Goal: Task Accomplishment & Management: Manage account settings

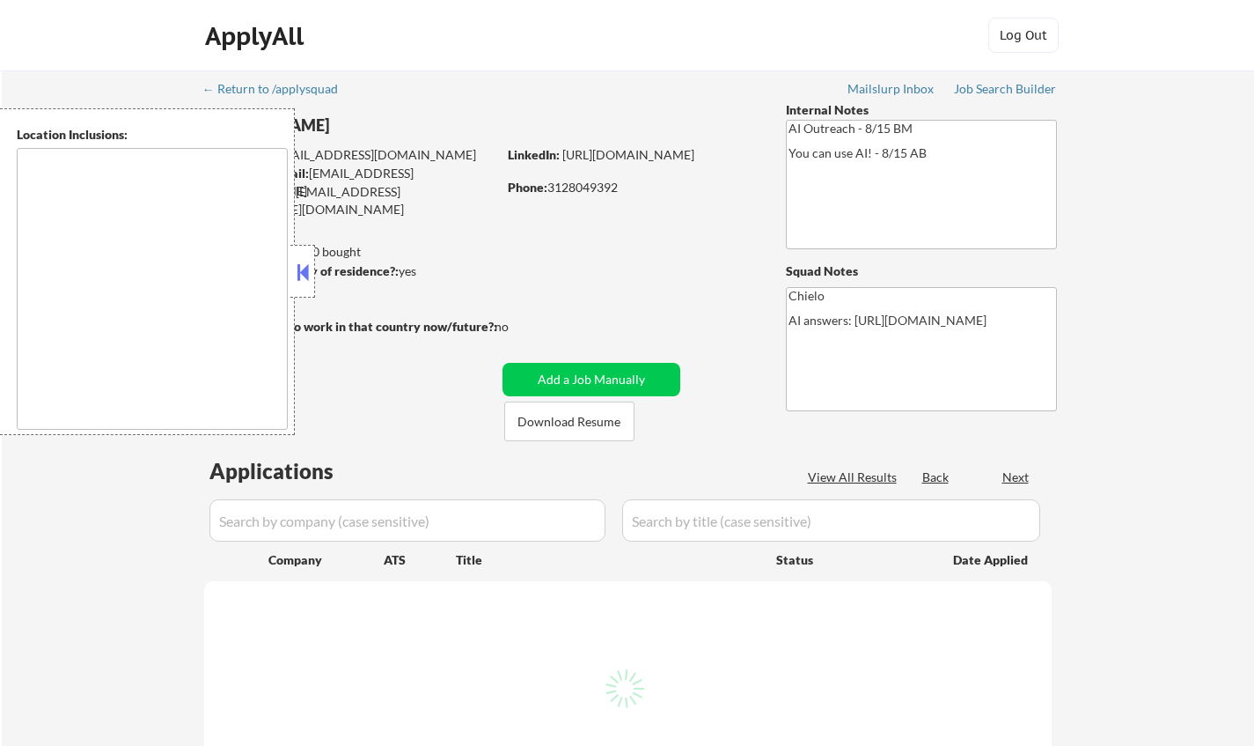
select select ""pending""
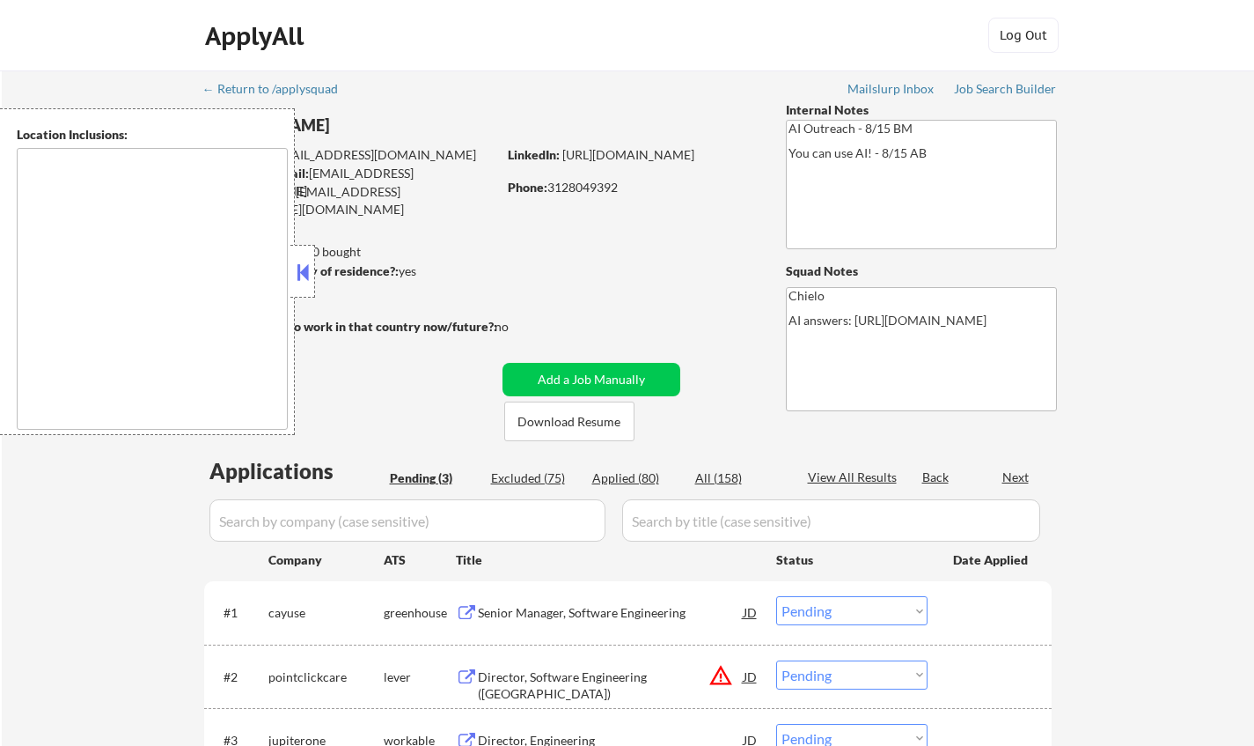
type textarea "Kansas City, MO North Kansas City, MO Westwood, KS Mission Woods, KS Roeland Pa…"
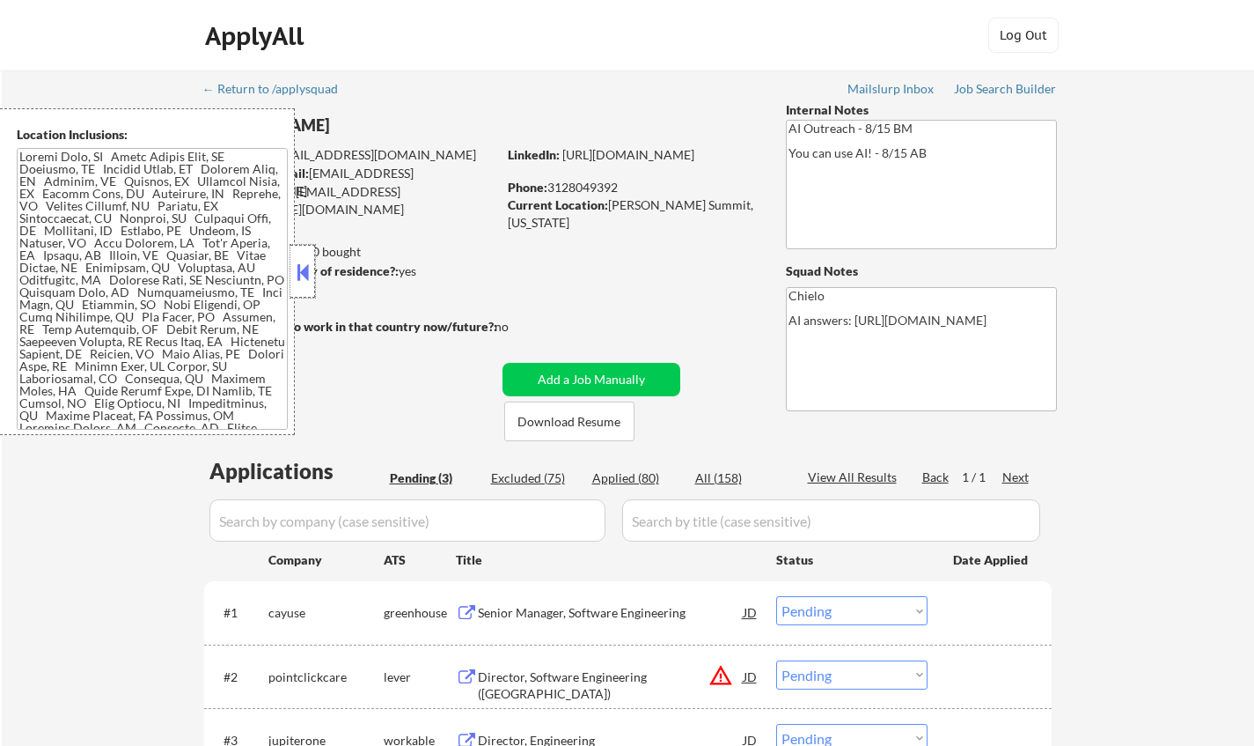
click at [312, 263] on div at bounding box center [302, 271] width 25 height 53
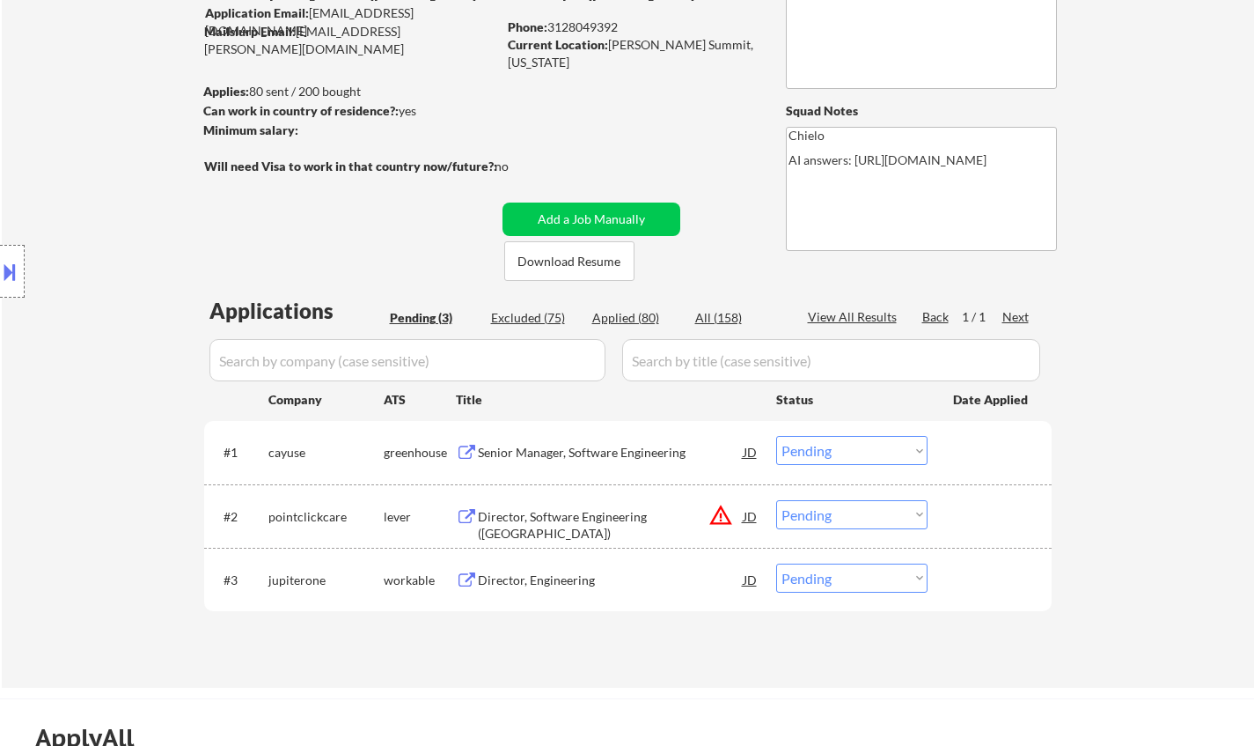
scroll to position [176, 0]
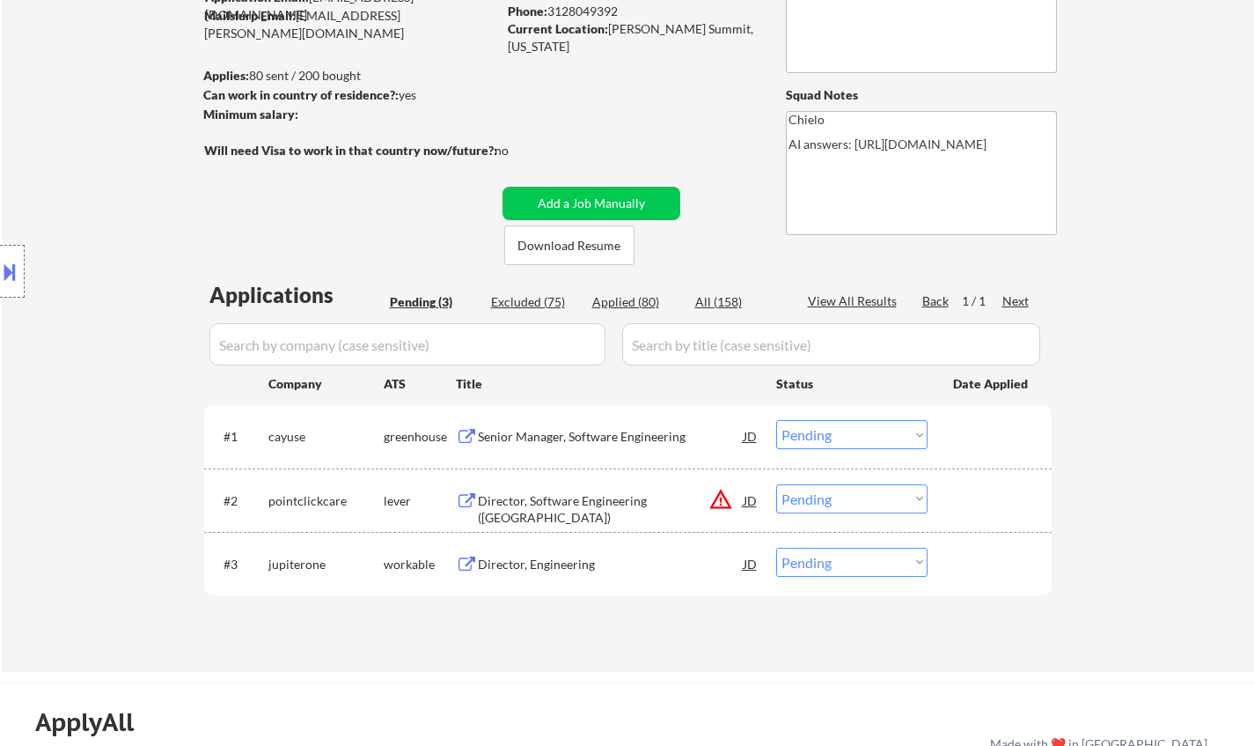
click at [543, 434] on div "Senior Manager, Software Engineering" at bounding box center [611, 437] width 266 height 18
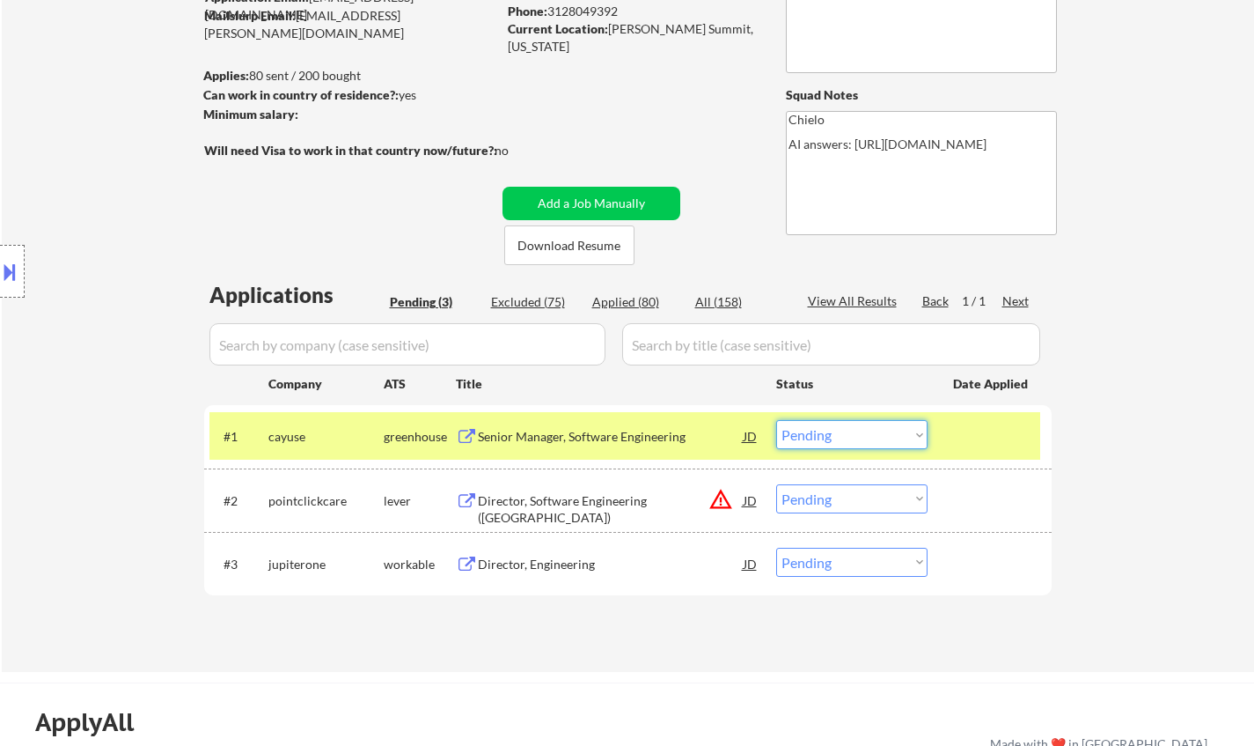
click at [837, 436] on select "Choose an option... Pending Applied Excluded (Questions) Excluded (Expired) Exc…" at bounding box center [851, 434] width 151 height 29
click at [834, 432] on select "Choose an option... Pending Applied Excluded (Questions) Excluded (Expired) Exc…" at bounding box center [851, 434] width 151 height 29
click at [776, 420] on select "Choose an option... Pending Applied Excluded (Questions) Excluded (Expired) Exc…" at bounding box center [851, 434] width 151 height 29
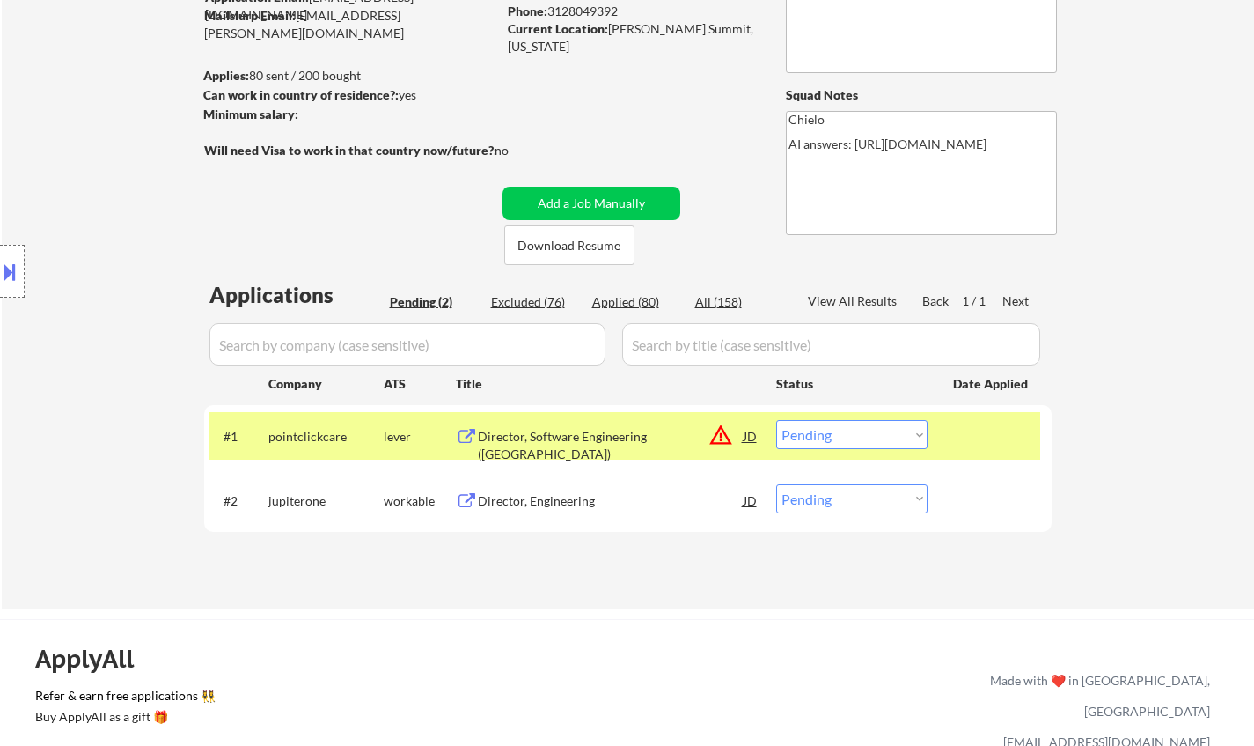
click at [0, 258] on div at bounding box center [12, 271] width 25 height 53
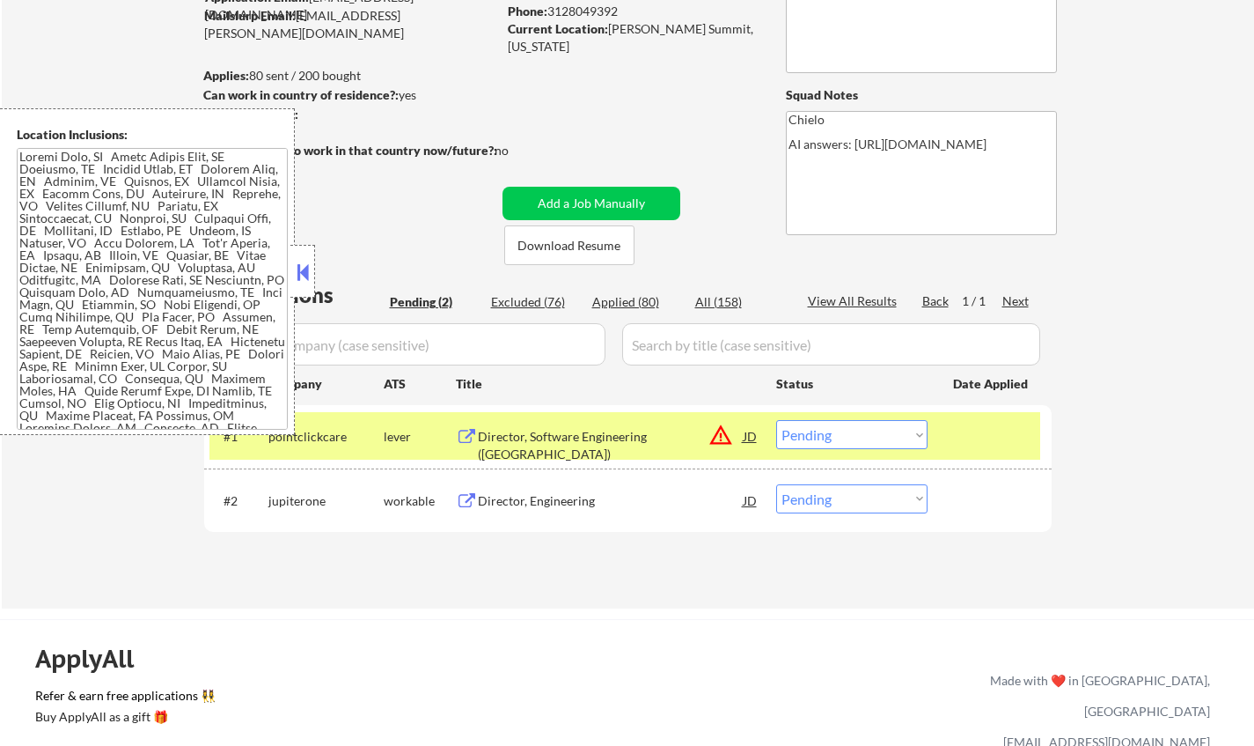
drag, startPoint x: 749, startPoint y: 439, endPoint x: 744, endPoint y: 452, distance: 14.2
click at [748, 439] on div "JD" at bounding box center [751, 436] width 18 height 32
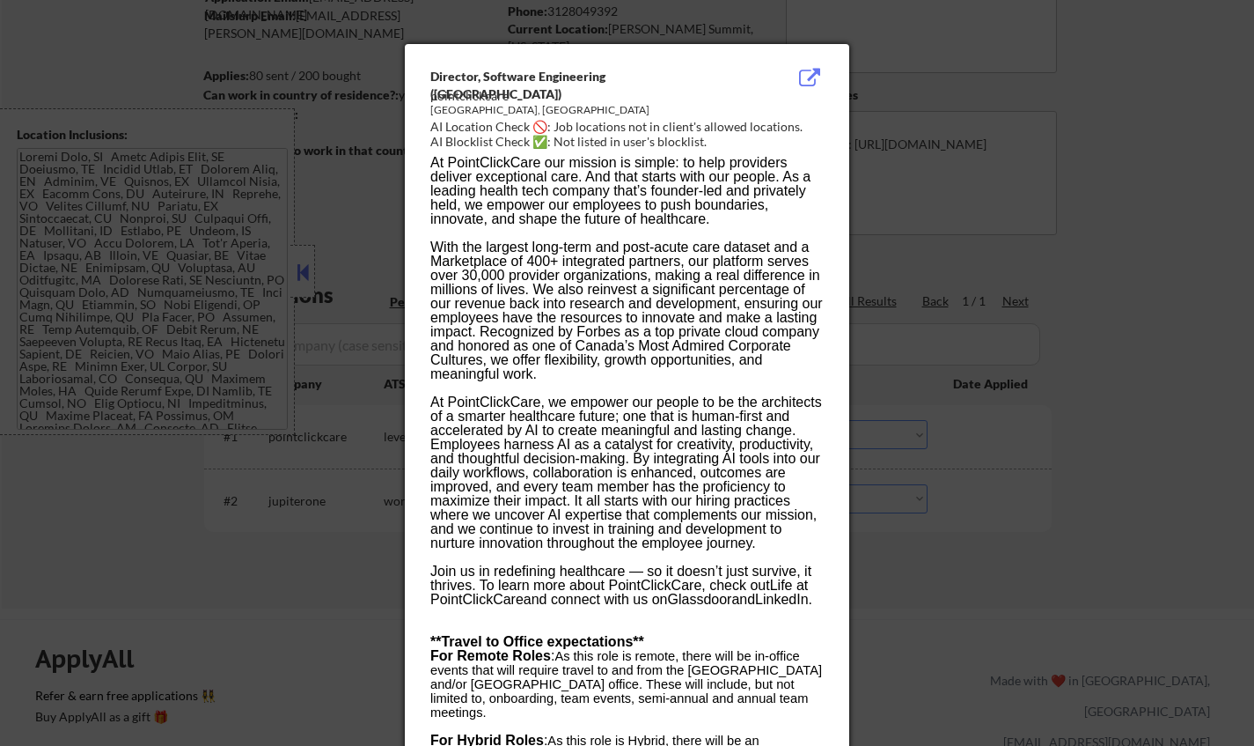
click at [1085, 563] on div at bounding box center [627, 373] width 1254 height 746
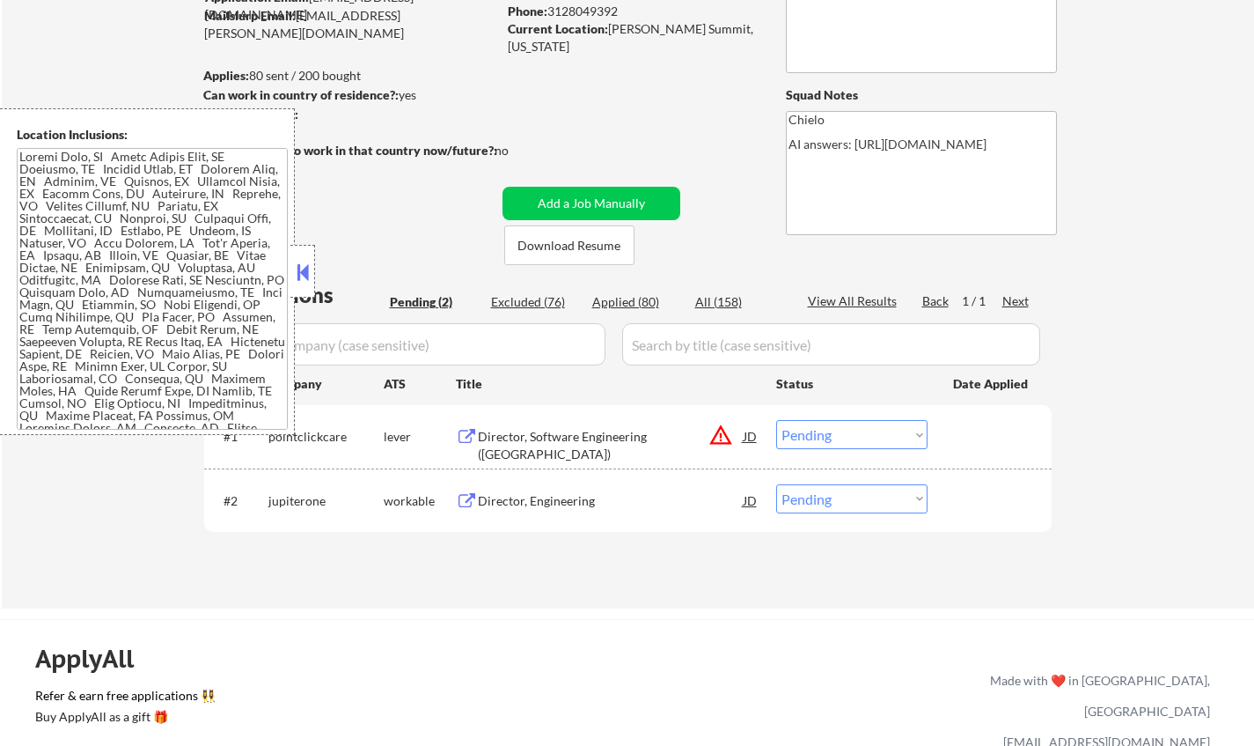
click at [855, 442] on select "Choose an option... Pending Applied Excluded (Questions) Excluded (Expired) Exc…" at bounding box center [851, 434] width 151 height 29
click at [776, 420] on select "Choose an option... Pending Applied Excluded (Questions) Excluded (Expired) Exc…" at bounding box center [851, 434] width 151 height 29
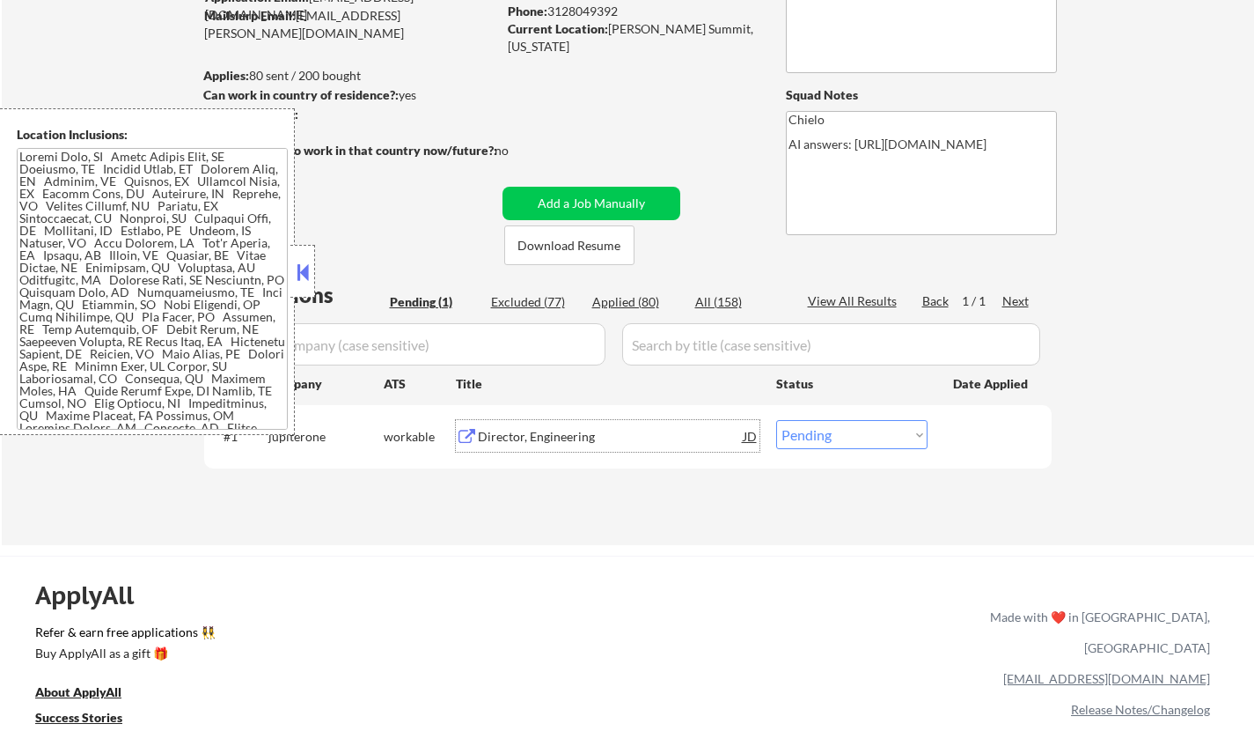
click at [540, 438] on div "Director, Engineering" at bounding box center [611, 437] width 266 height 18
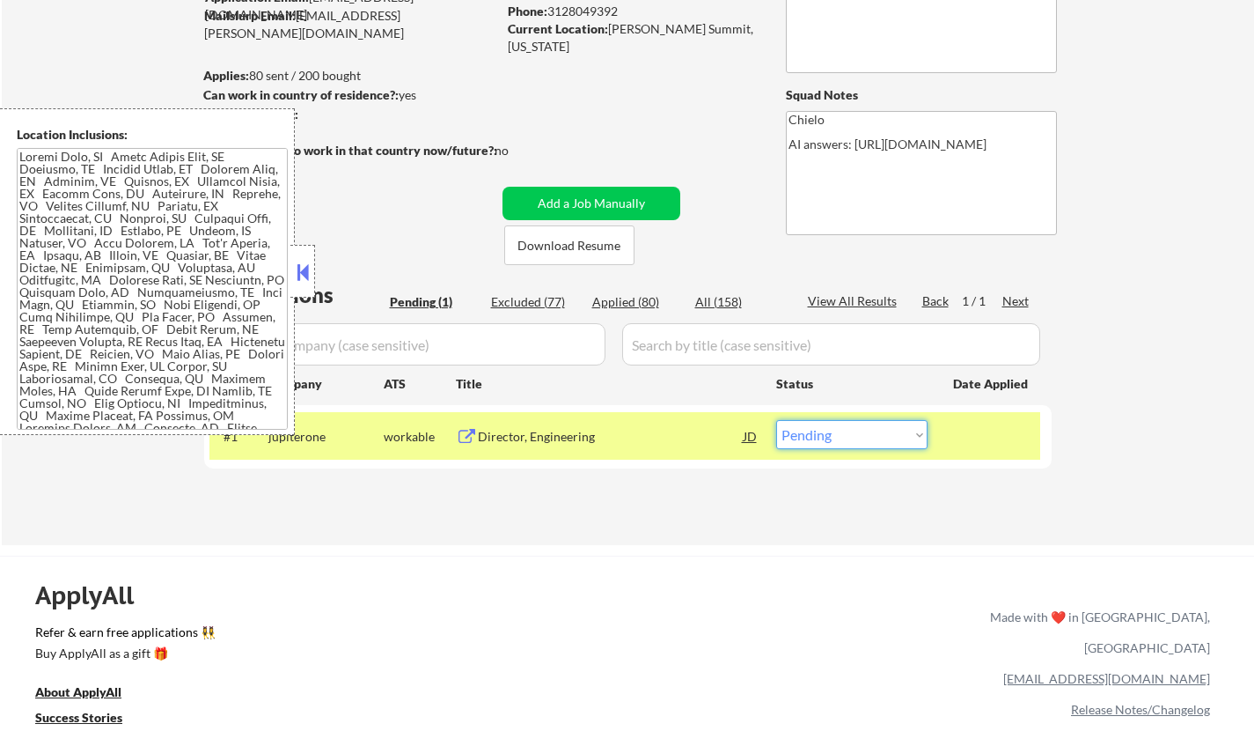
drag, startPoint x: 843, startPoint y: 430, endPoint x: 859, endPoint y: 444, distance: 21.2
click at [843, 430] on select "Choose an option... Pending Applied Excluded (Questions) Excluded (Expired) Exc…" at bounding box center [851, 434] width 151 height 29
select select ""excluded__bad_match_""
click at [776, 420] on select "Choose an option... Pending Applied Excluded (Questions) Excluded (Expired) Exc…" at bounding box center [851, 434] width 151 height 29
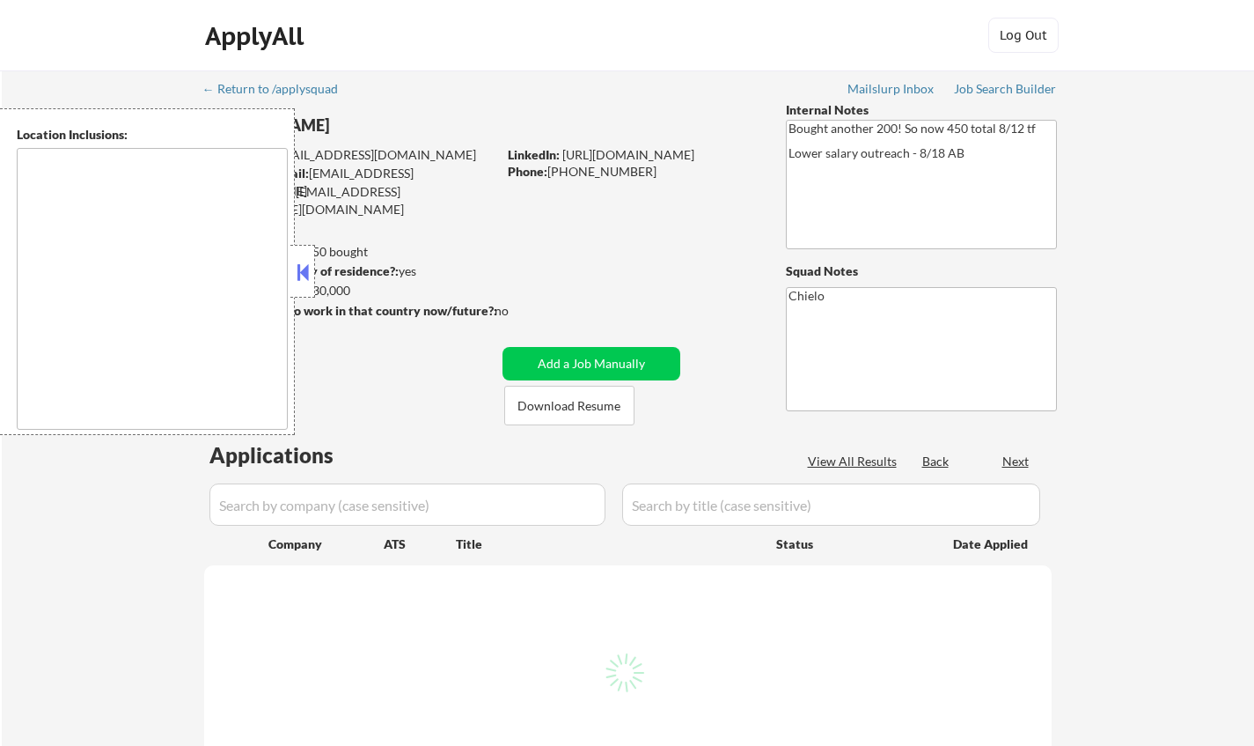
type textarea "San Francisco, CA Daly City, CA South San Francisco, CA Brisbane, CA Colma, CA …"
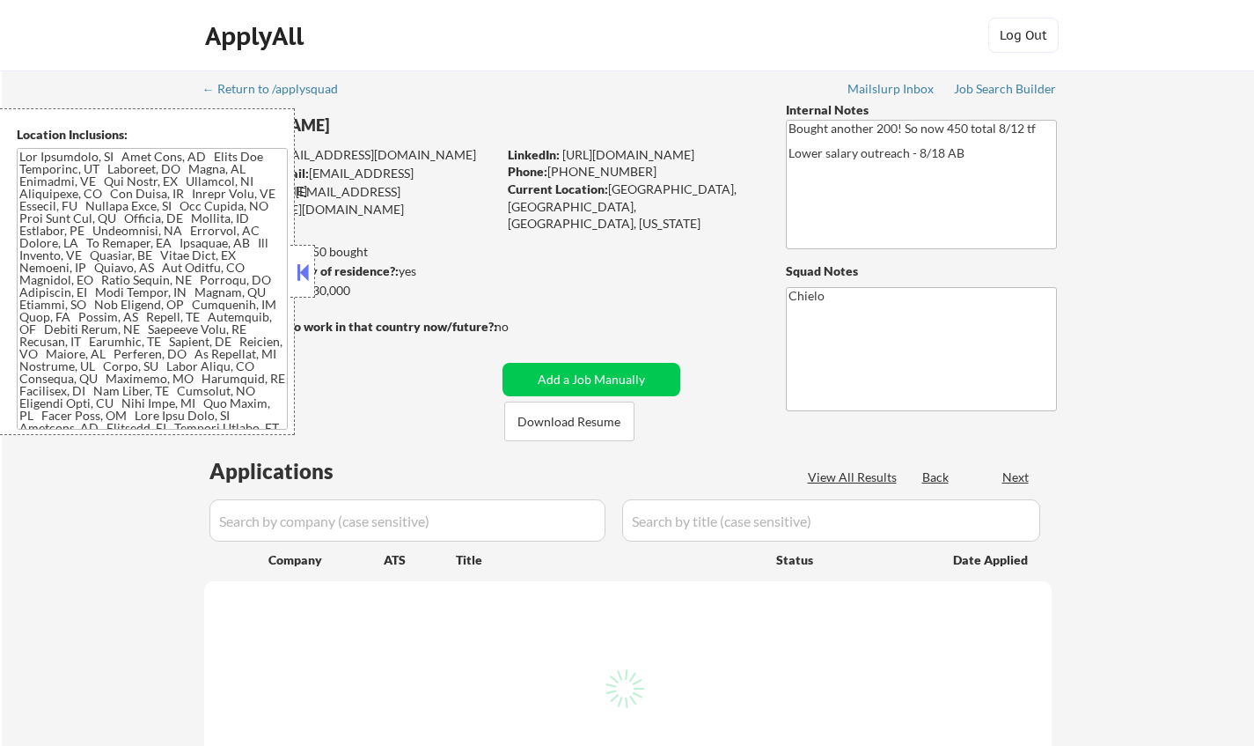
select select ""pending""
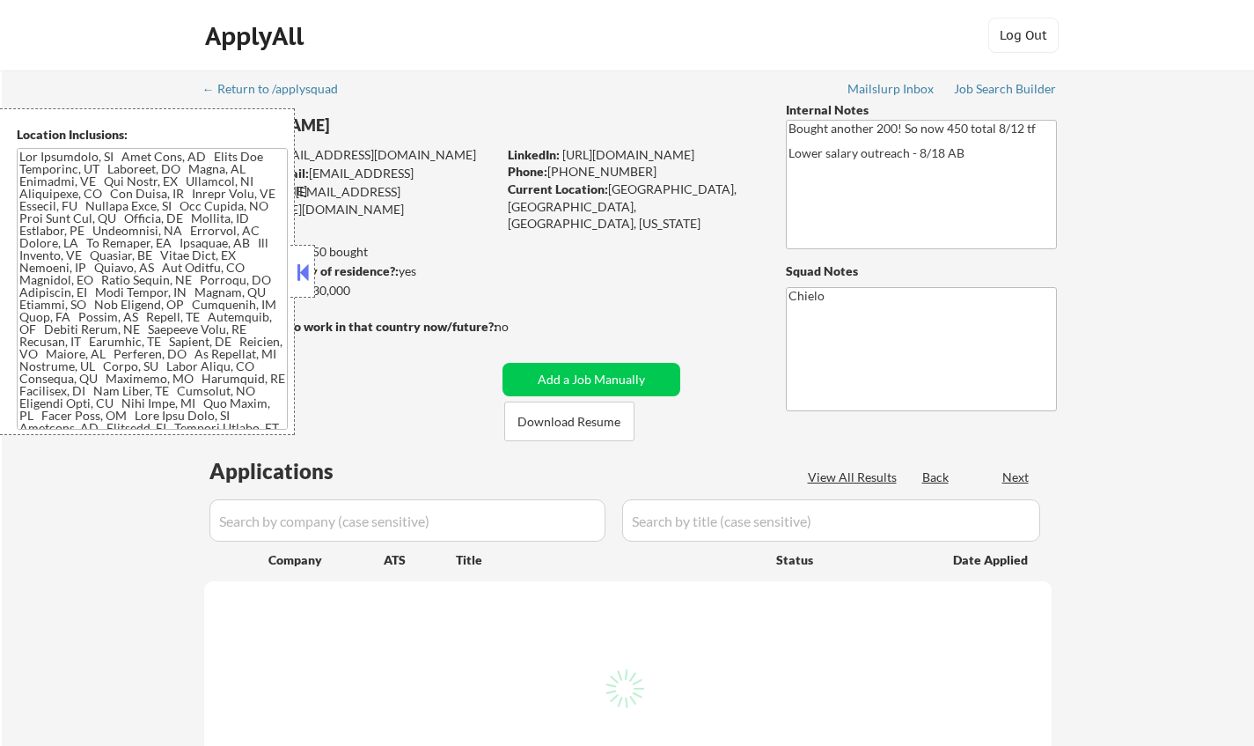
select select ""pending""
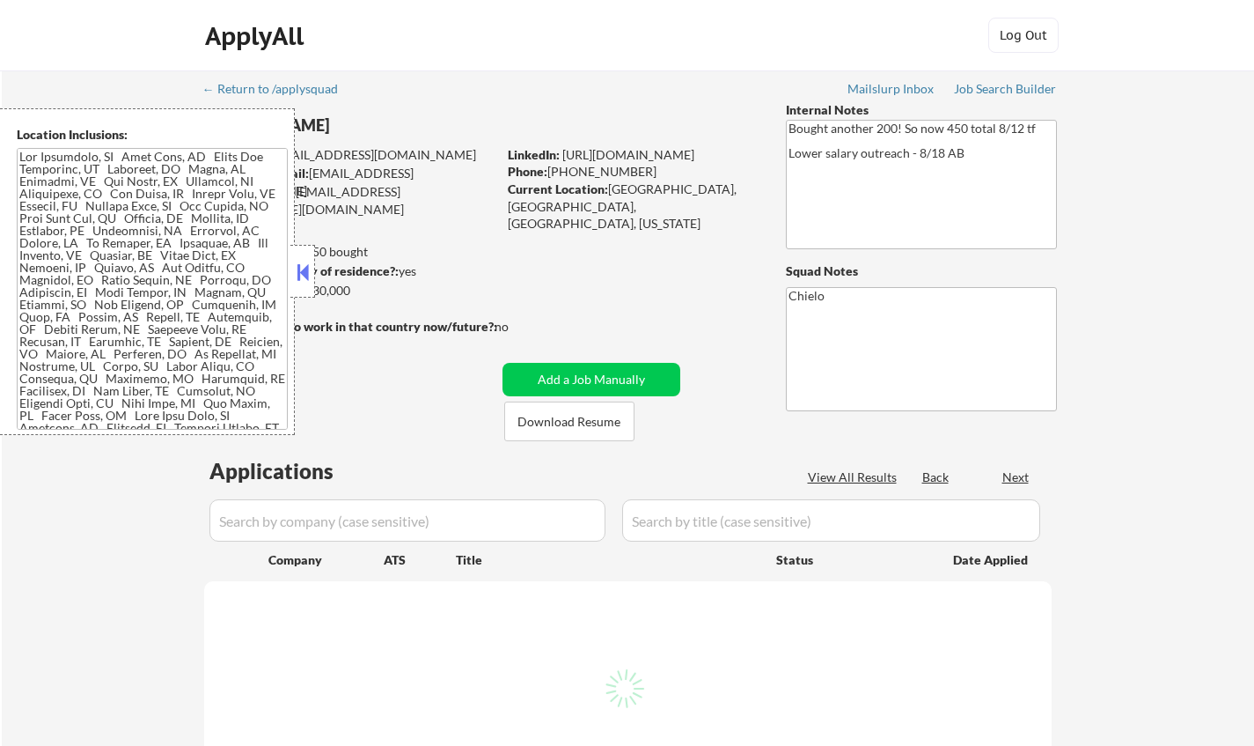
select select ""pending""
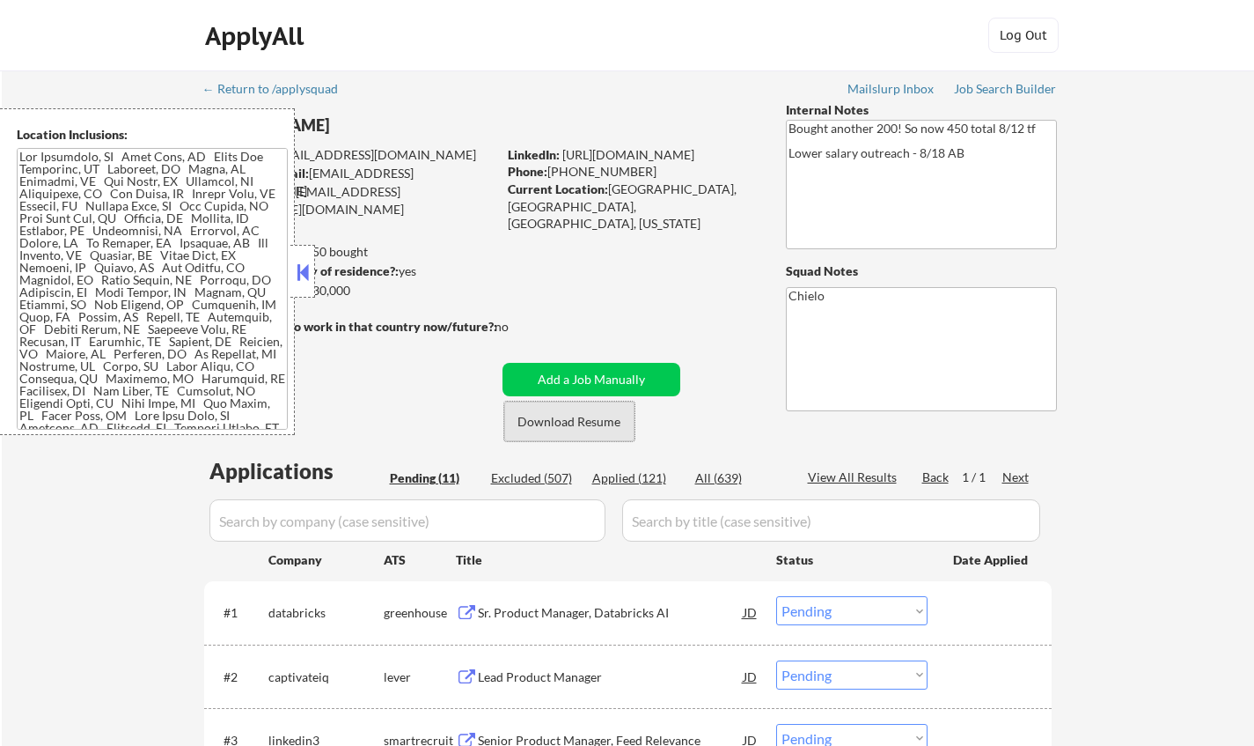
click at [596, 430] on button "Download Resume" at bounding box center [569, 421] width 130 height 40
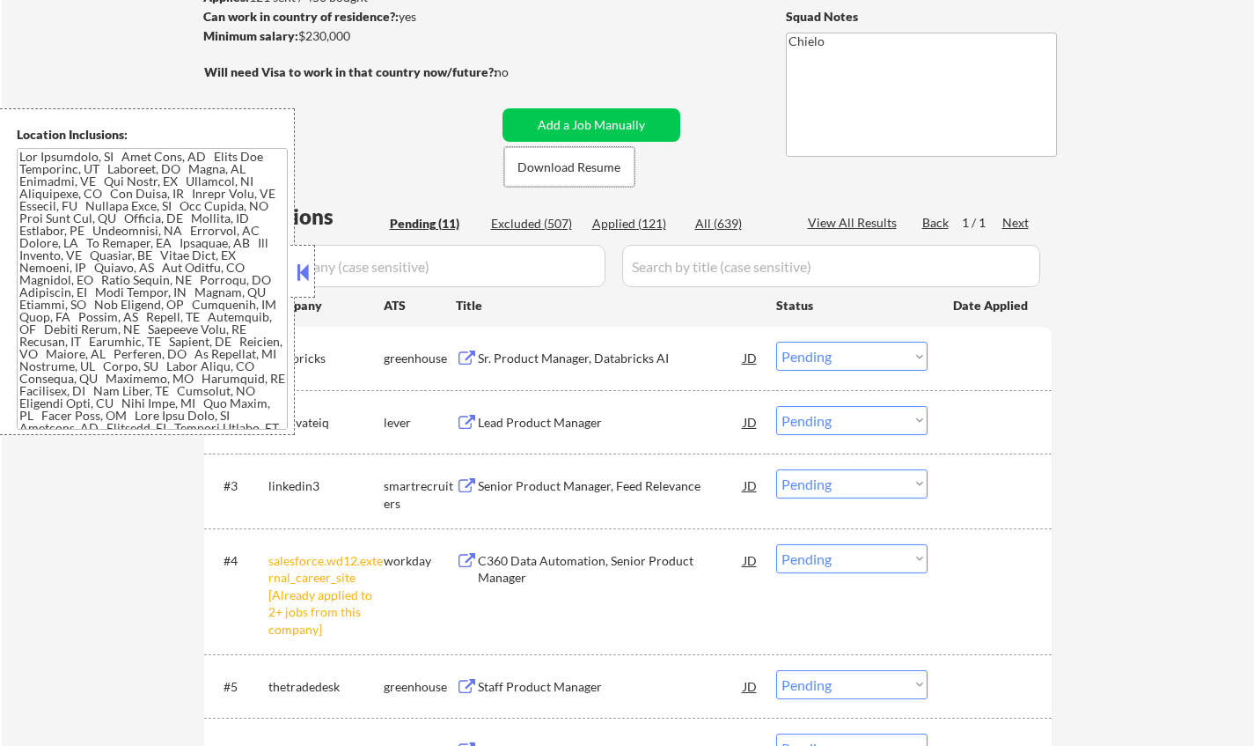
scroll to position [264, 0]
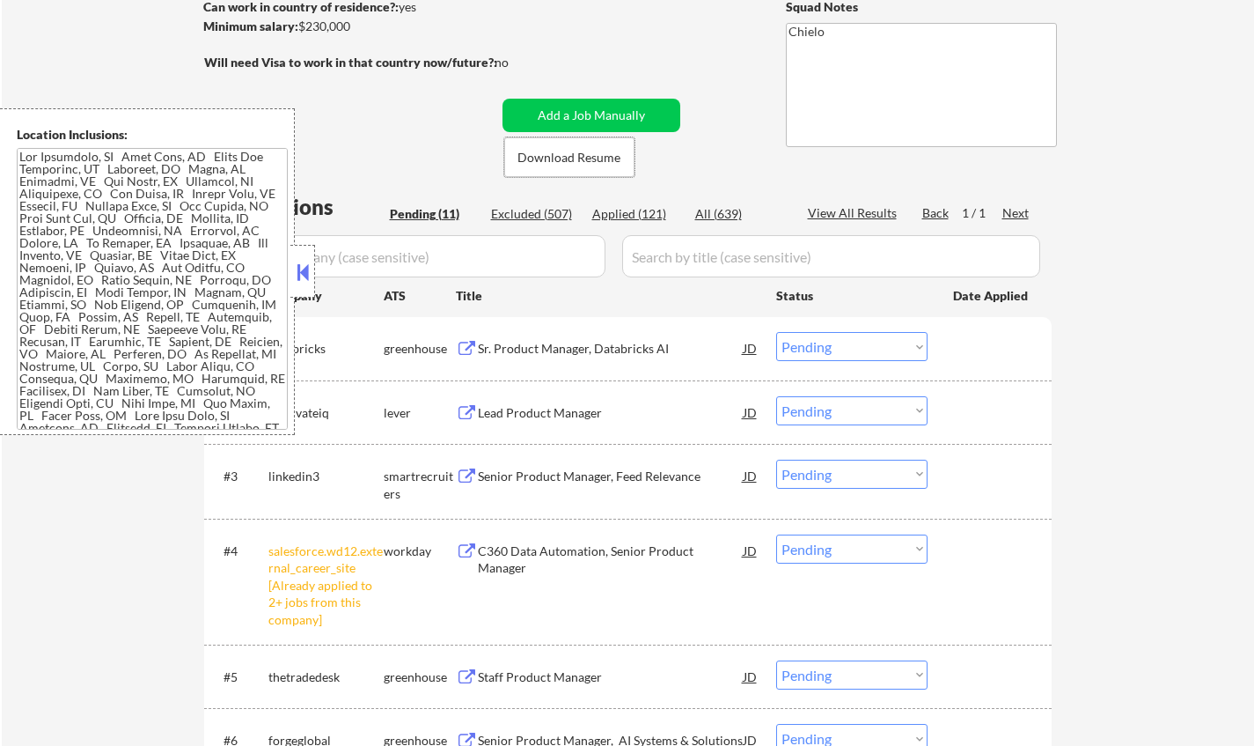
click at [303, 270] on button at bounding box center [302, 272] width 19 height 26
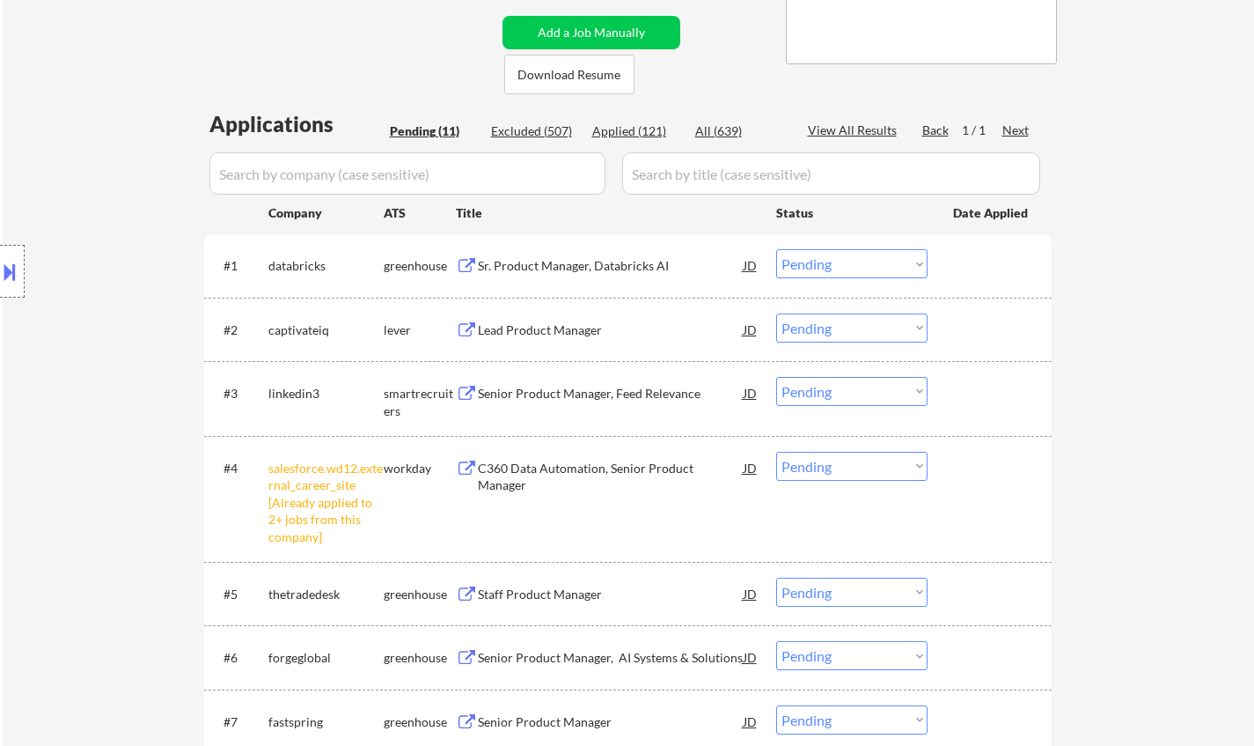
scroll to position [440, 0]
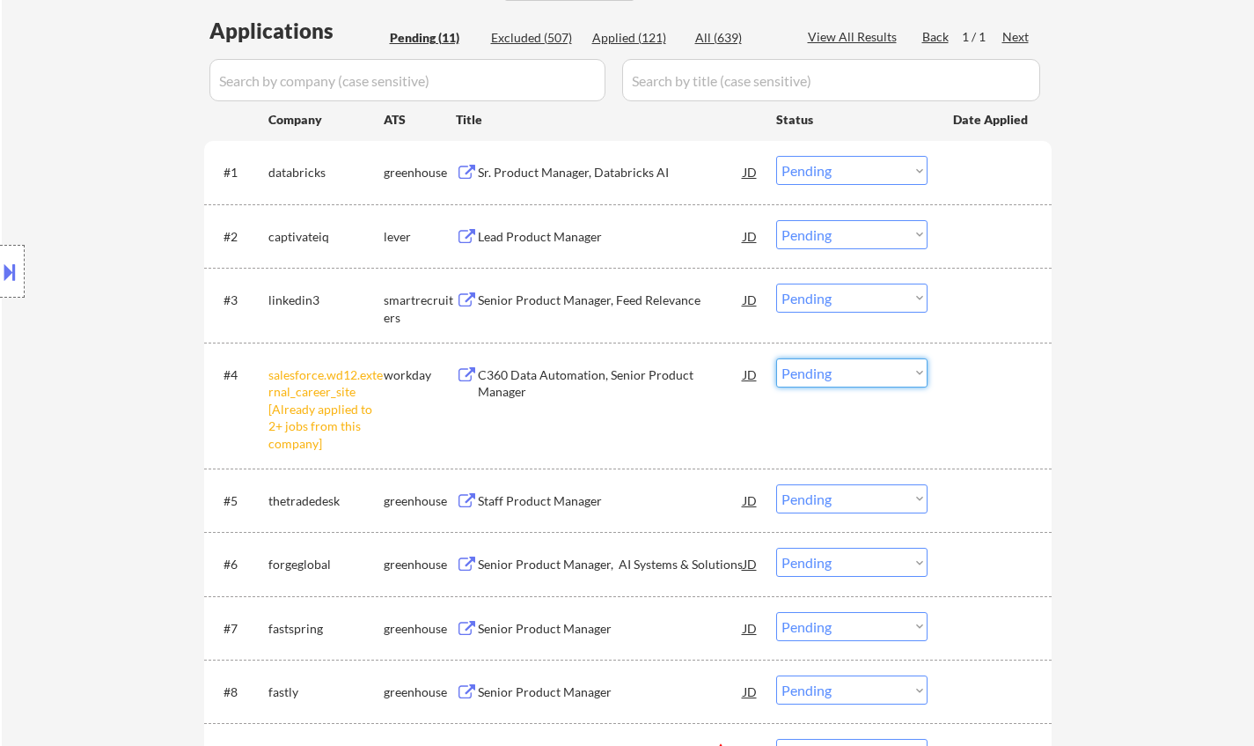
click at [876, 374] on select "Choose an option... Pending Applied Excluded (Questions) Excluded (Expired) Exc…" at bounding box center [851, 372] width 151 height 29
click at [776, 358] on select "Choose an option... Pending Applied Excluded (Questions) Excluded (Expired) Exc…" at bounding box center [851, 372] width 151 height 29
select select ""pending""
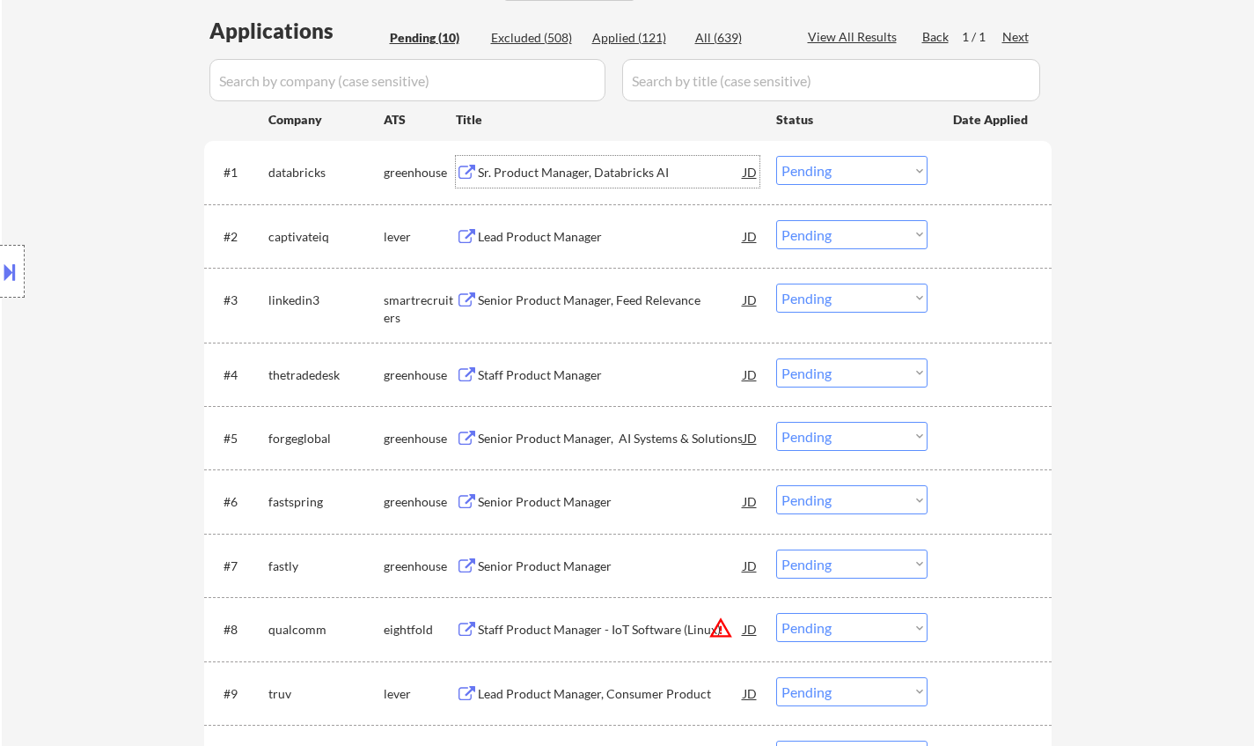
click at [558, 175] on div "Sr. Product Manager, Databricks AI" at bounding box center [611, 173] width 266 height 18
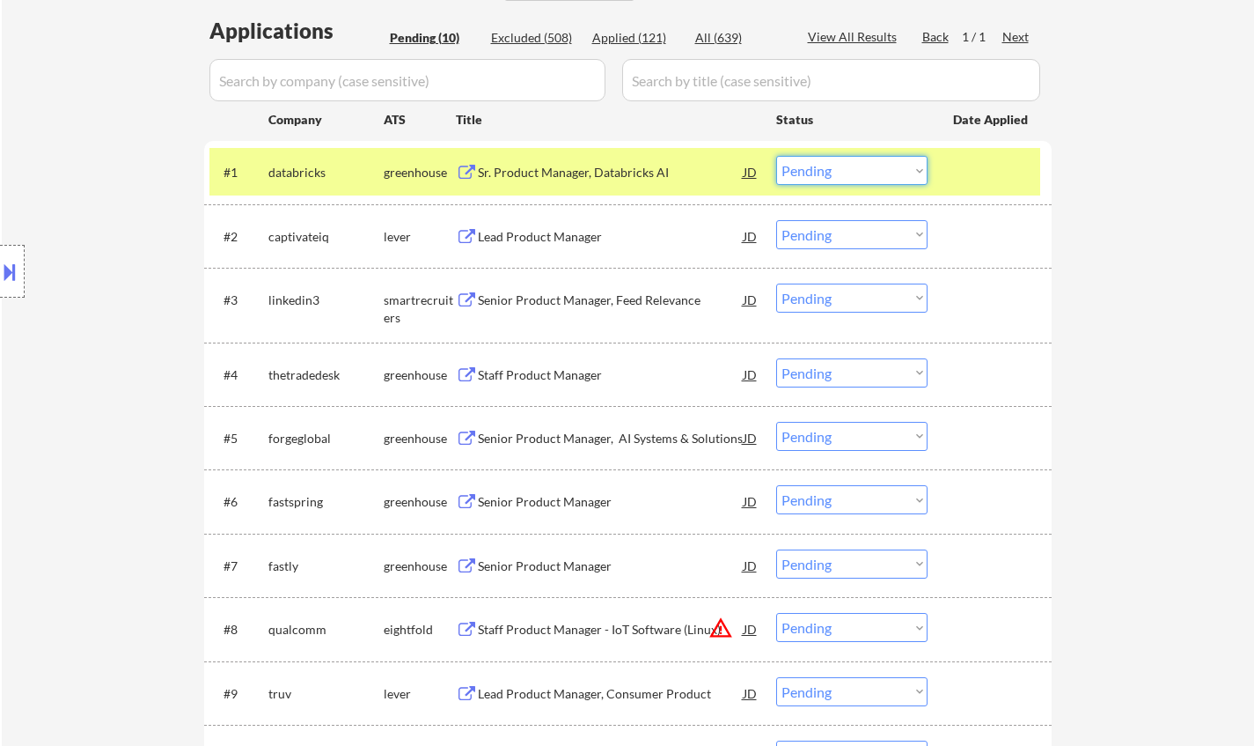
click at [892, 178] on select "Choose an option... Pending Applied Excluded (Questions) Excluded (Expired) Exc…" at bounding box center [851, 170] width 151 height 29
click at [776, 156] on select "Choose an option... Pending Applied Excluded (Questions) Excluded (Expired) Exc…" at bounding box center [851, 170] width 151 height 29
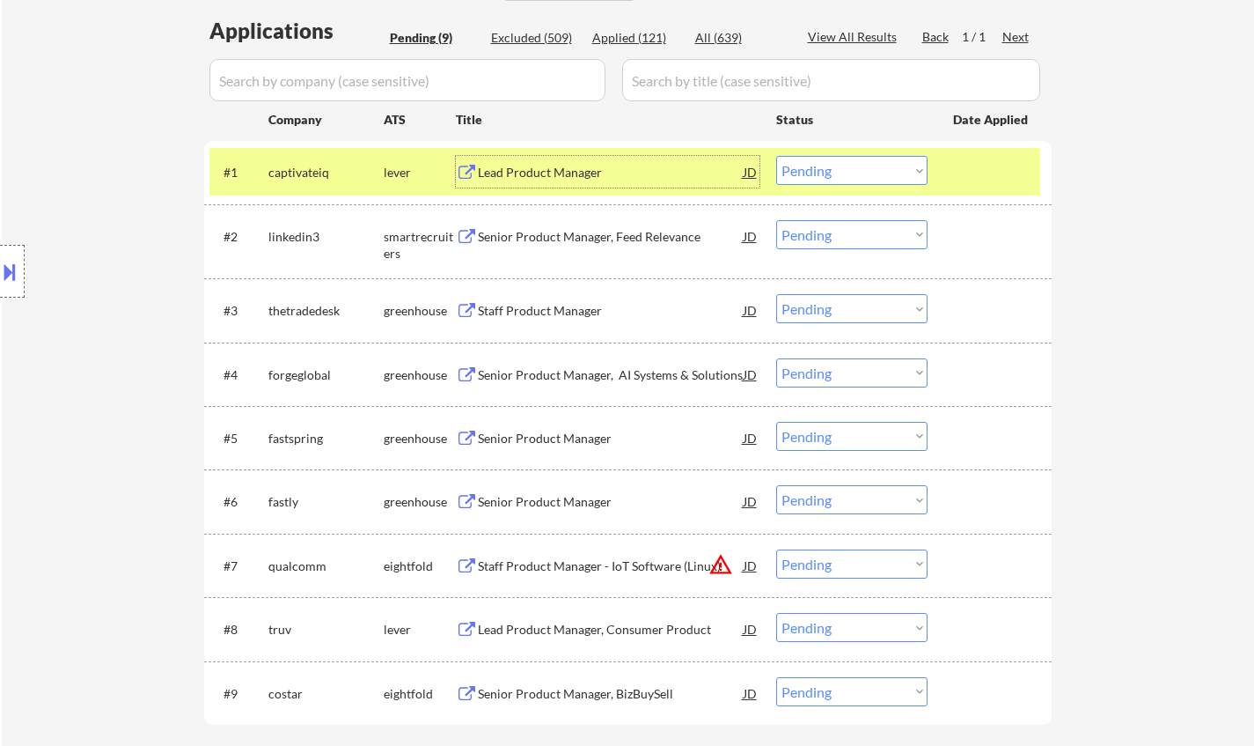
click at [531, 165] on div "Lead Product Manager" at bounding box center [611, 173] width 266 height 18
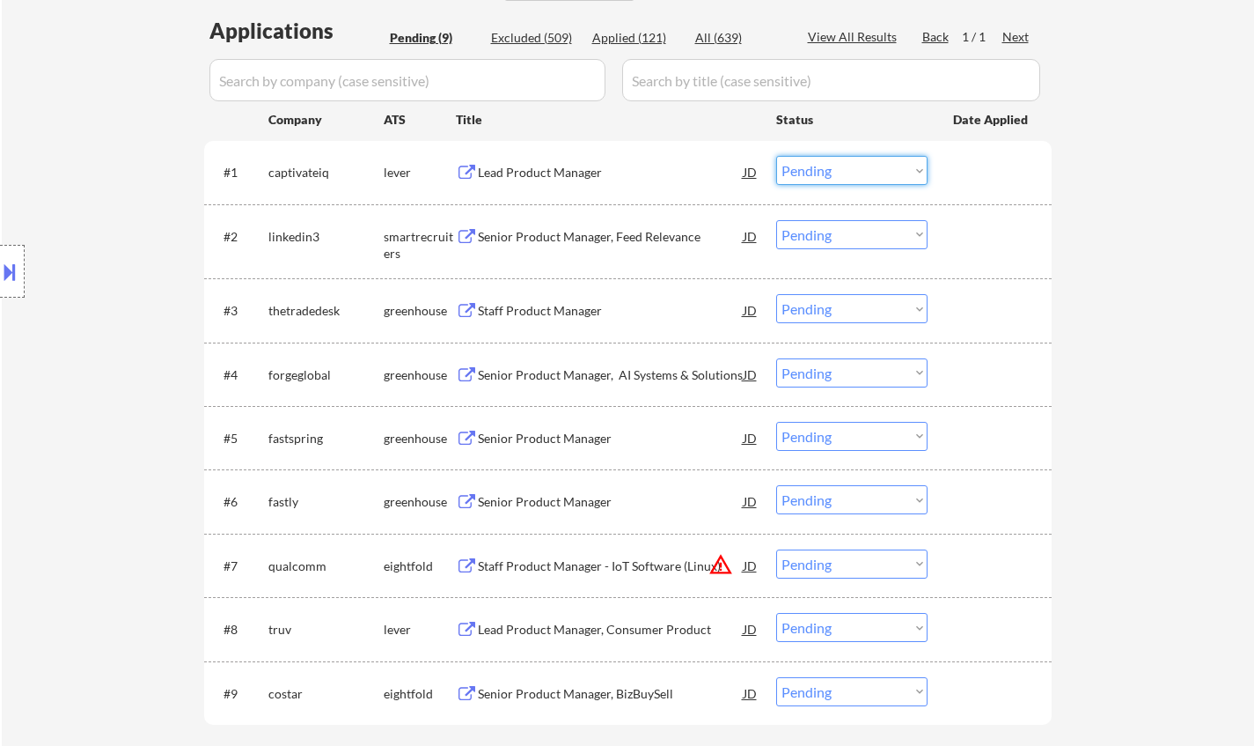
drag, startPoint x: 827, startPoint y: 172, endPoint x: 833, endPoint y: 183, distance: 12.6
click at [827, 172] on select "Choose an option... Pending Applied Excluded (Questions) Excluded (Expired) Exc…" at bounding box center [851, 170] width 151 height 29
click at [776, 156] on select "Choose an option... Pending Applied Excluded (Questions) Excluded (Expired) Exc…" at bounding box center [851, 170] width 151 height 29
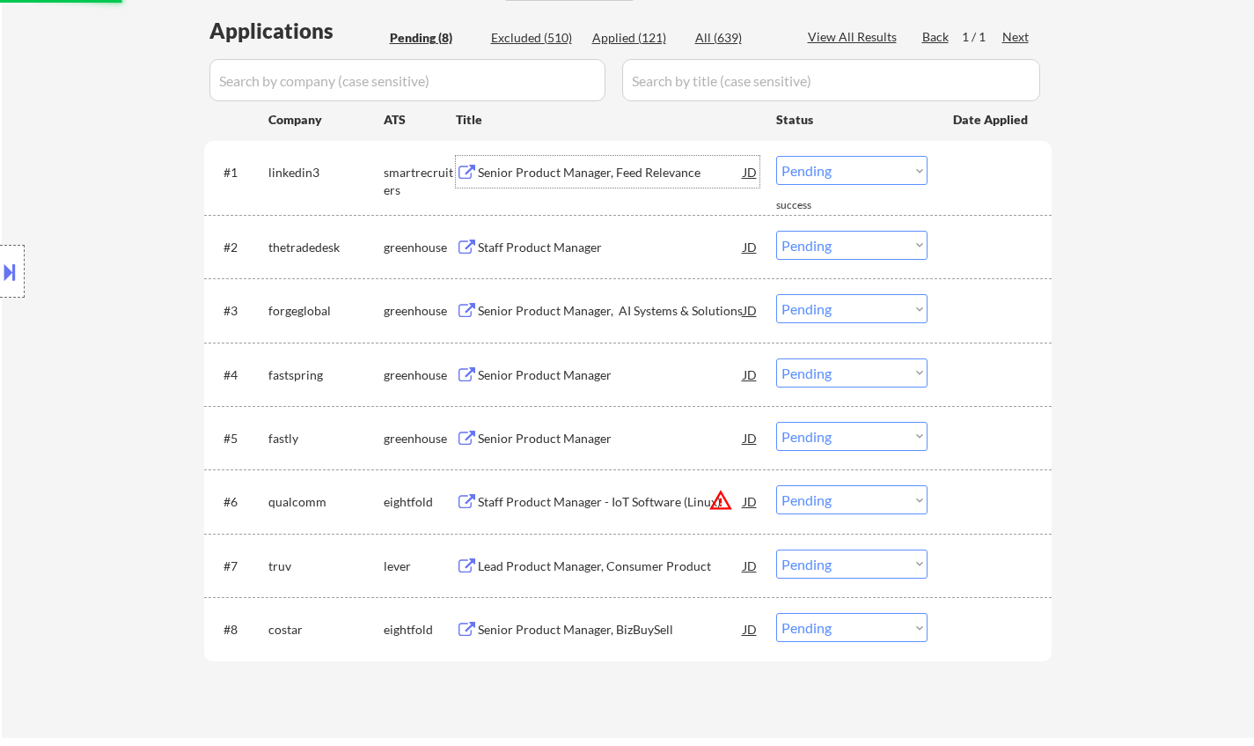
click at [533, 173] on div "Senior Product Manager, Feed Relevance" at bounding box center [611, 173] width 266 height 18
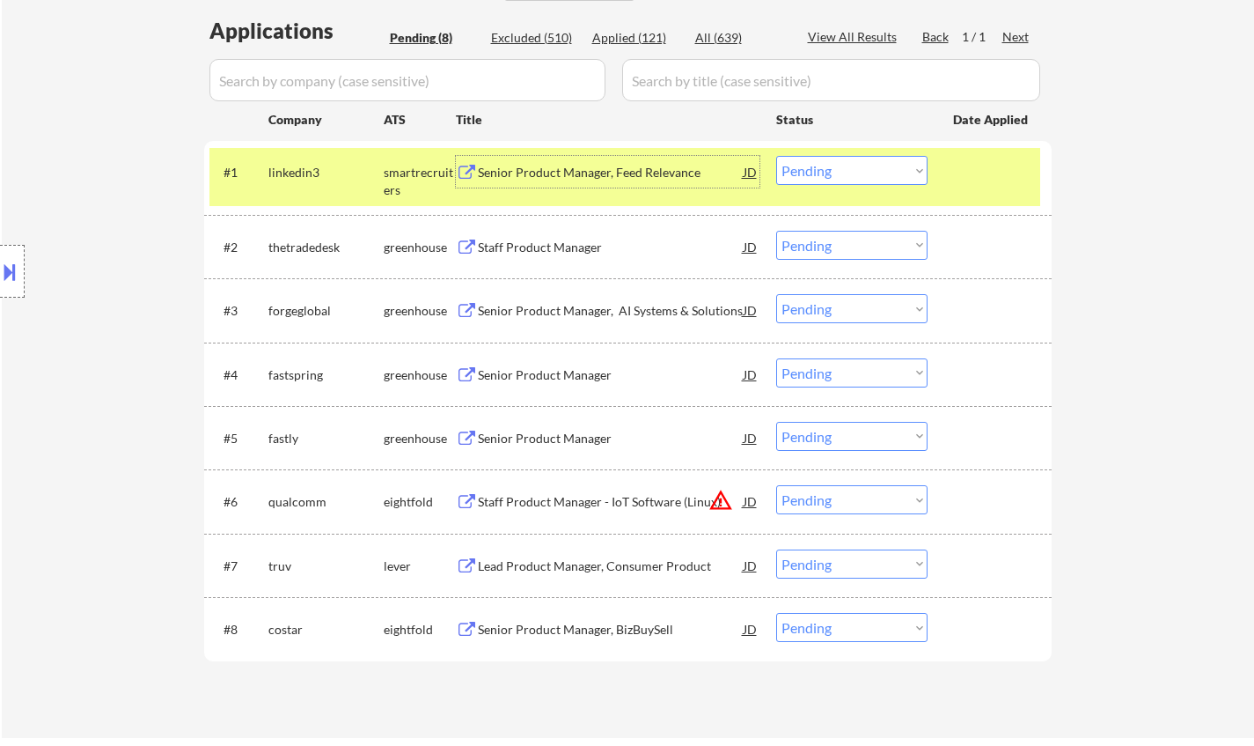
click at [0, 264] on button at bounding box center [9, 271] width 19 height 29
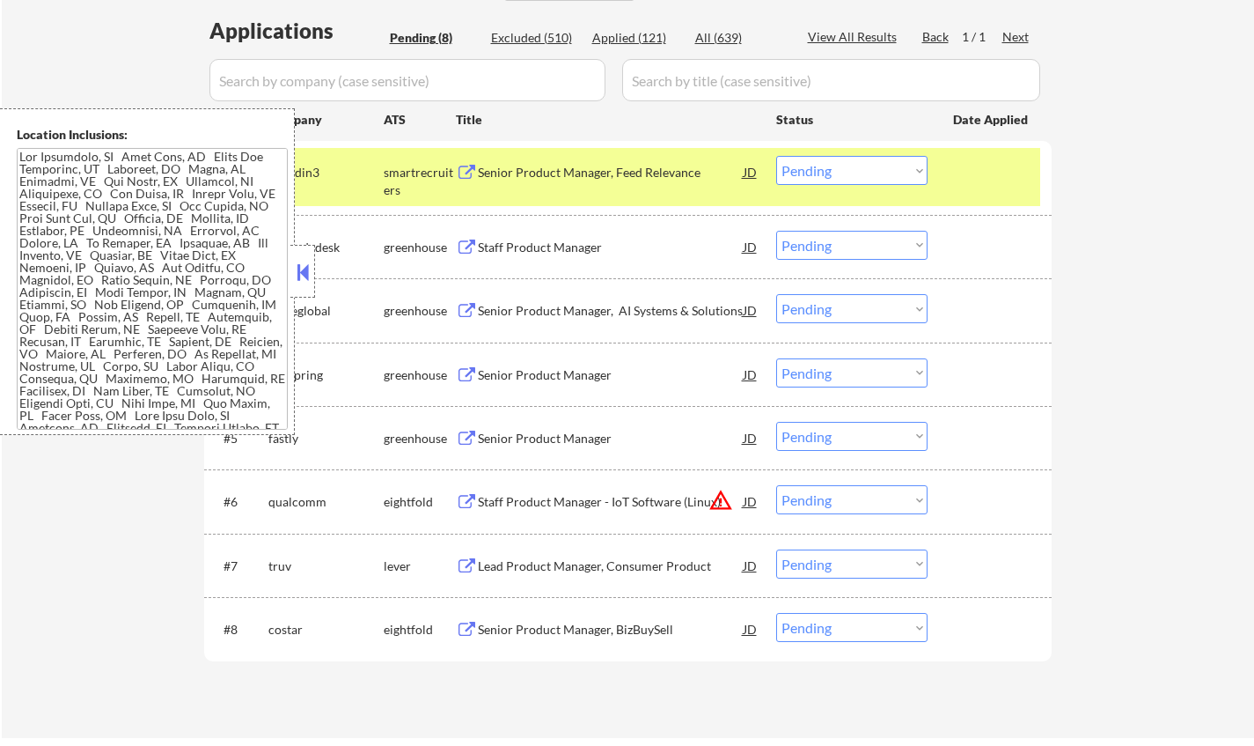
click at [299, 274] on button at bounding box center [302, 272] width 19 height 26
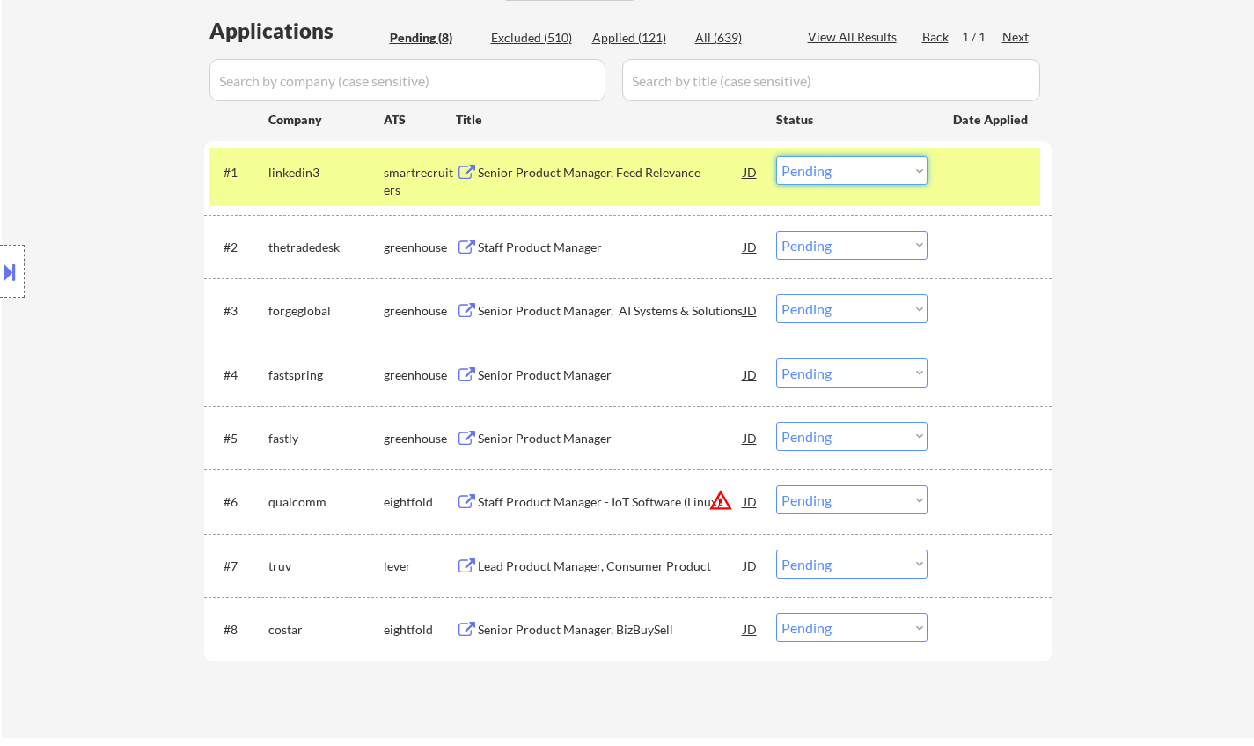
click at [839, 177] on select "Choose an option... Pending Applied Excluded (Questions) Excluded (Expired) Exc…" at bounding box center [851, 170] width 151 height 29
click at [776, 156] on select "Choose an option... Pending Applied Excluded (Questions) Excluded (Expired) Exc…" at bounding box center [851, 170] width 151 height 29
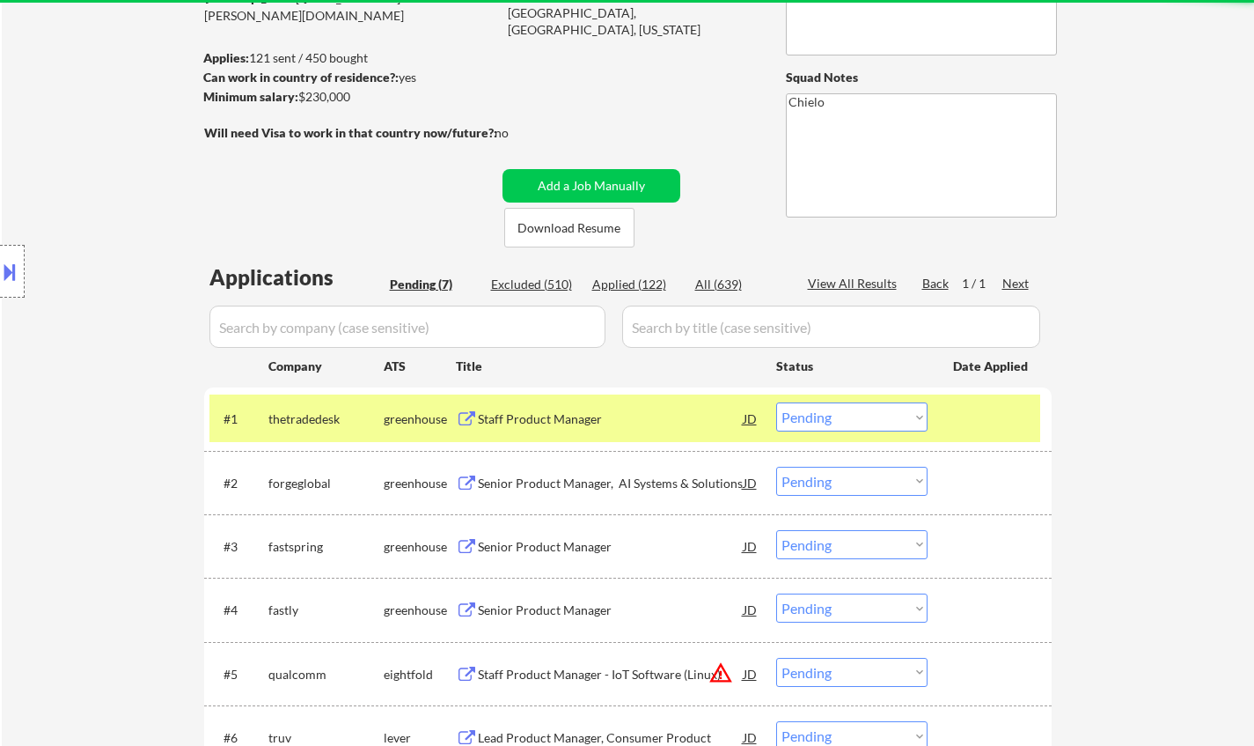
scroll to position [352, 0]
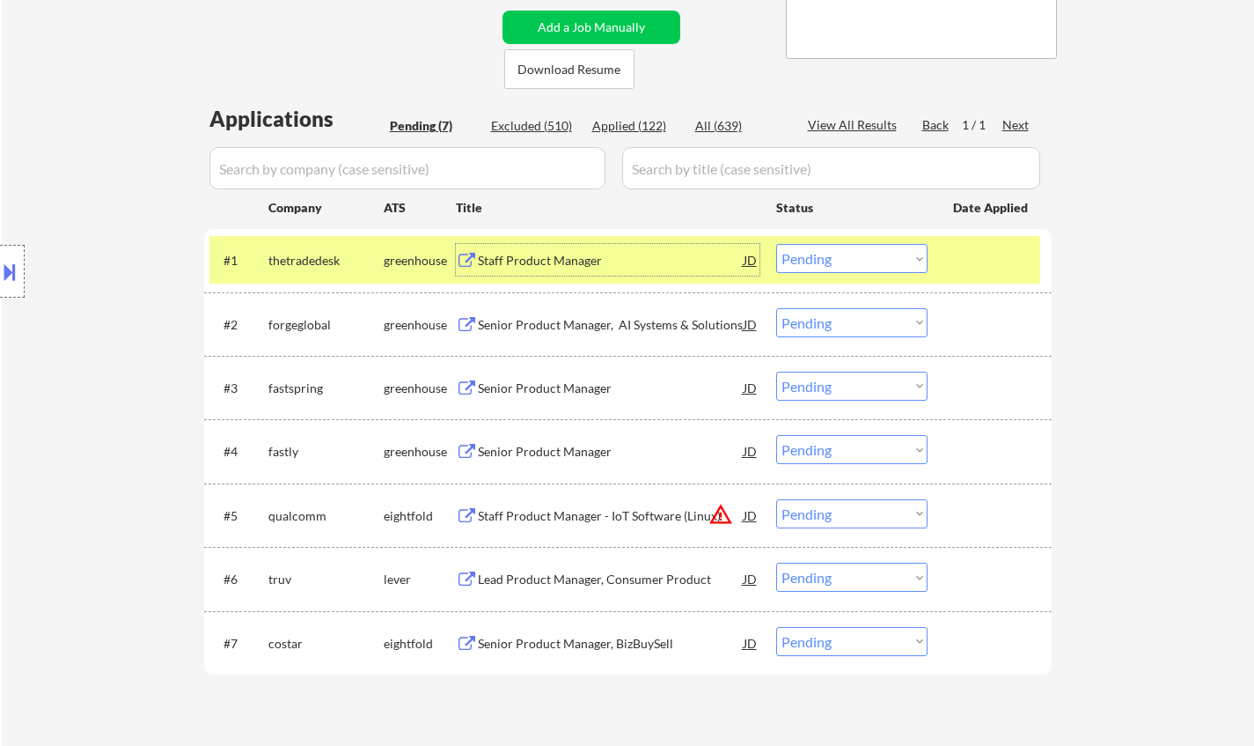
click at [536, 261] on div "Staff Product Manager" at bounding box center [611, 261] width 266 height 18
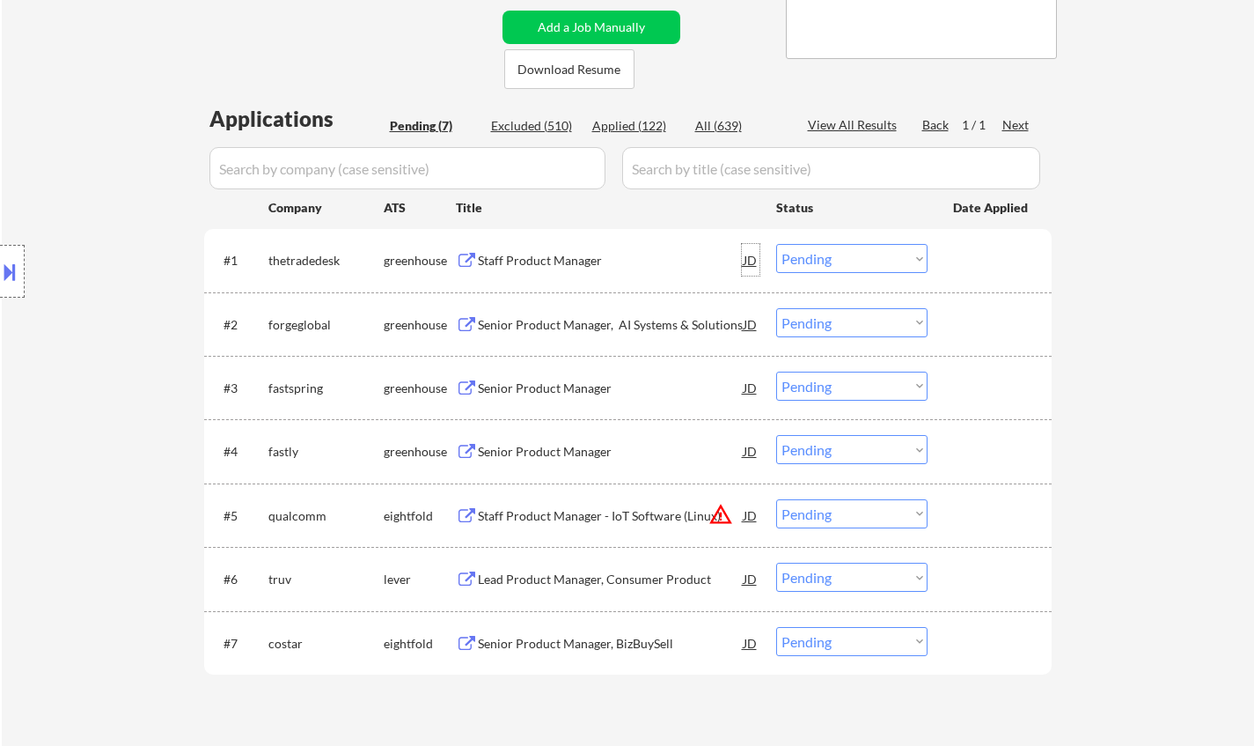
click at [755, 259] on div "JD" at bounding box center [751, 260] width 18 height 32
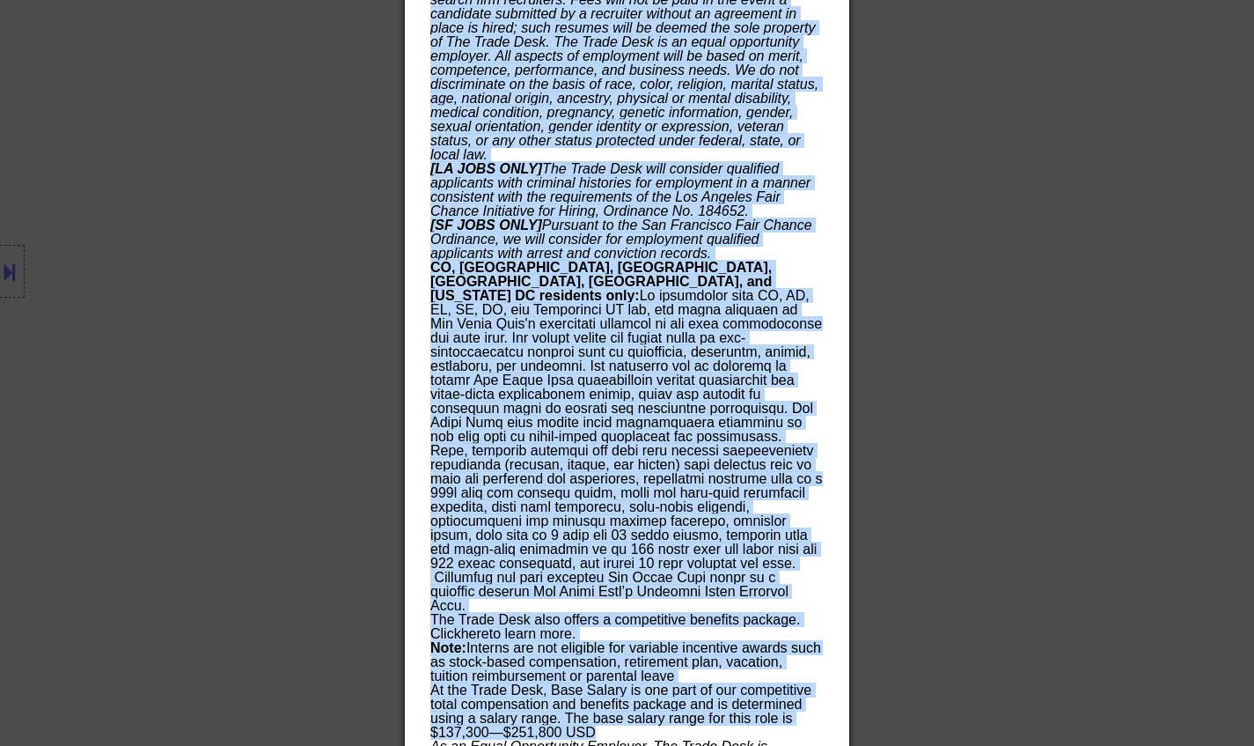
scroll to position [1973, 0]
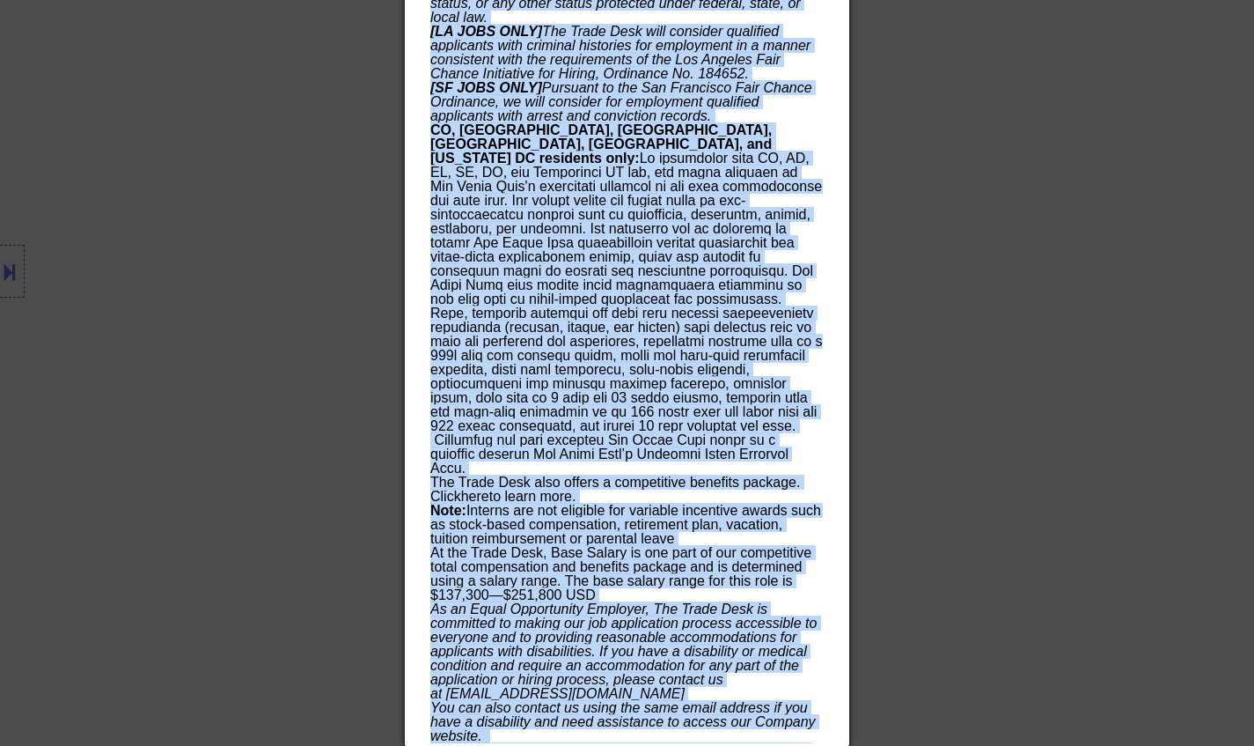
drag, startPoint x: 432, startPoint y: 252, endPoint x: 658, endPoint y: 536, distance: 363.3
copy div "Staff Product Manager thetradedesk Bellevue, Washington, United States; Chicago…"
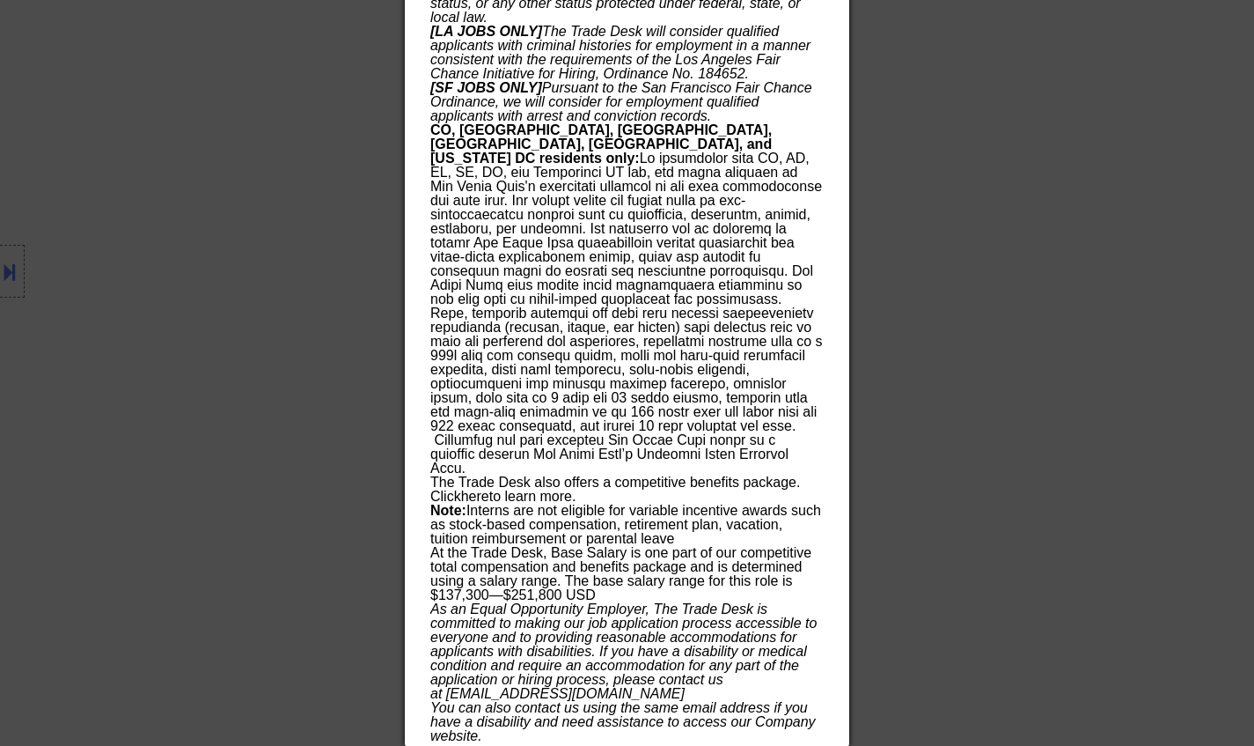
click at [1166, 425] on div at bounding box center [627, 373] width 1254 height 746
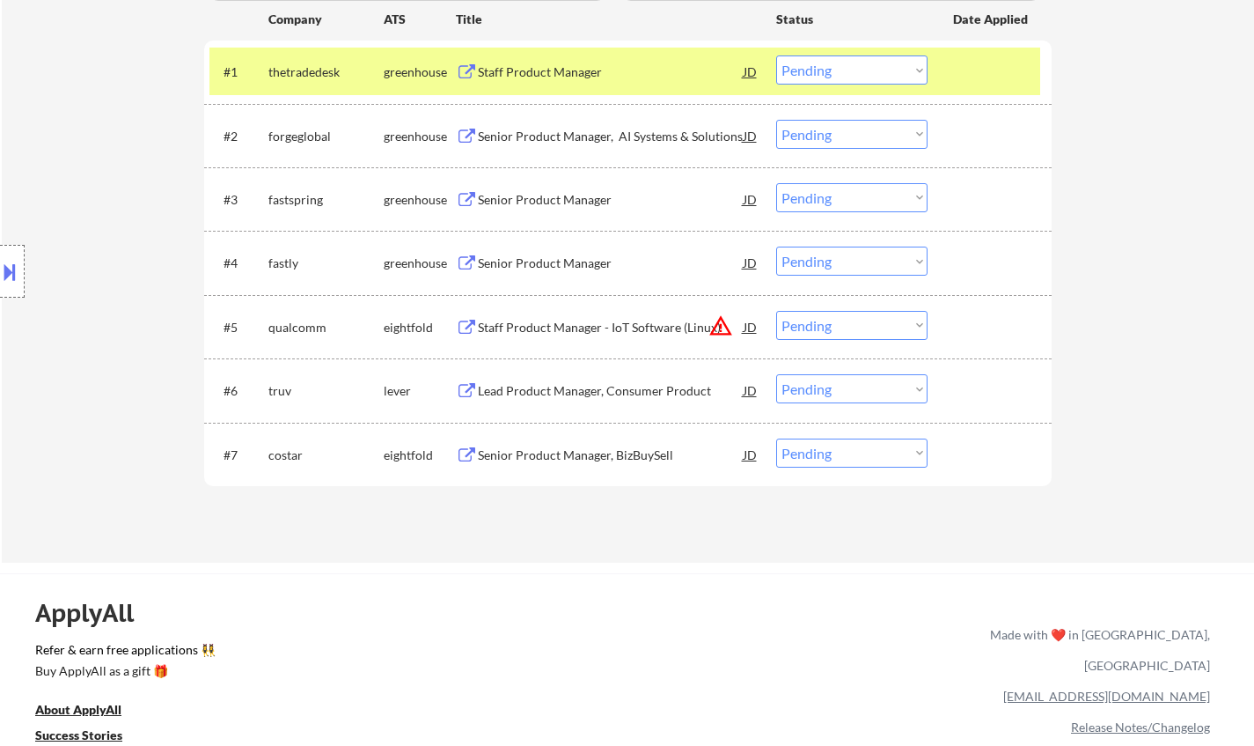
scroll to position [379, 0]
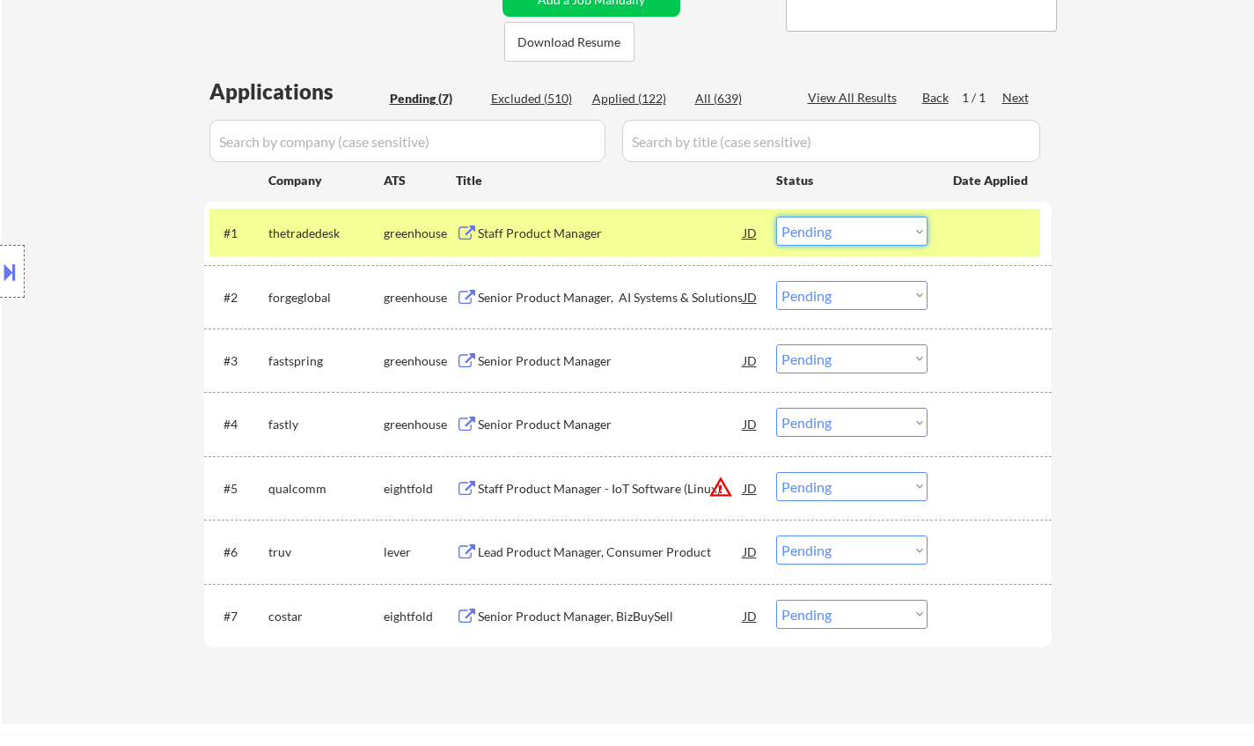
drag, startPoint x: 822, startPoint y: 228, endPoint x: 833, endPoint y: 241, distance: 16.9
click at [822, 228] on select "Choose an option... Pending Applied Excluded (Questions) Excluded (Expired) Exc…" at bounding box center [851, 231] width 151 height 29
click at [776, 217] on select "Choose an option... Pending Applied Excluded (Questions) Excluded (Expired) Exc…" at bounding box center [851, 231] width 151 height 29
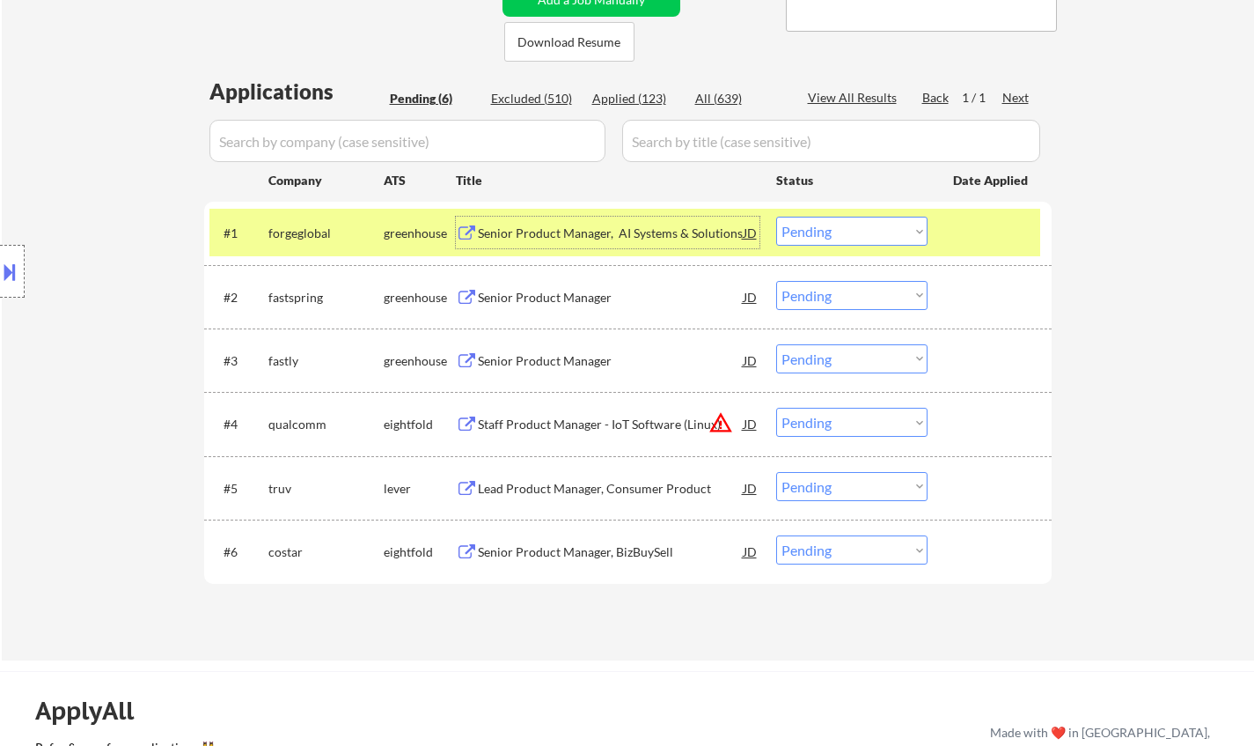
click at [608, 238] on div "Senior Product Manager, AI Systems & Solutions" at bounding box center [611, 233] width 266 height 18
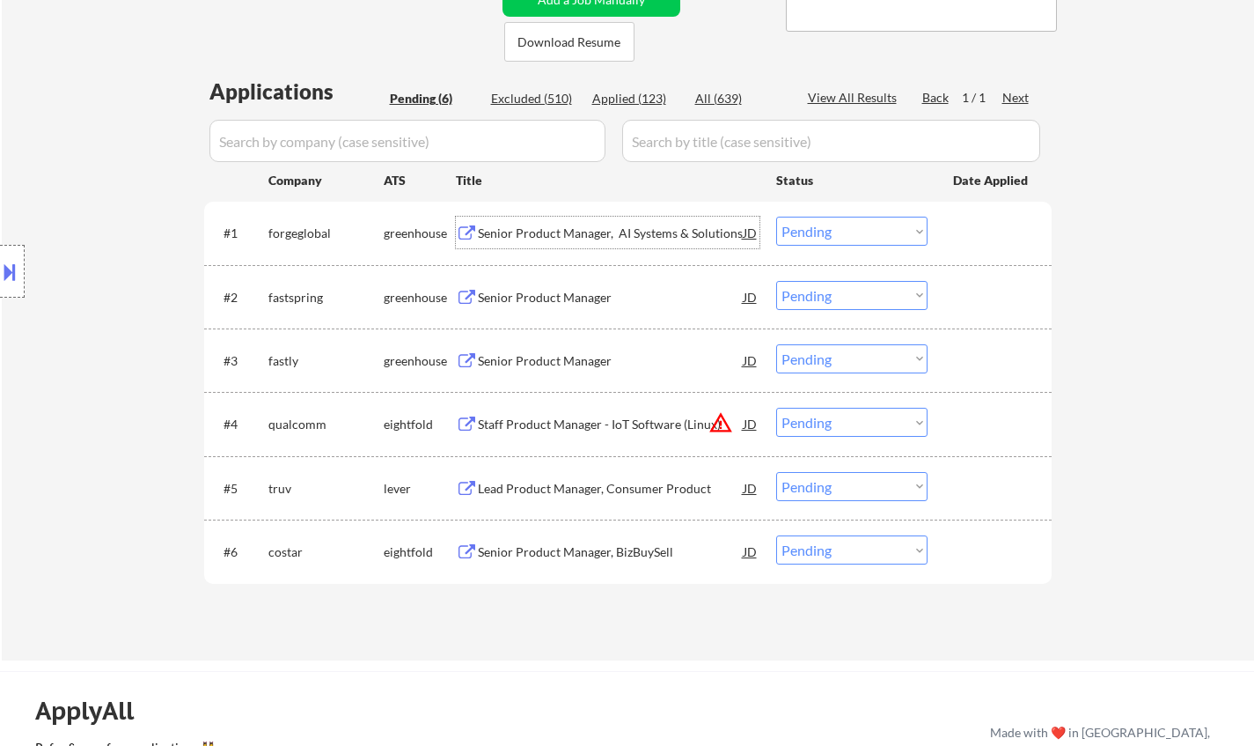
drag, startPoint x: 858, startPoint y: 224, endPoint x: 873, endPoint y: 228, distance: 15.6
click at [858, 224] on select "Choose an option... Pending Applied Excluded (Questions) Excluded (Expired) Exc…" at bounding box center [851, 231] width 151 height 29
click at [776, 217] on select "Choose an option... Pending Applied Excluded (Questions) Excluded (Expired) Exc…" at bounding box center [851, 231] width 151 height 29
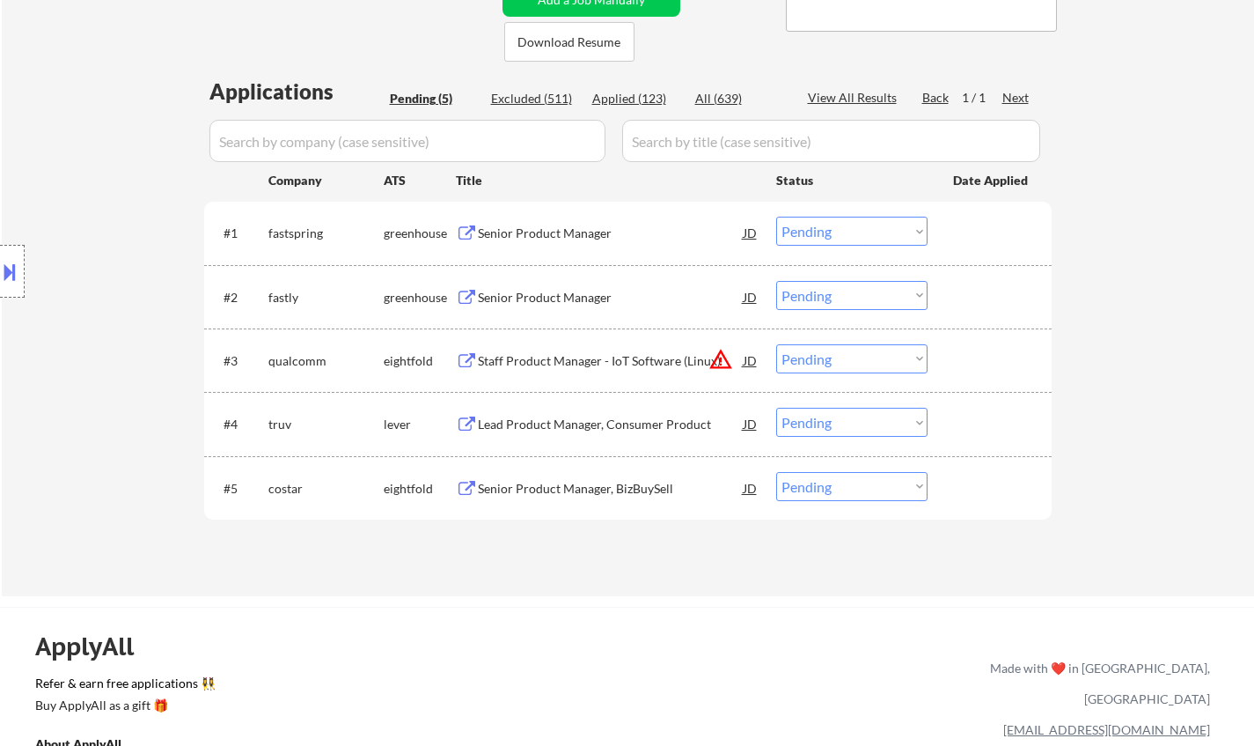
click at [545, 238] on div "Senior Product Manager" at bounding box center [611, 233] width 266 height 18
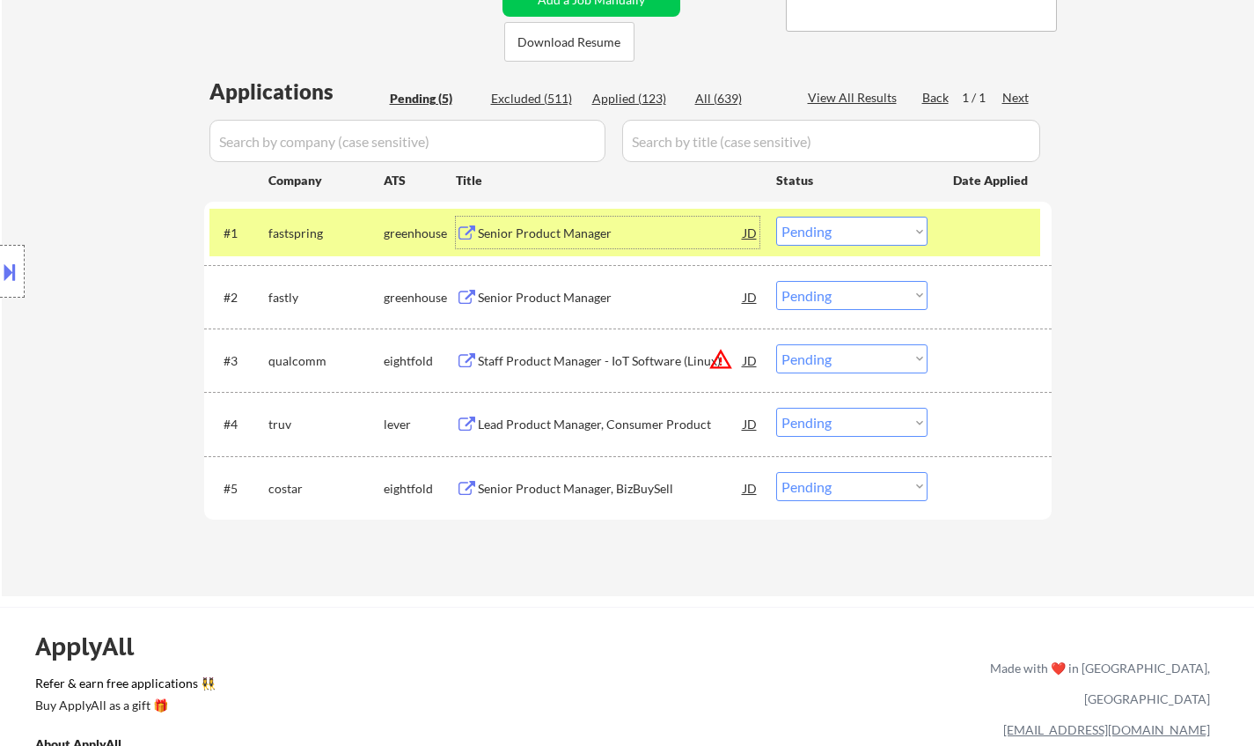
click at [846, 226] on select "Choose an option... Pending Applied Excluded (Questions) Excluded (Expired) Exc…" at bounding box center [851, 231] width 151 height 29
click at [776, 217] on select "Choose an option... Pending Applied Excluded (Questions) Excluded (Expired) Exc…" at bounding box center [851, 231] width 151 height 29
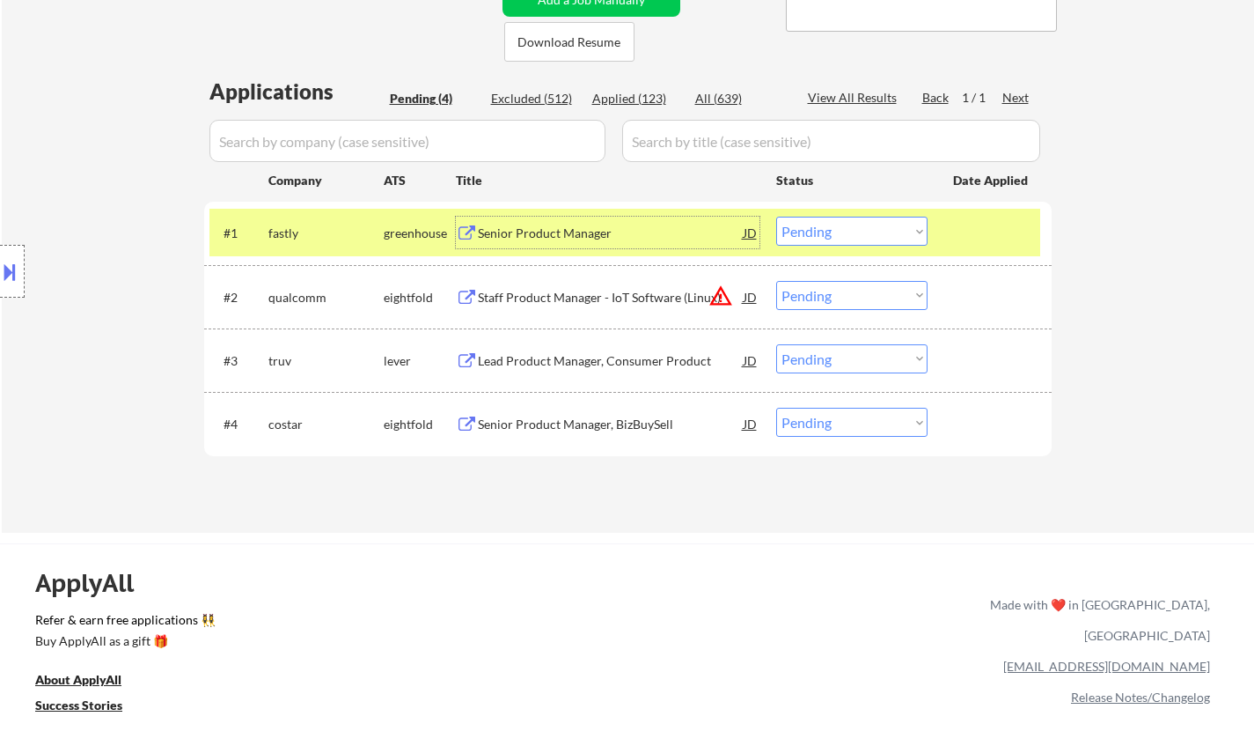
click at [551, 231] on div "Senior Product Manager" at bounding box center [611, 233] width 266 height 18
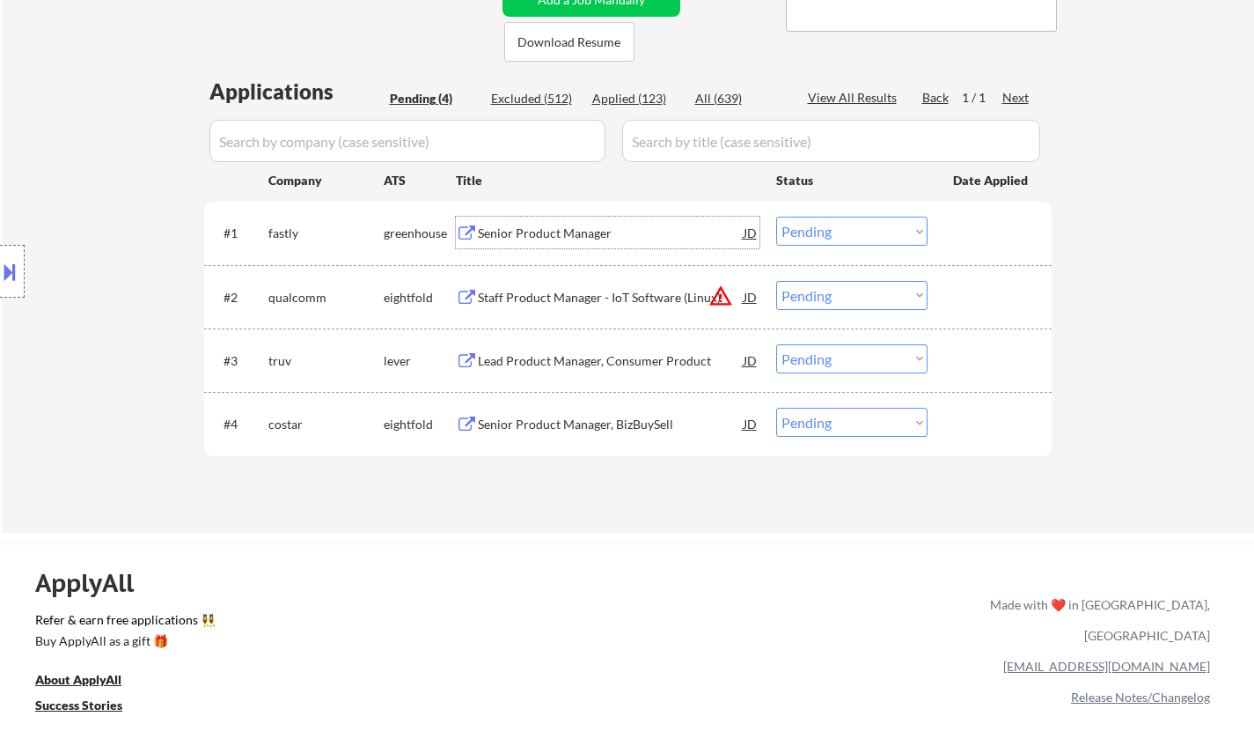
drag, startPoint x: 852, startPoint y: 226, endPoint x: 864, endPoint y: 235, distance: 15.1
click at [852, 227] on select "Choose an option... Pending Applied Excluded (Questions) Excluded (Expired) Exc…" at bounding box center [851, 231] width 151 height 29
click at [776, 217] on select "Choose an option... Pending Applied Excluded (Questions) Excluded (Expired) Exc…" at bounding box center [851, 231] width 151 height 29
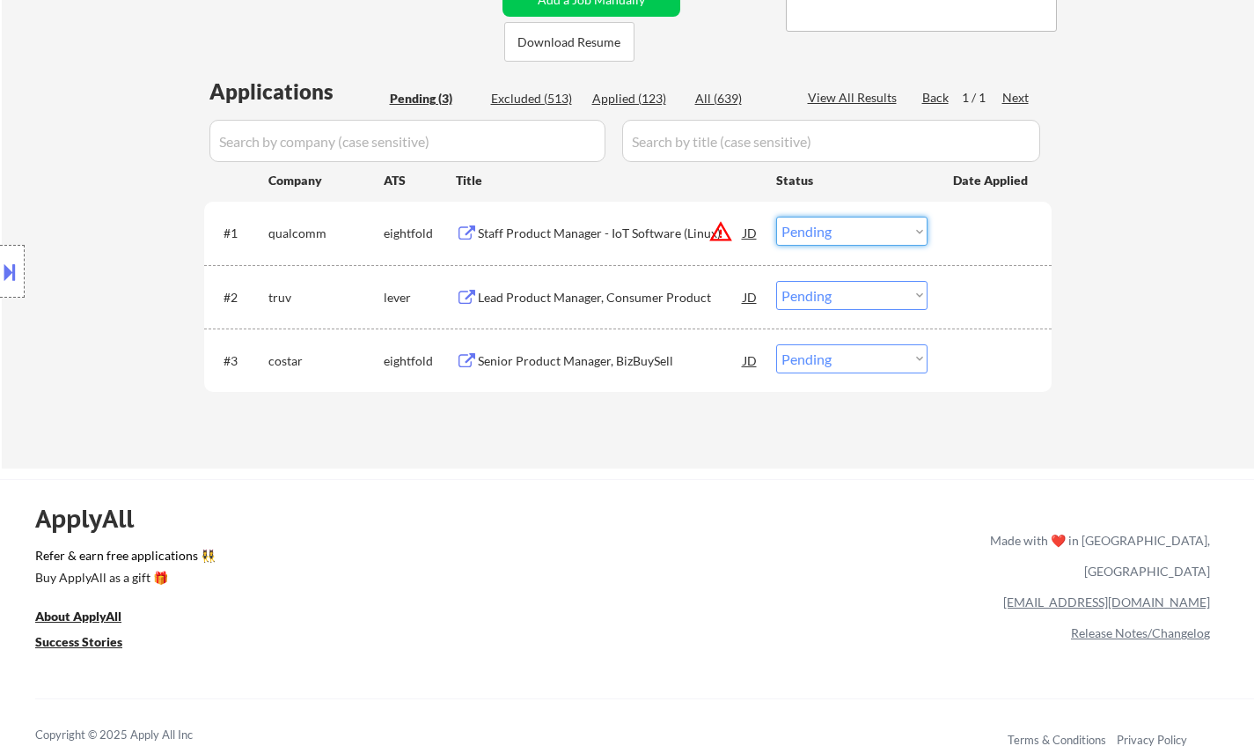
click at [859, 221] on select "Choose an option... Pending Applied Excluded (Questions) Excluded (Expired) Exc…" at bounding box center [851, 231] width 151 height 29
click at [776, 217] on select "Choose an option... Pending Applied Excluded (Questions) Excluded (Expired) Exc…" at bounding box center [851, 231] width 151 height 29
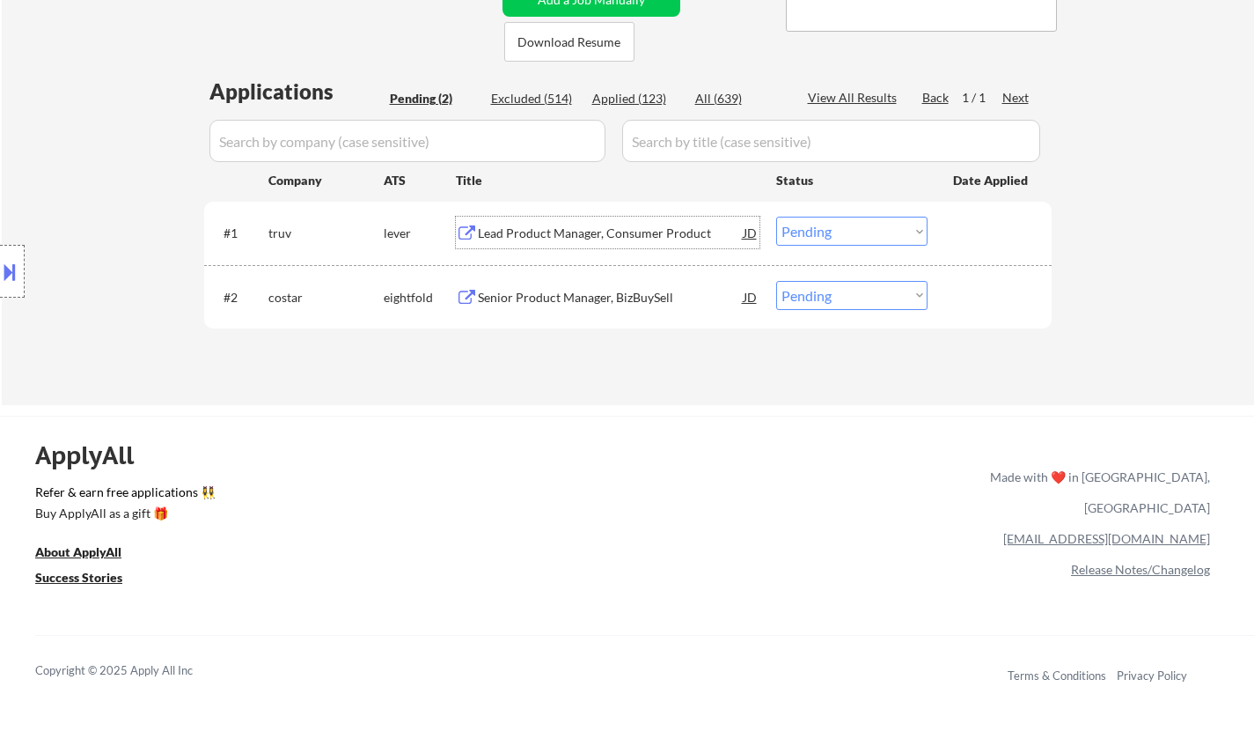
click at [647, 232] on div "Lead Product Manager, Consumer Product" at bounding box center [611, 233] width 266 height 18
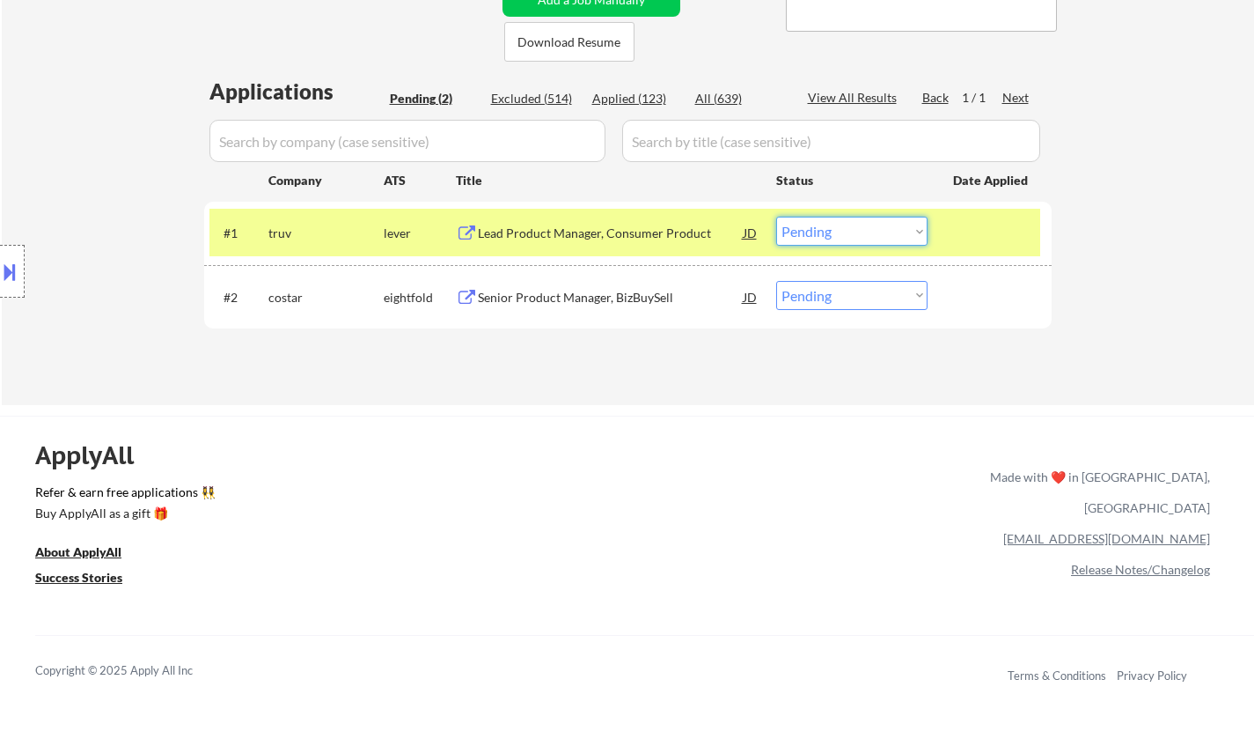
drag, startPoint x: 885, startPoint y: 225, endPoint x: 885, endPoint y: 238, distance: 12.3
click at [885, 226] on select "Choose an option... Pending Applied Excluded (Questions) Excluded (Expired) Exc…" at bounding box center [851, 231] width 151 height 29
click at [776, 217] on select "Choose an option... Pending Applied Excluded (Questions) Excluded (Expired) Exc…" at bounding box center [851, 231] width 151 height 29
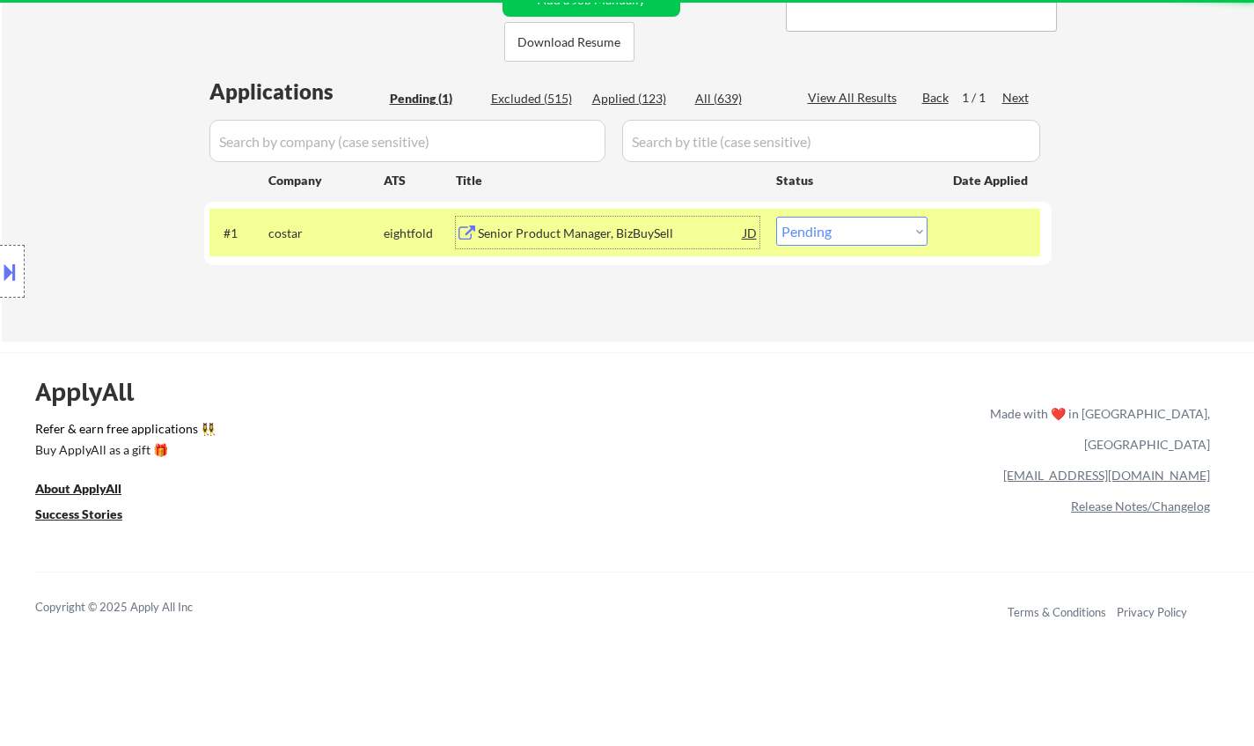
click at [561, 227] on div "Senior Product Manager, BizBuySell" at bounding box center [611, 233] width 266 height 18
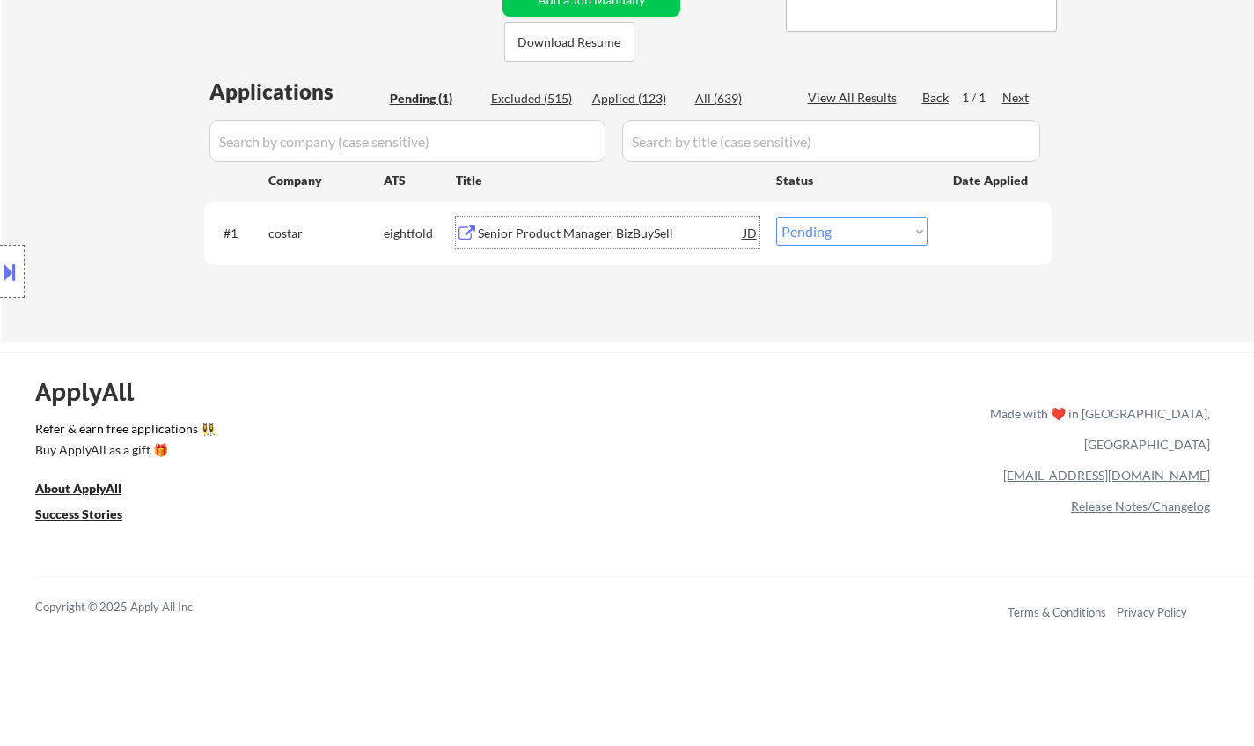
click at [842, 230] on select "Choose an option... Pending Applied Excluded (Questions) Excluded (Expired) Exc…" at bounding box center [851, 231] width 151 height 29
select select ""excluded__salary_""
click at [776, 217] on select "Choose an option... Pending Applied Excluded (Questions) Excluded (Expired) Exc…" at bounding box center [851, 231] width 151 height 29
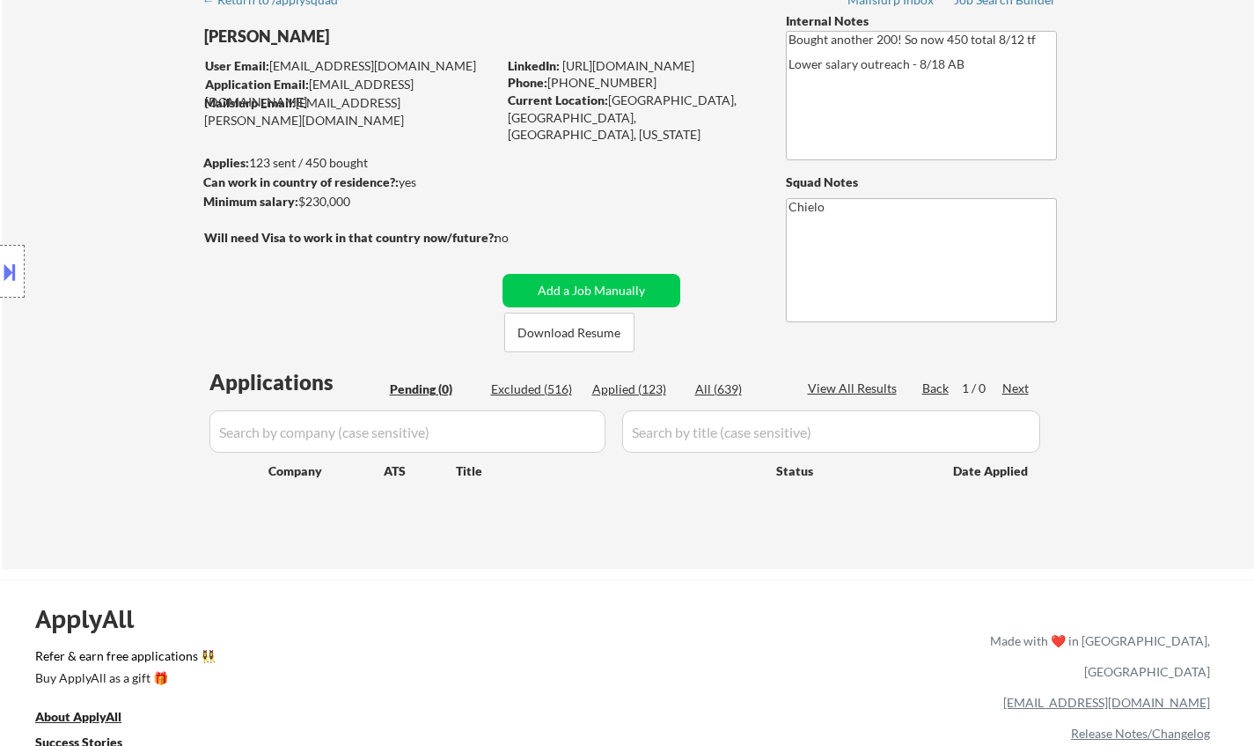
scroll to position [0, 0]
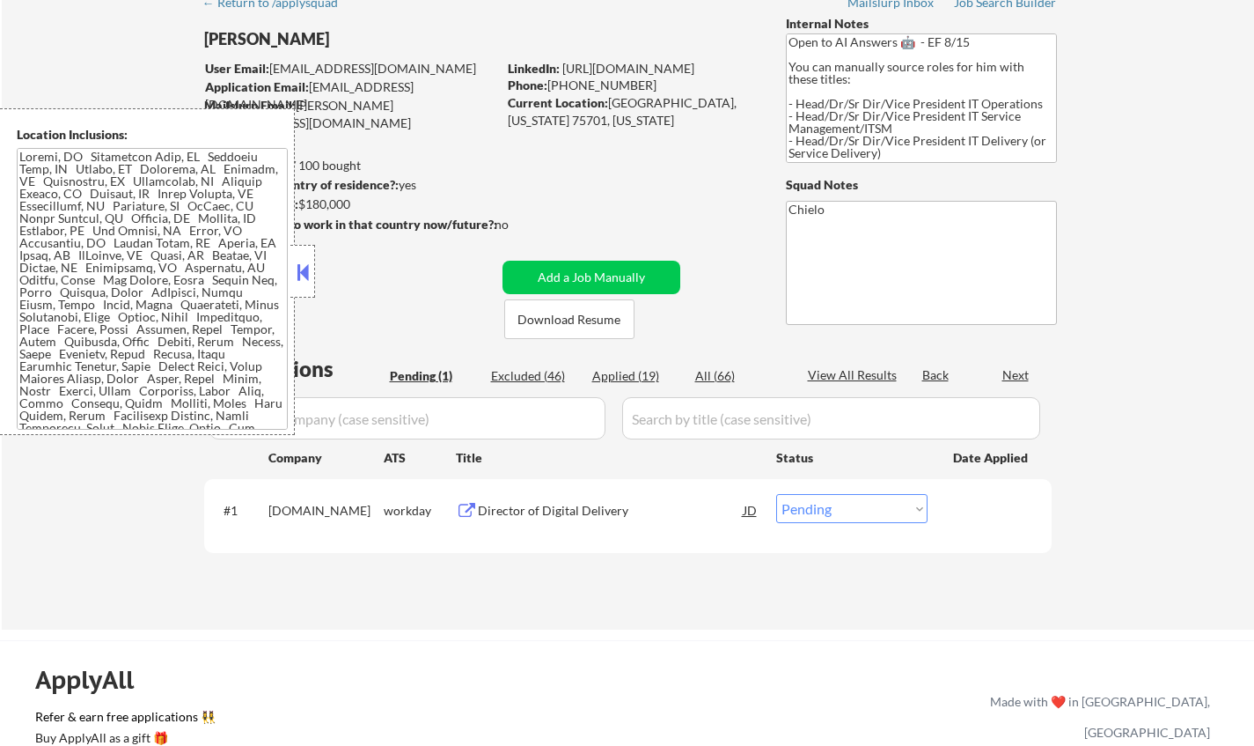
scroll to position [176, 0]
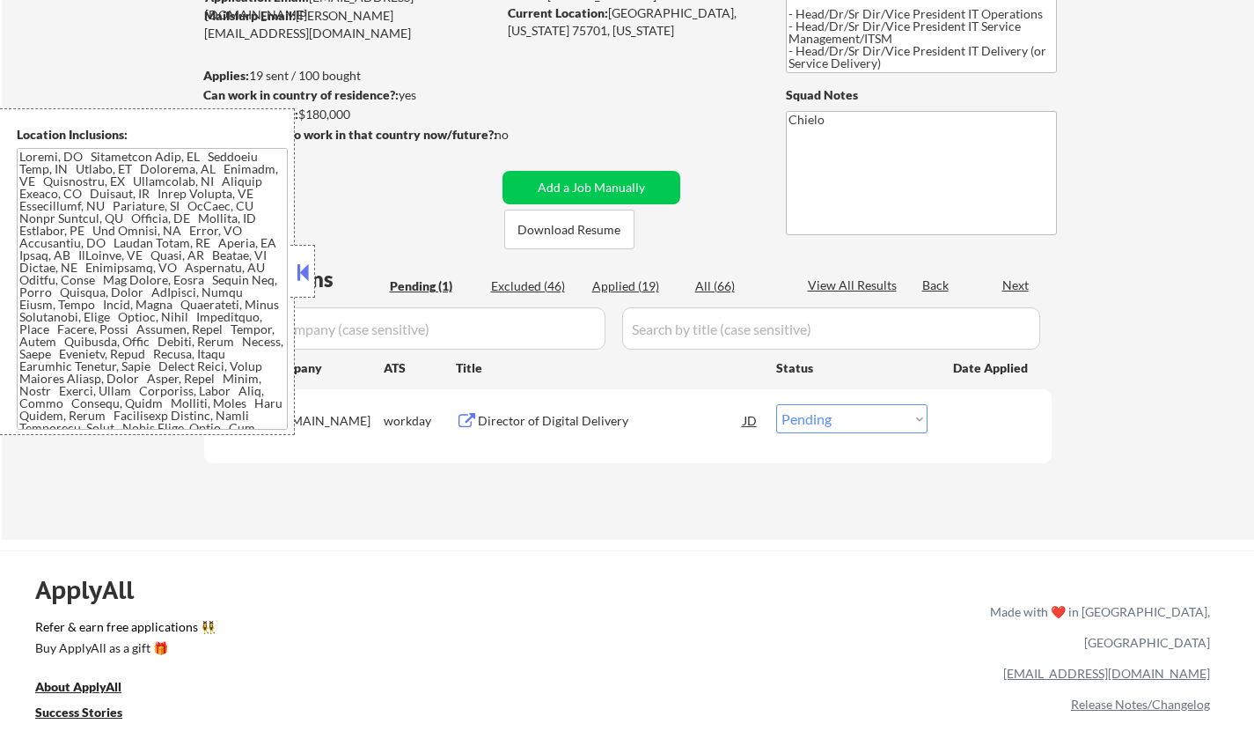
click at [298, 271] on button at bounding box center [302, 272] width 19 height 26
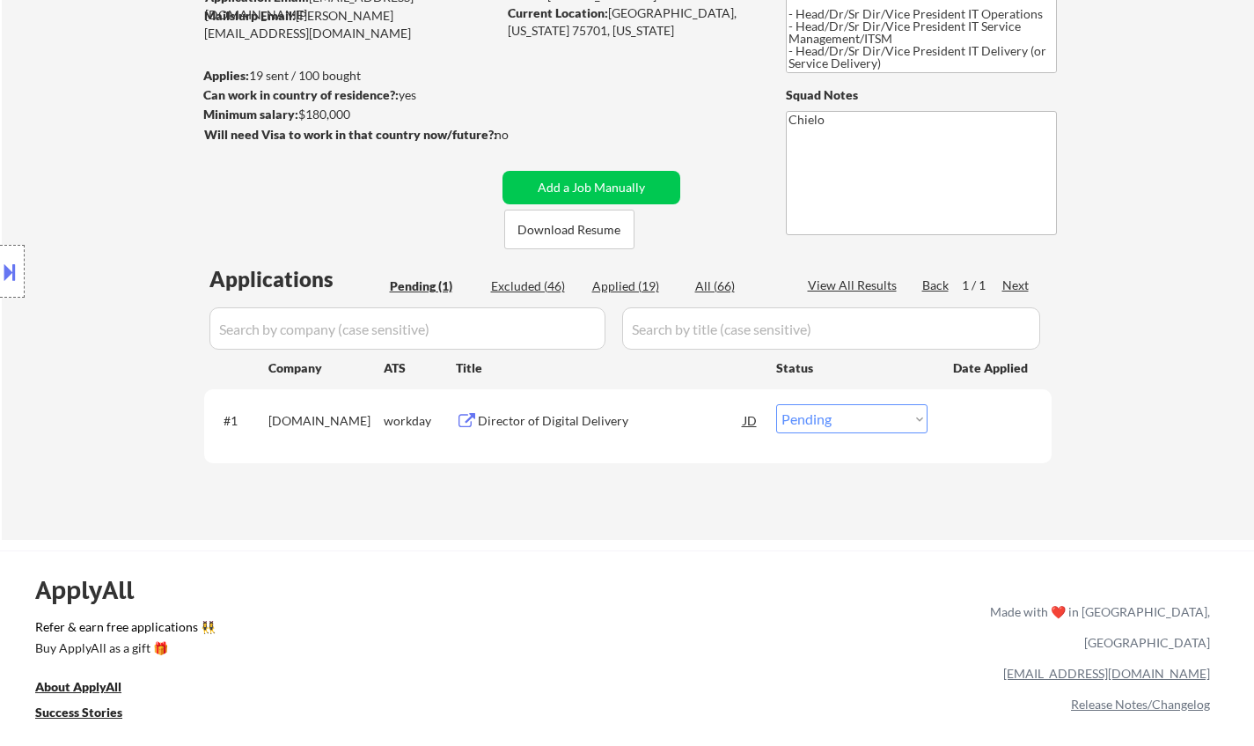
click at [532, 430] on div "Director of Digital Delivery" at bounding box center [611, 420] width 266 height 32
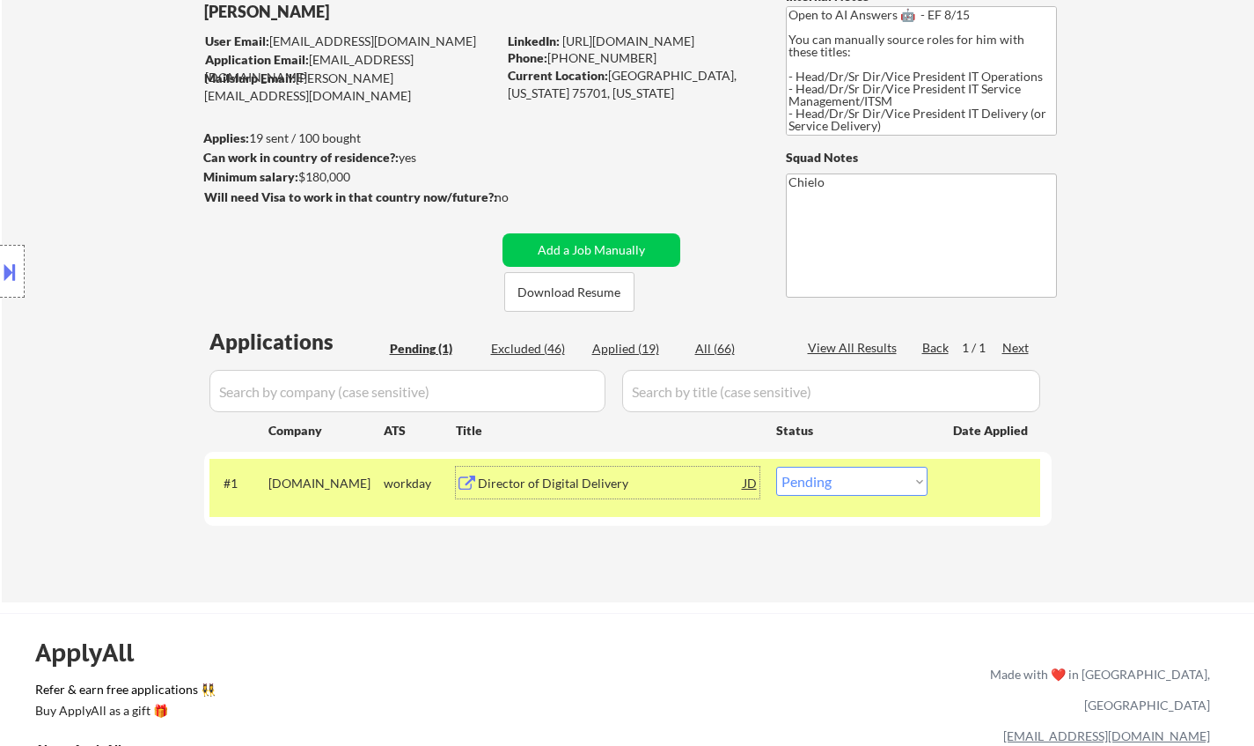
scroll to position [264, 0]
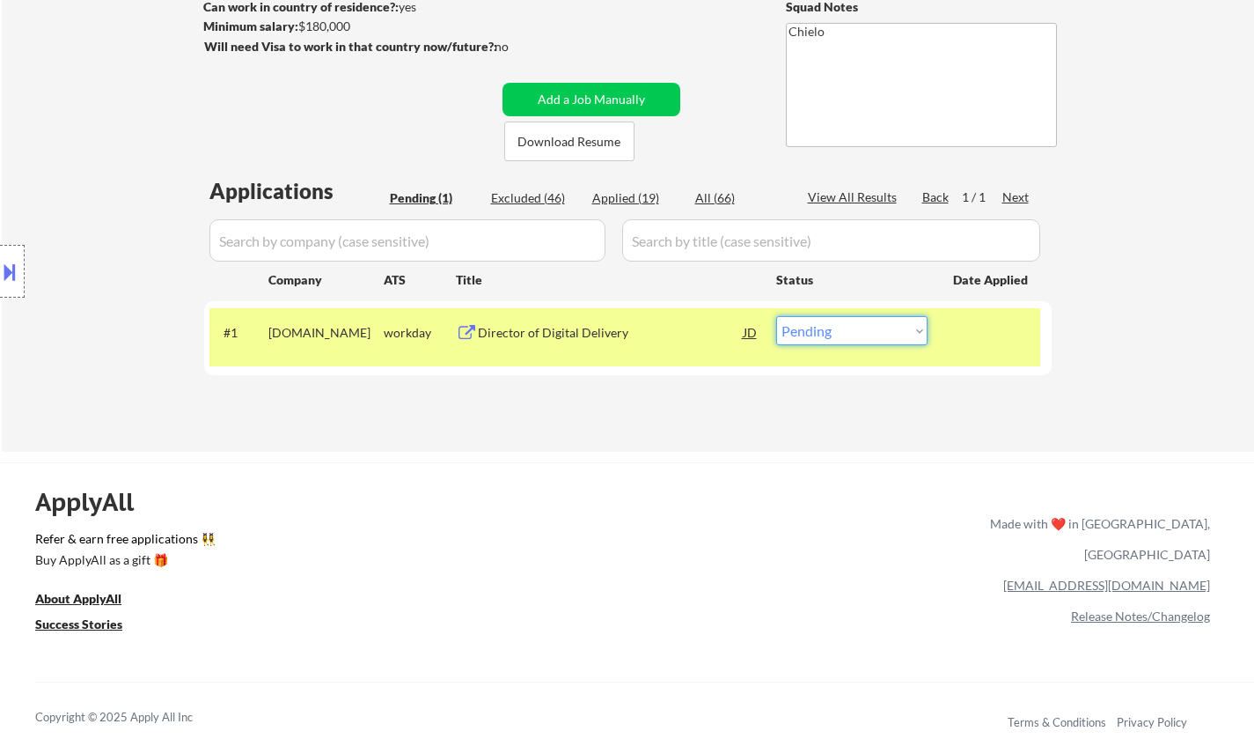
drag, startPoint x: 838, startPoint y: 327, endPoint x: 840, endPoint y: 344, distance: 16.8
click at [839, 327] on select "Choose an option... Pending Applied Excluded (Questions) Excluded (Expired) Exc…" at bounding box center [851, 330] width 151 height 29
select select ""applied""
click at [776, 316] on select "Choose an option... Pending Applied Excluded (Questions) Excluded (Expired) Exc…" at bounding box center [851, 330] width 151 height 29
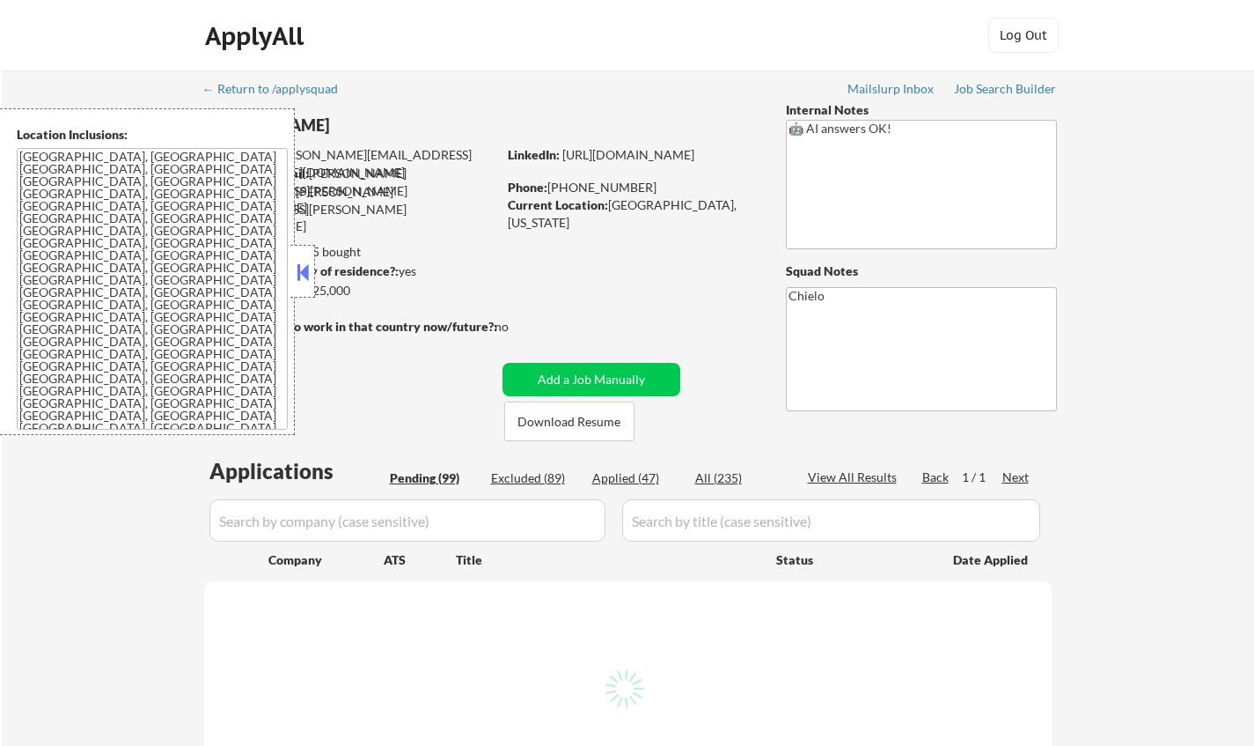
drag, startPoint x: 308, startPoint y: 259, endPoint x: 400, endPoint y: 0, distance: 274.5
click at [309, 260] on button at bounding box center [302, 272] width 19 height 26
click at [304, 266] on button at bounding box center [302, 272] width 19 height 26
select select ""pending""
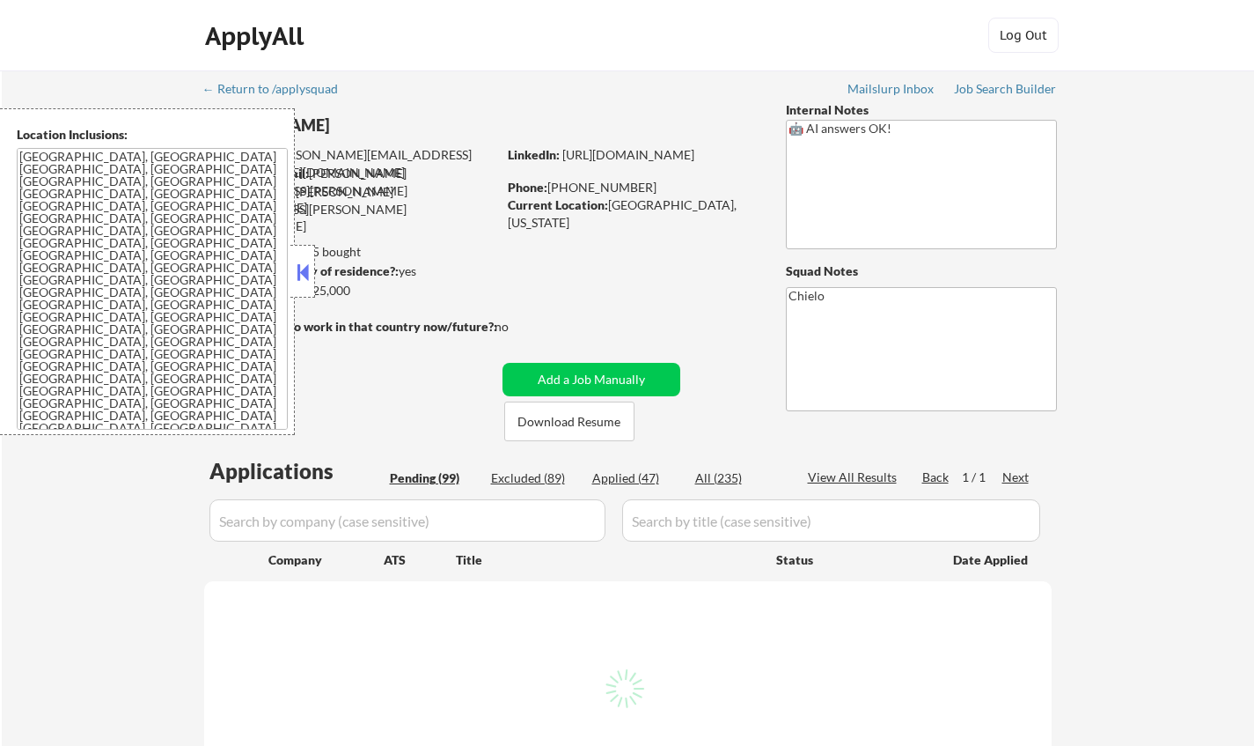
select select ""pending""
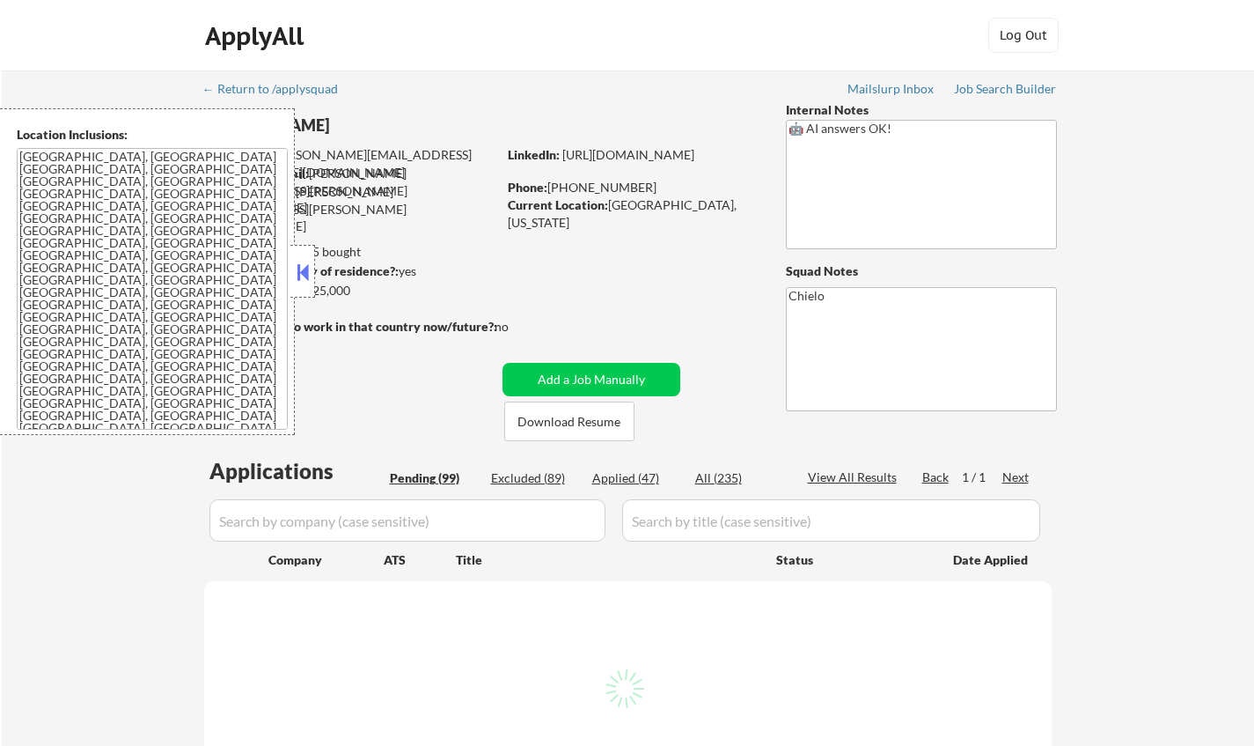
select select ""pending""
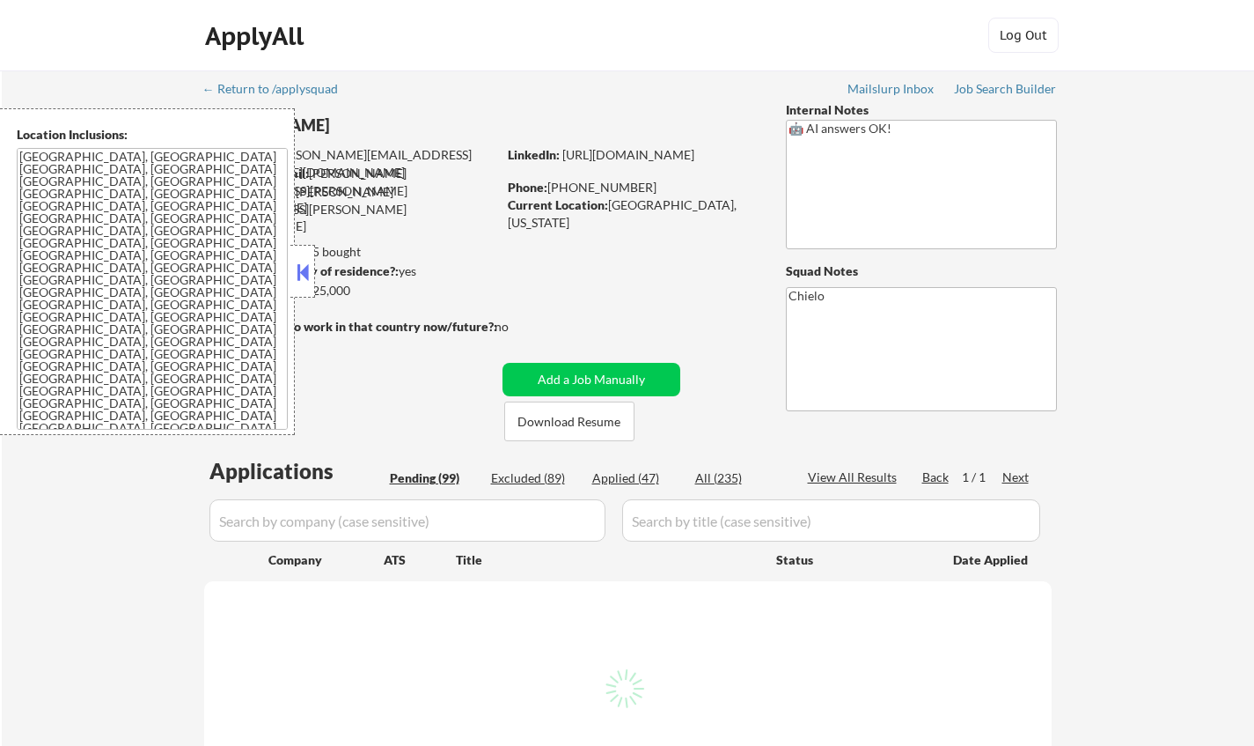
select select ""pending""
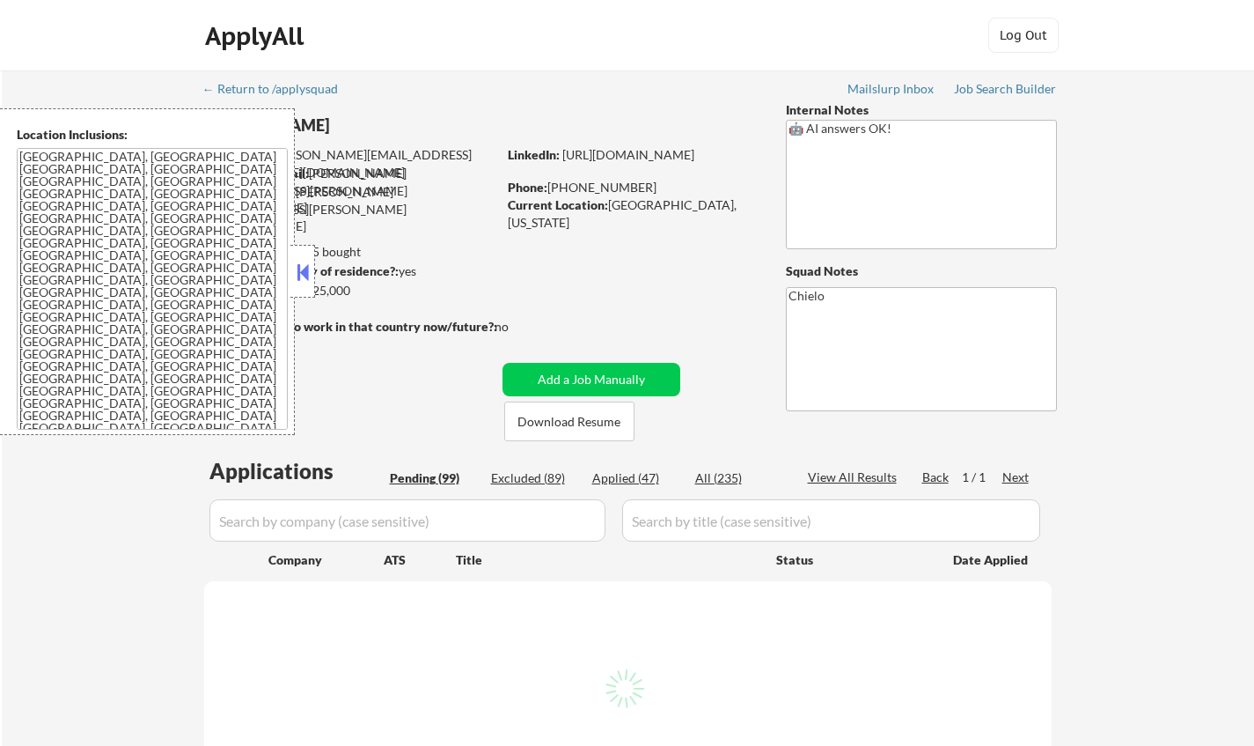
select select ""pending""
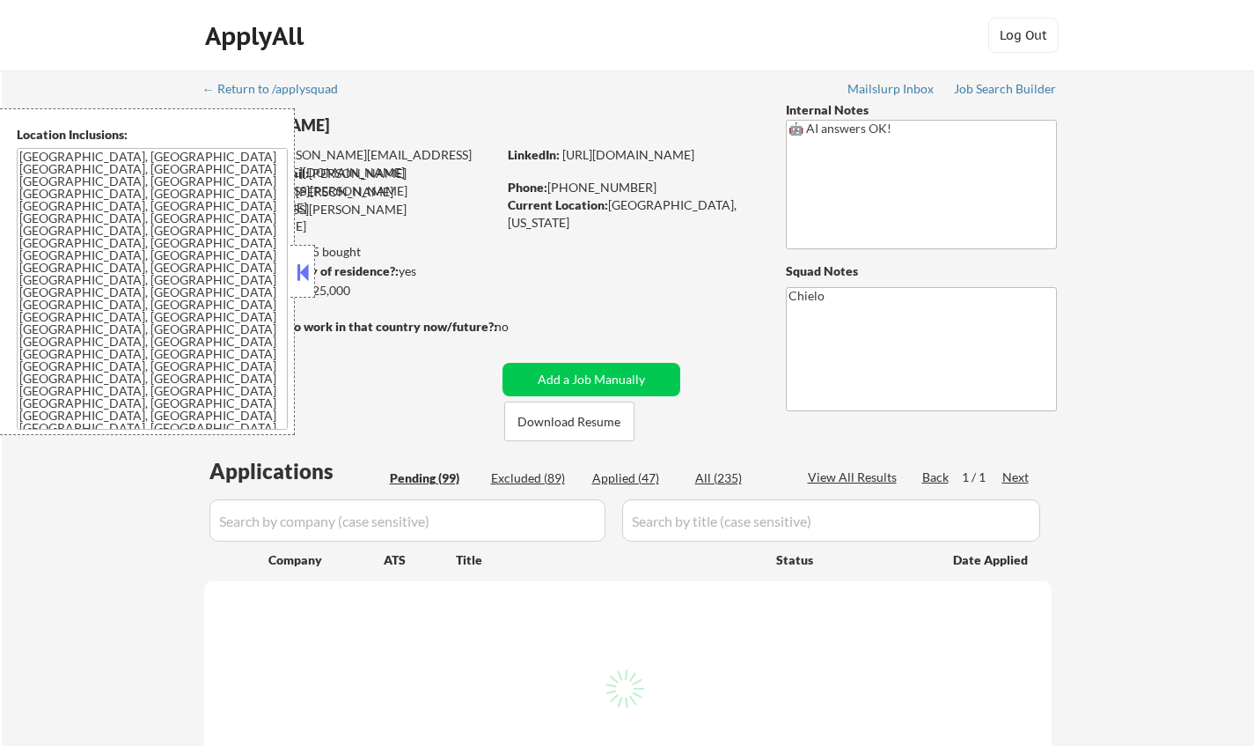
select select ""pending""
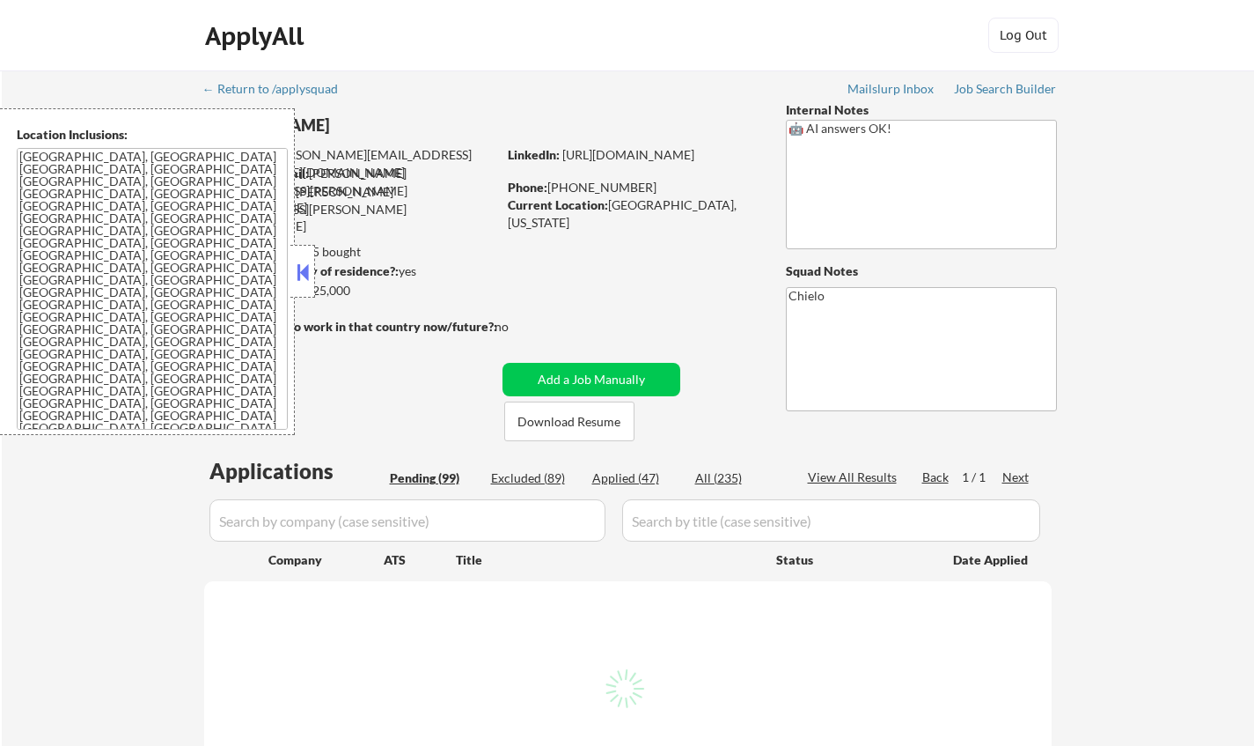
select select ""pending""
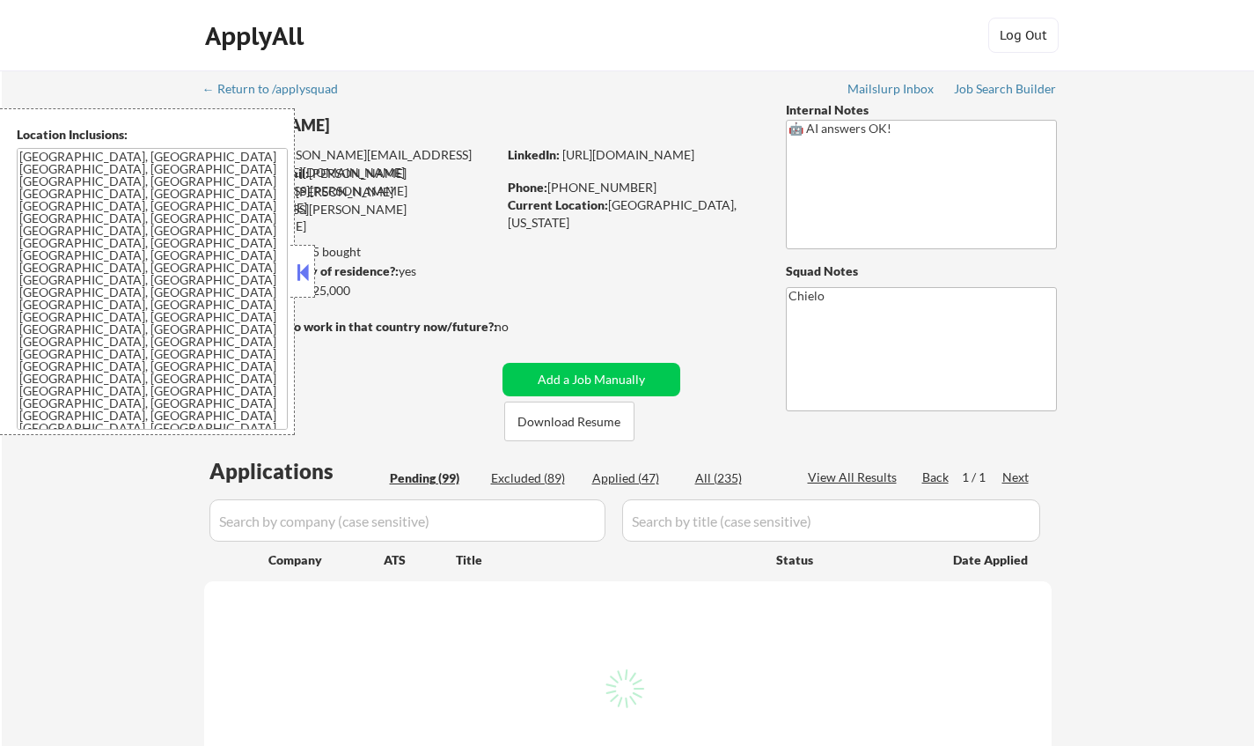
select select ""pending""
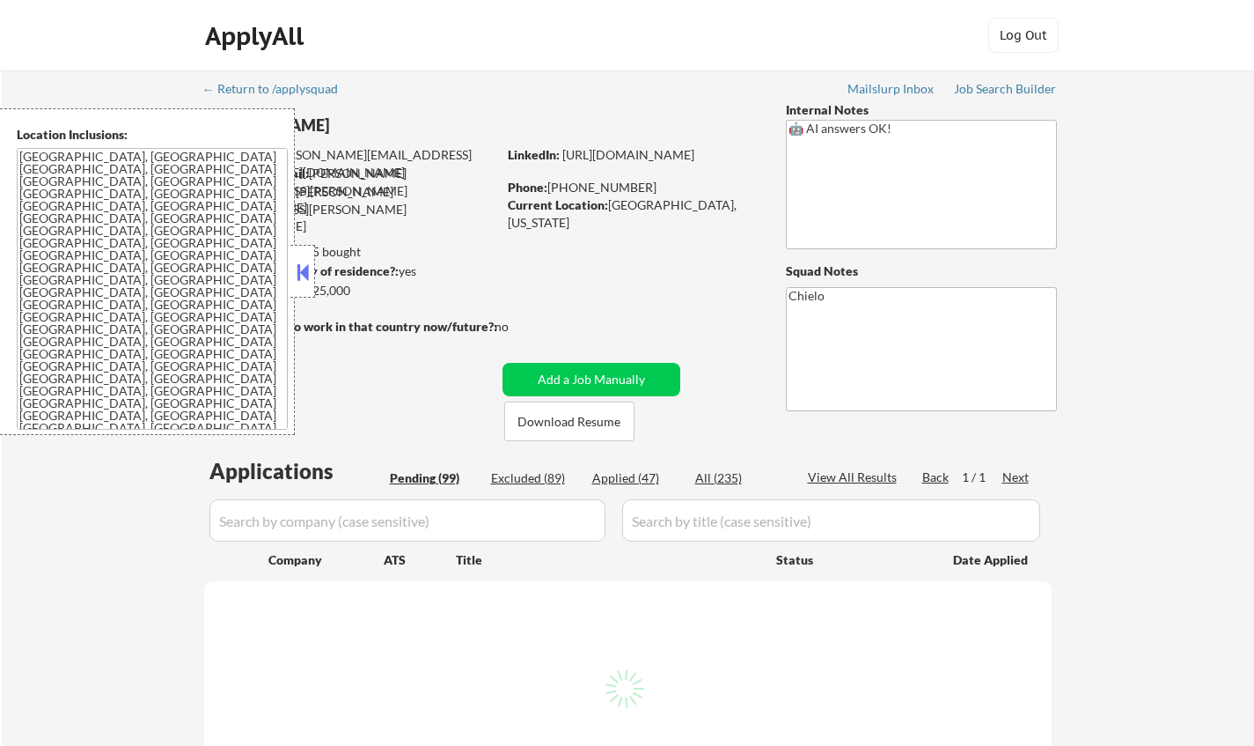
select select ""pending""
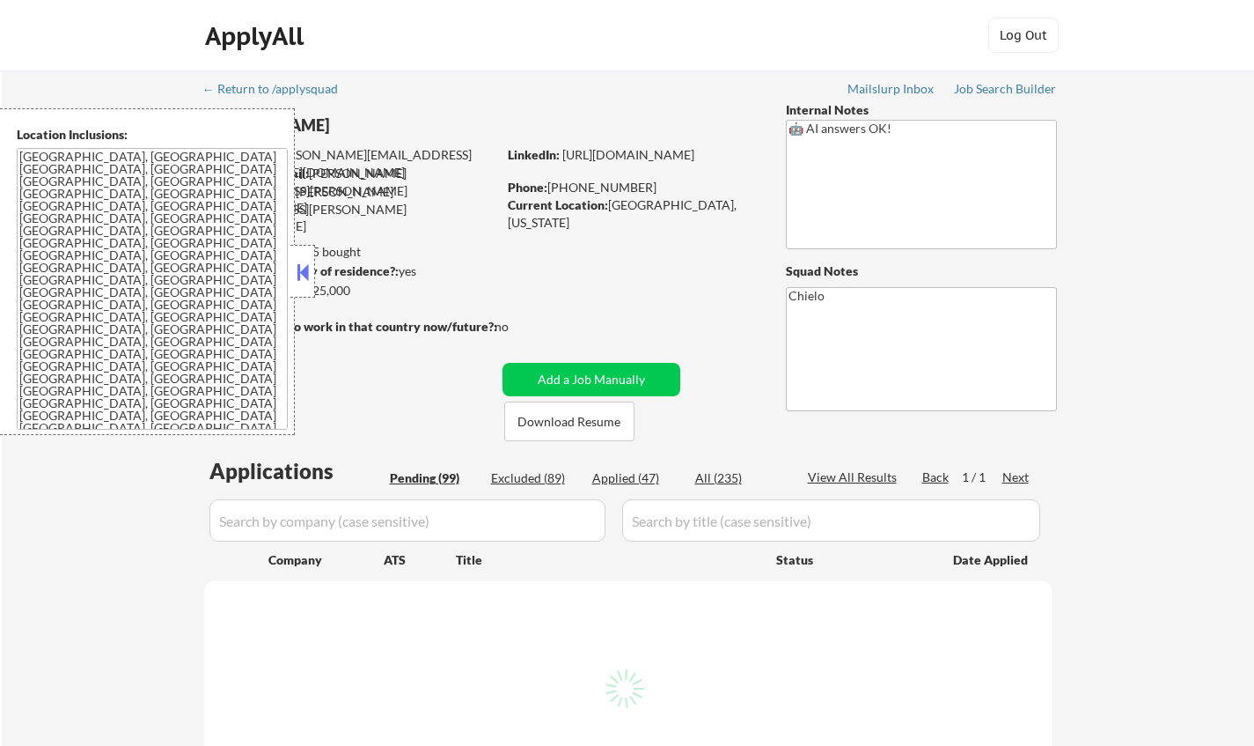
select select ""pending""
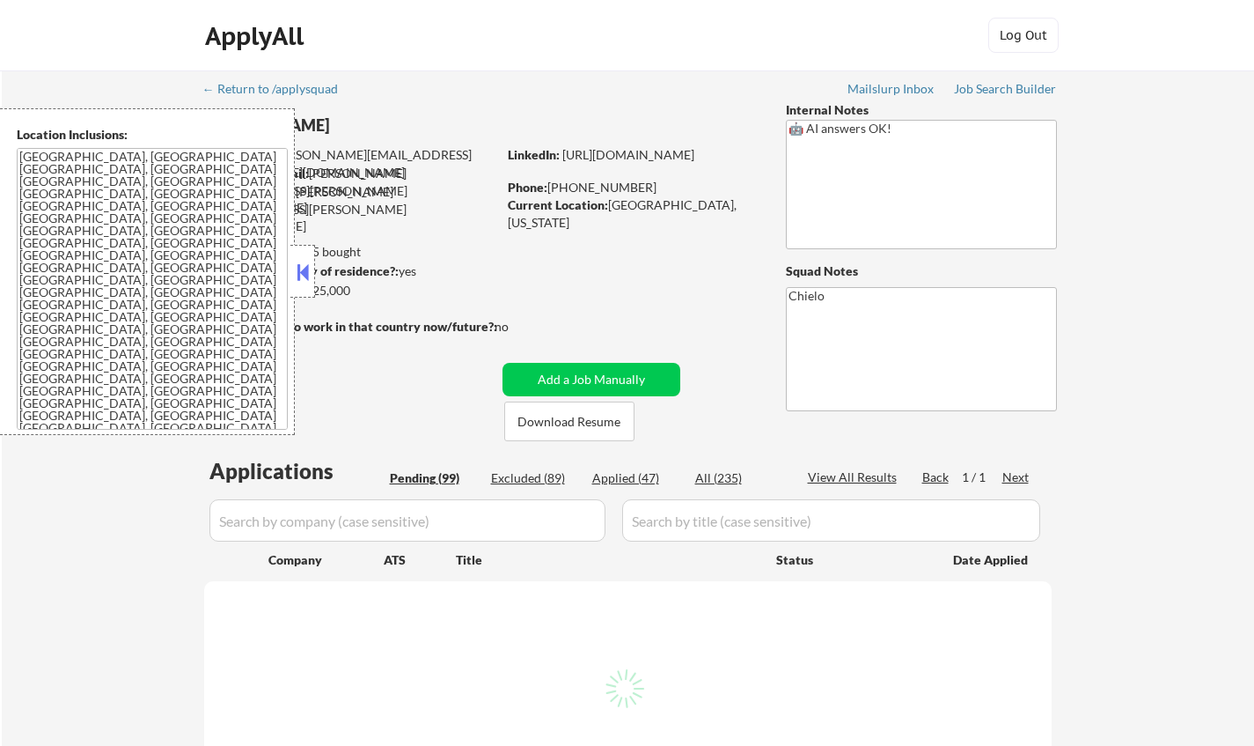
select select ""pending""
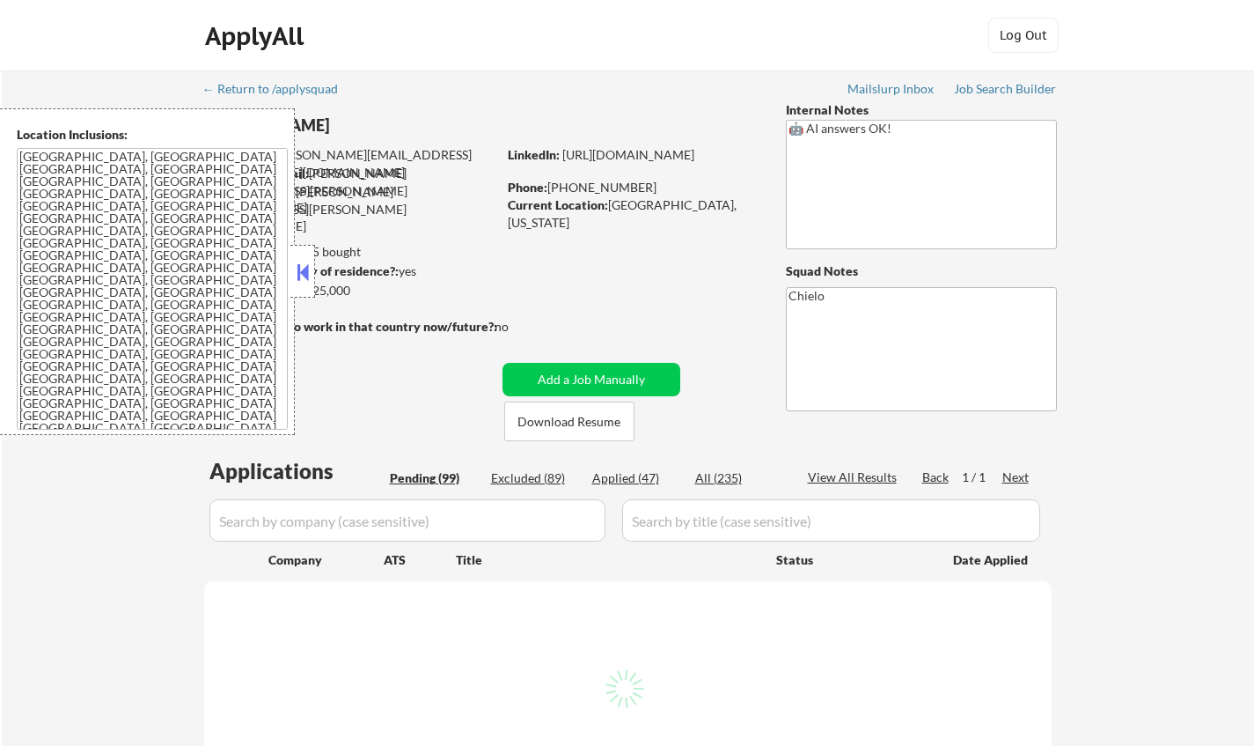
select select ""pending""
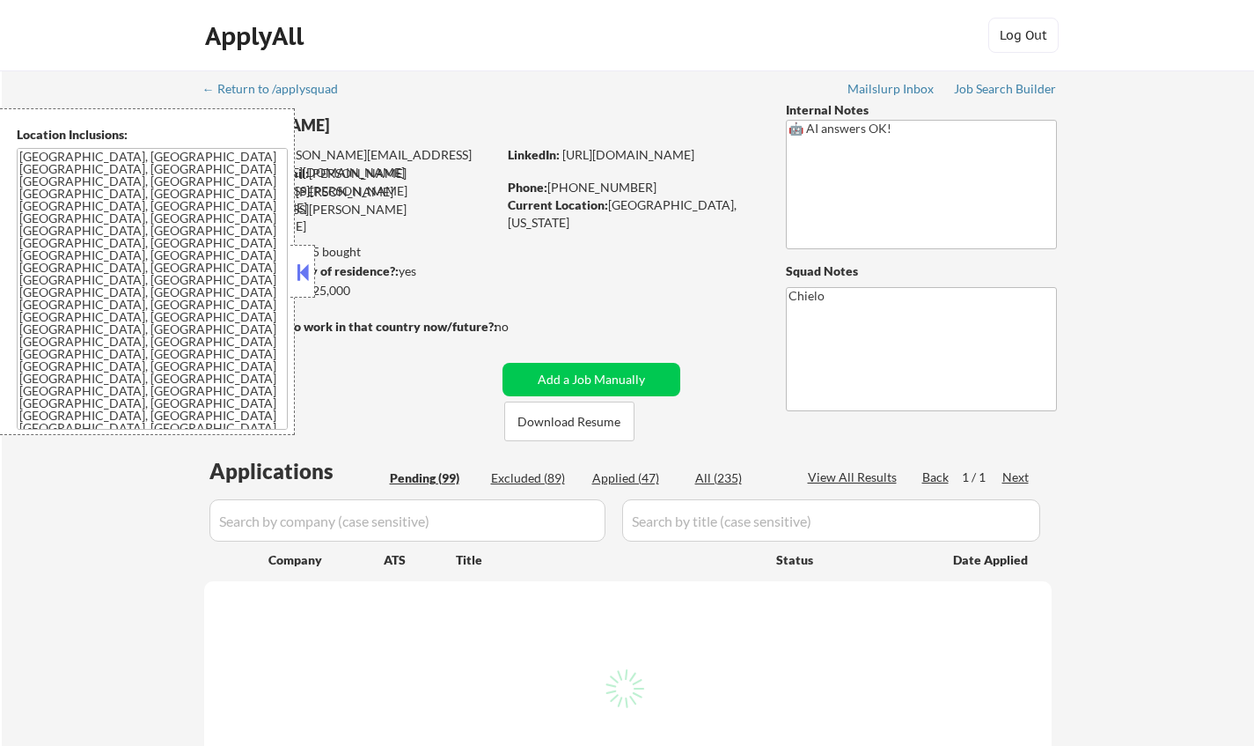
select select ""pending""
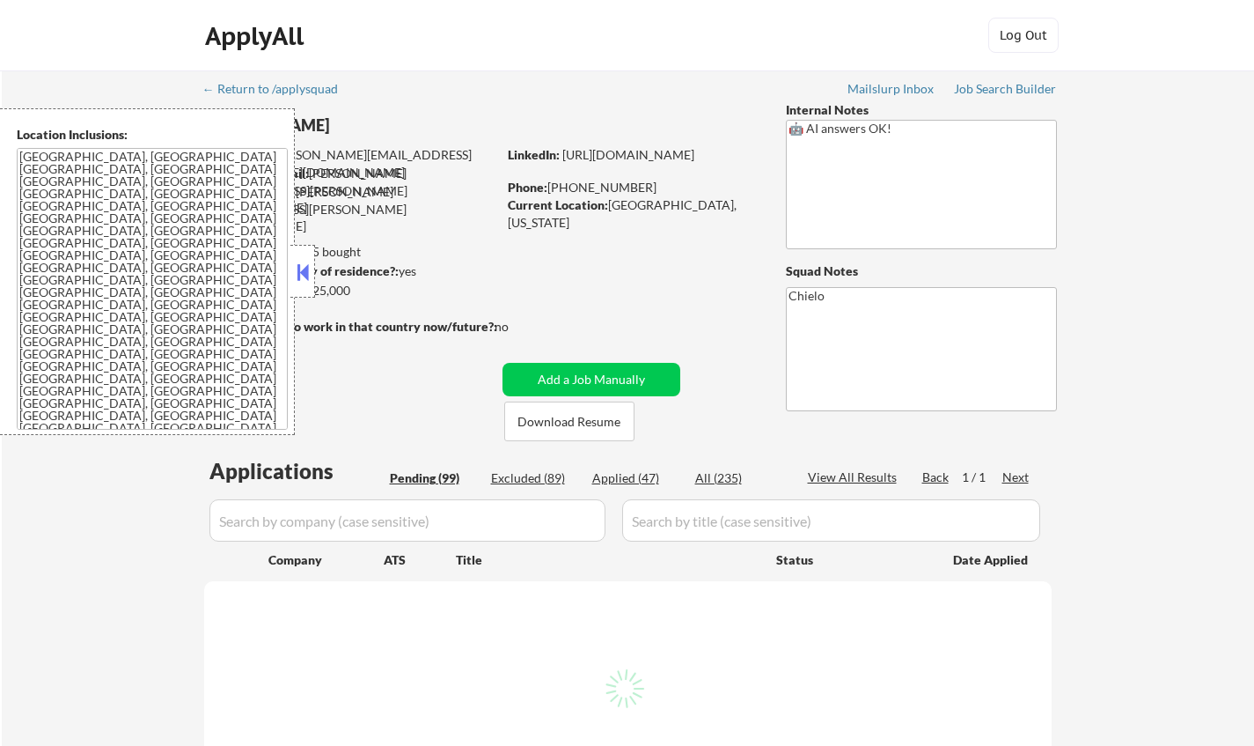
select select ""pending""
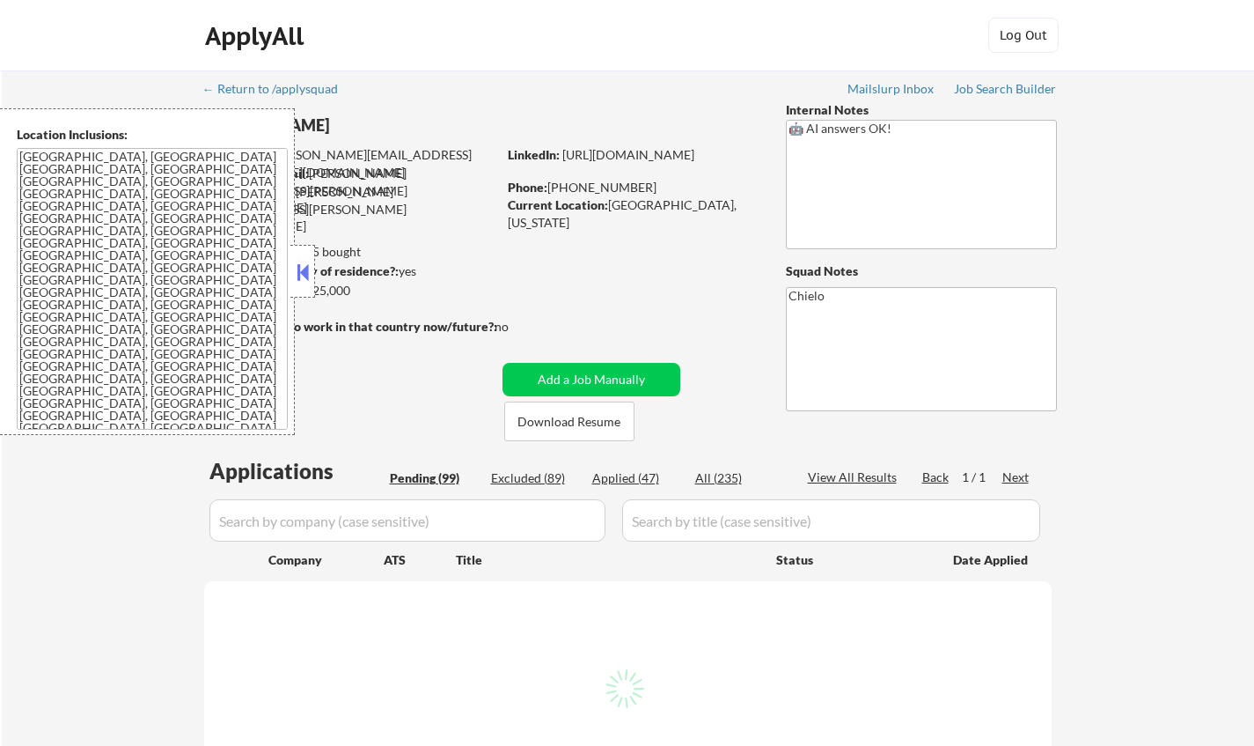
select select ""pending""
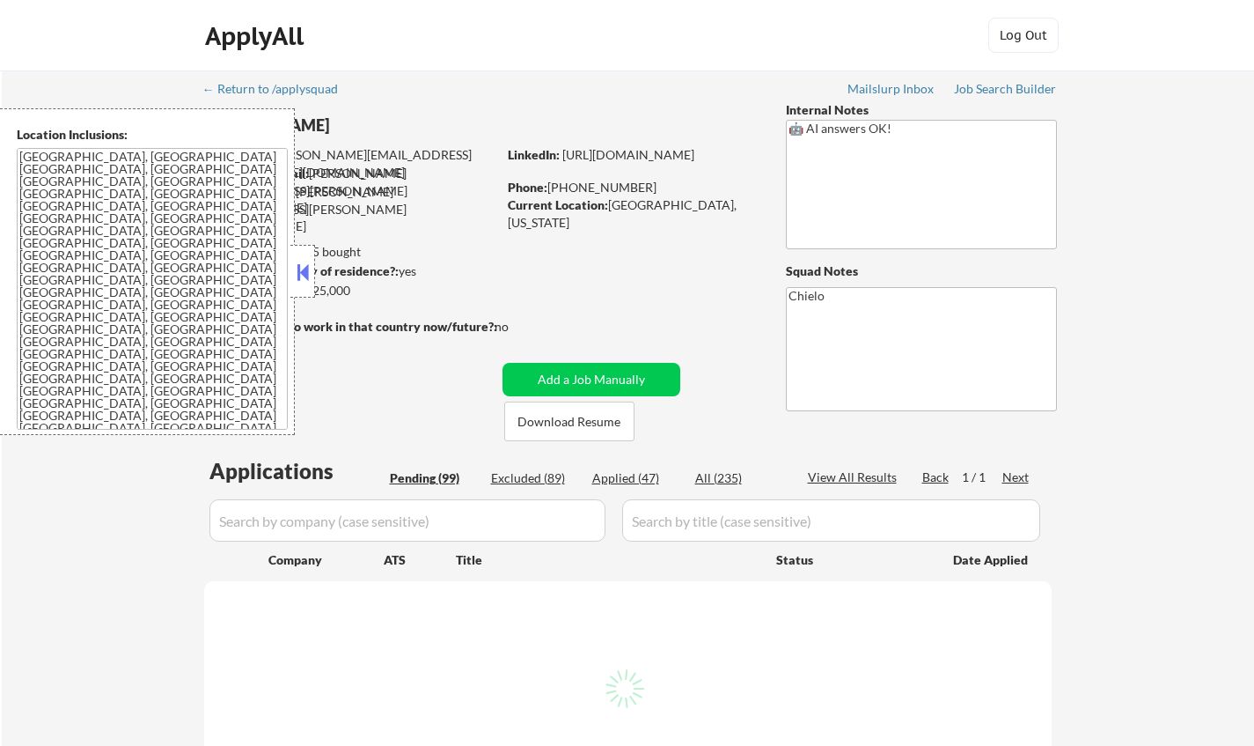
select select ""pending""
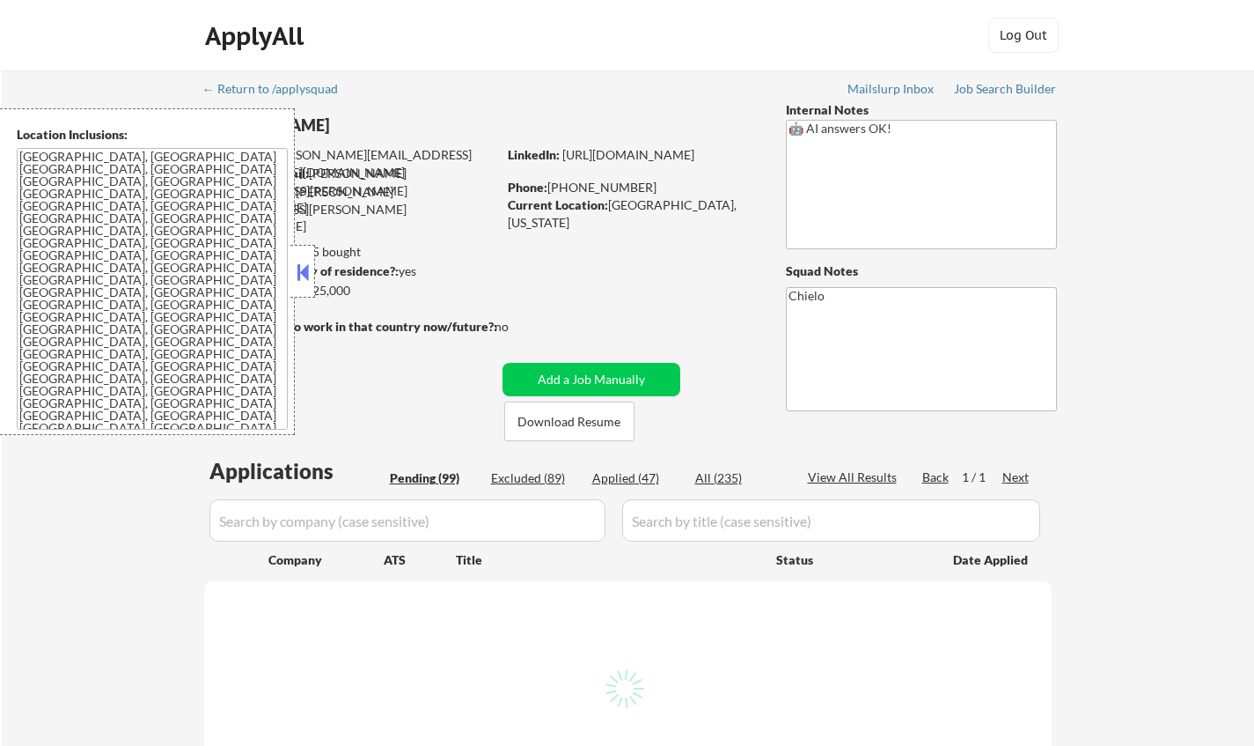
select select ""pending""
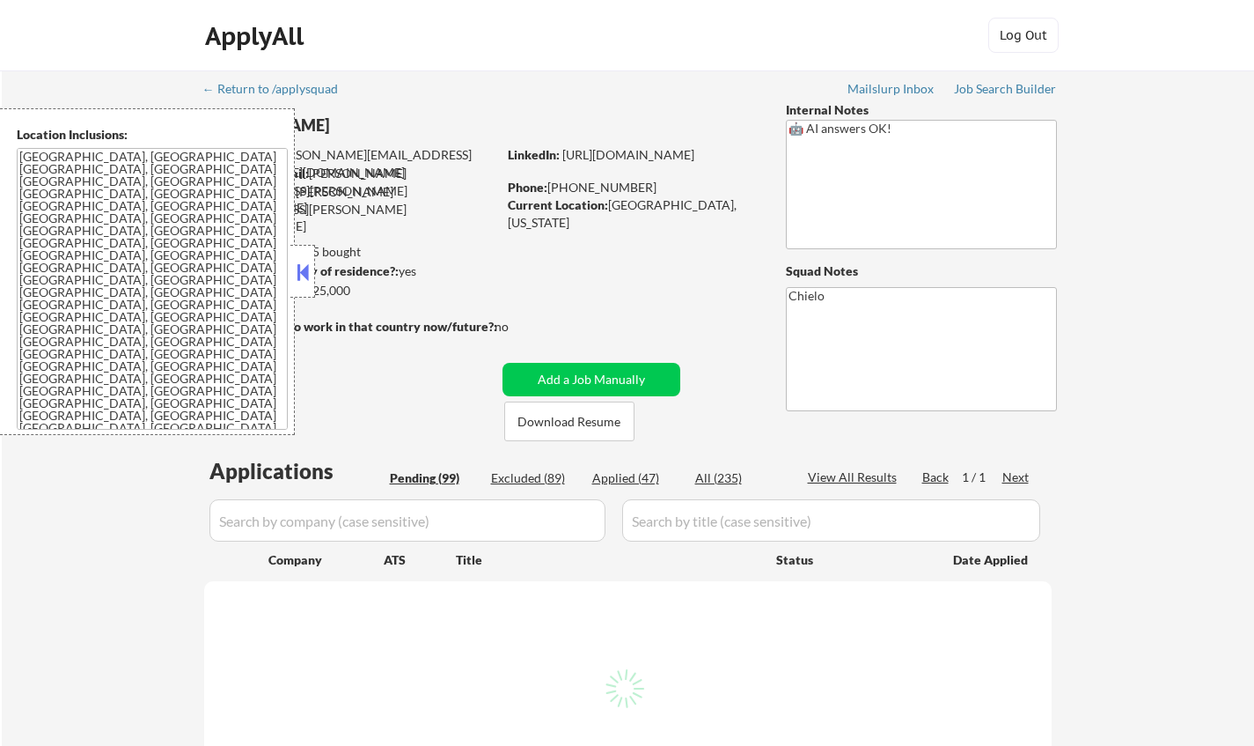
select select ""pending""
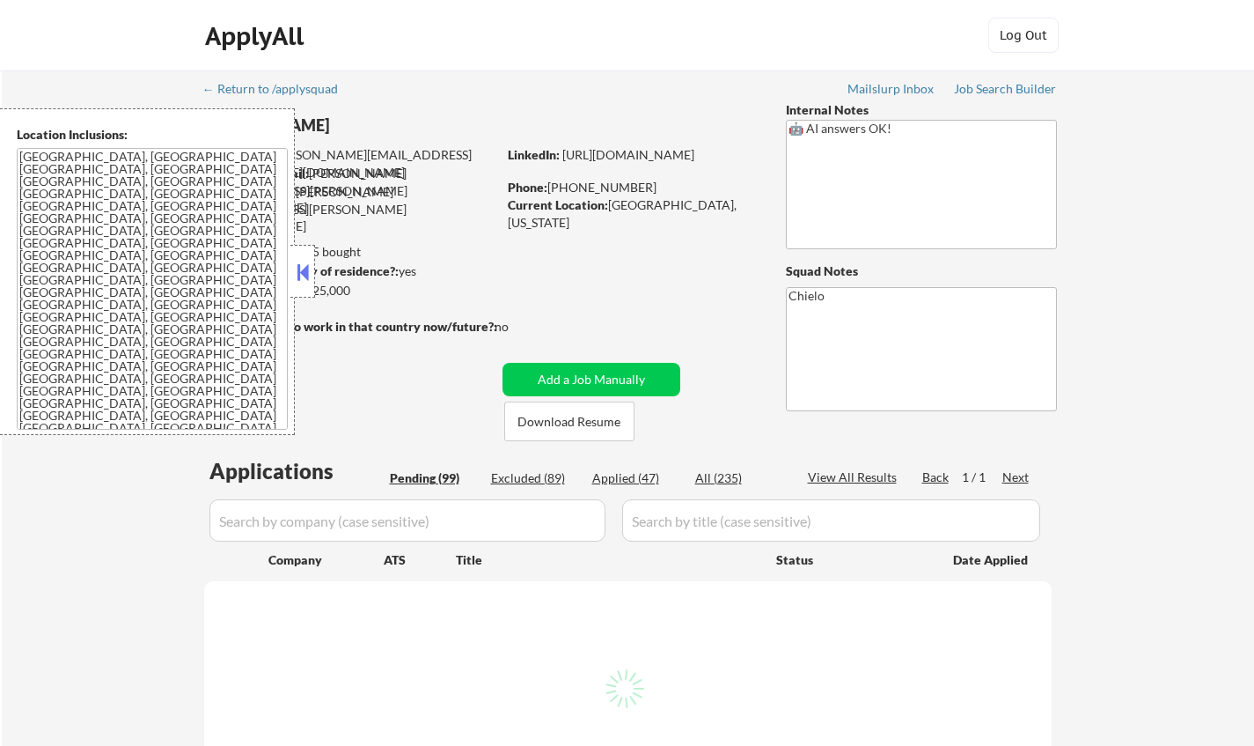
select select ""pending""
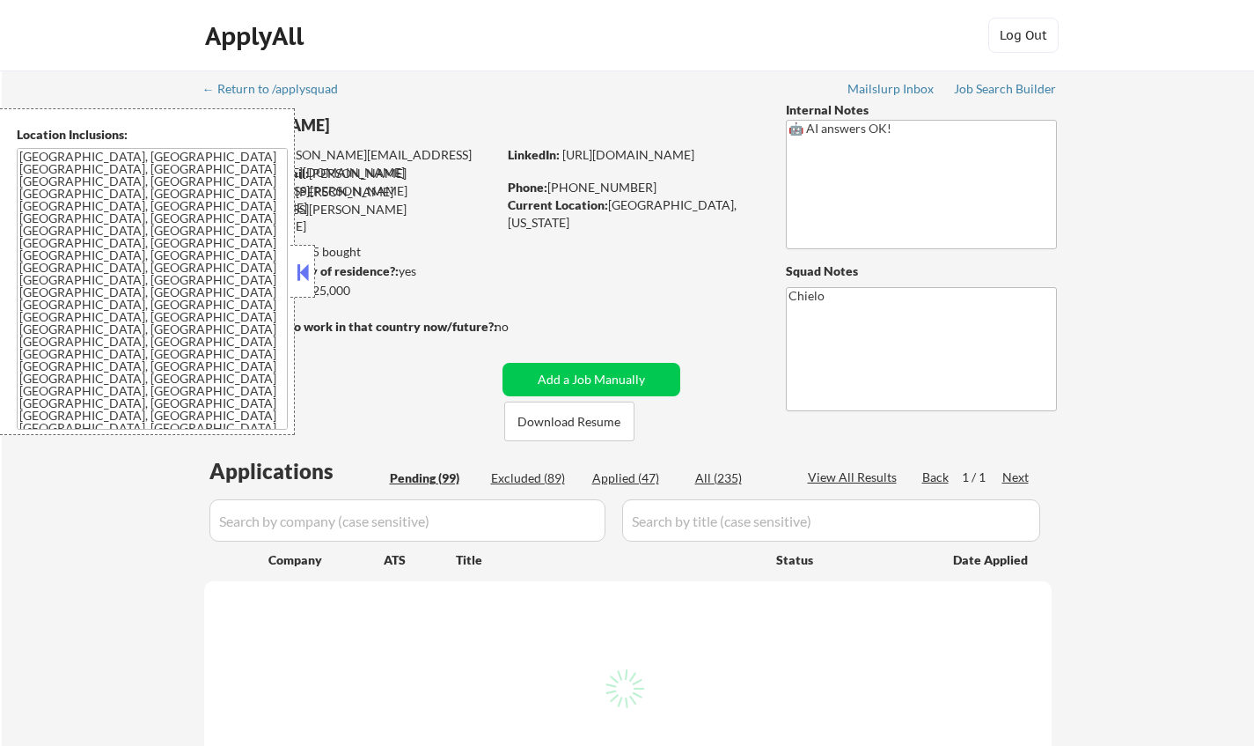
select select ""pending""
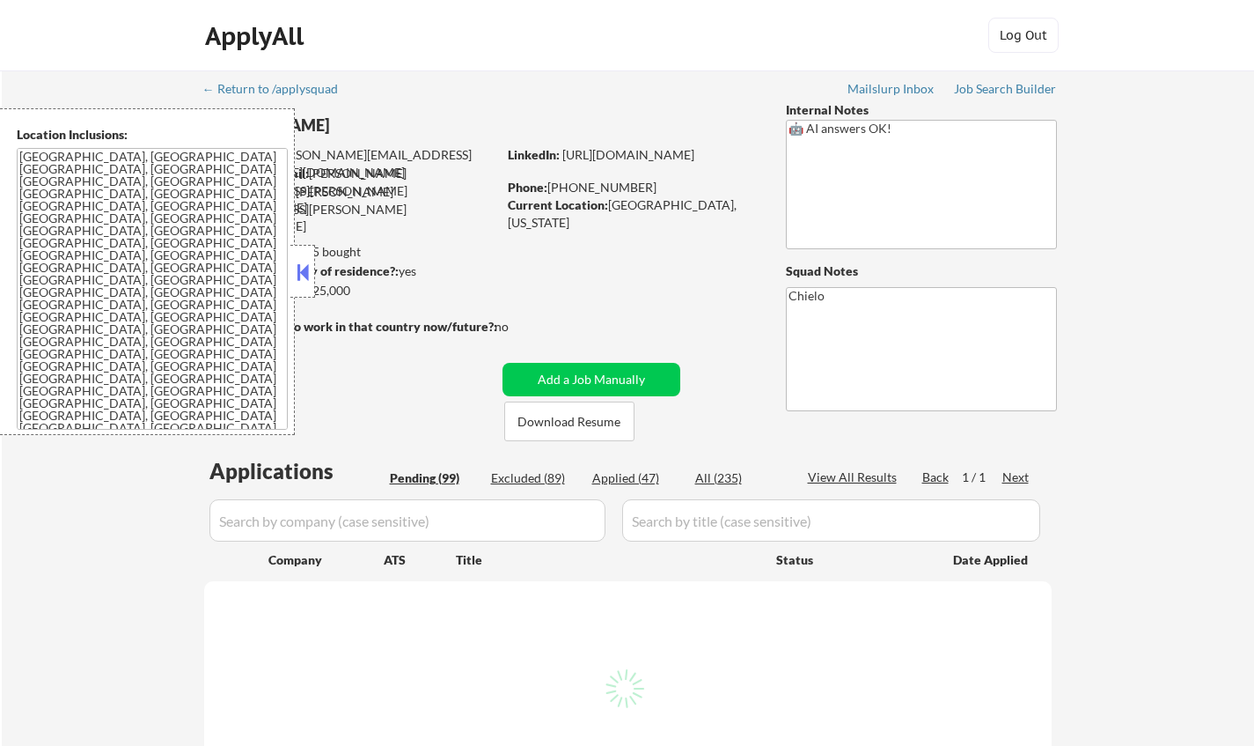
select select ""pending""
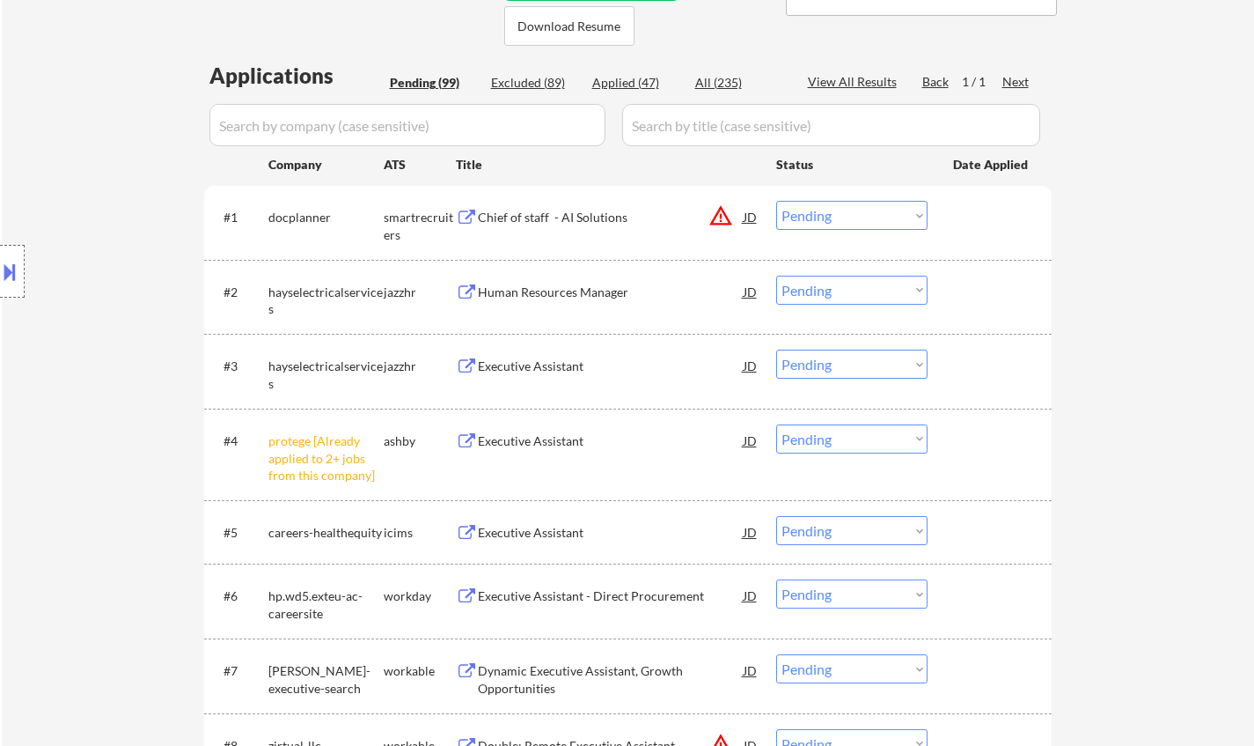
scroll to position [440, 0]
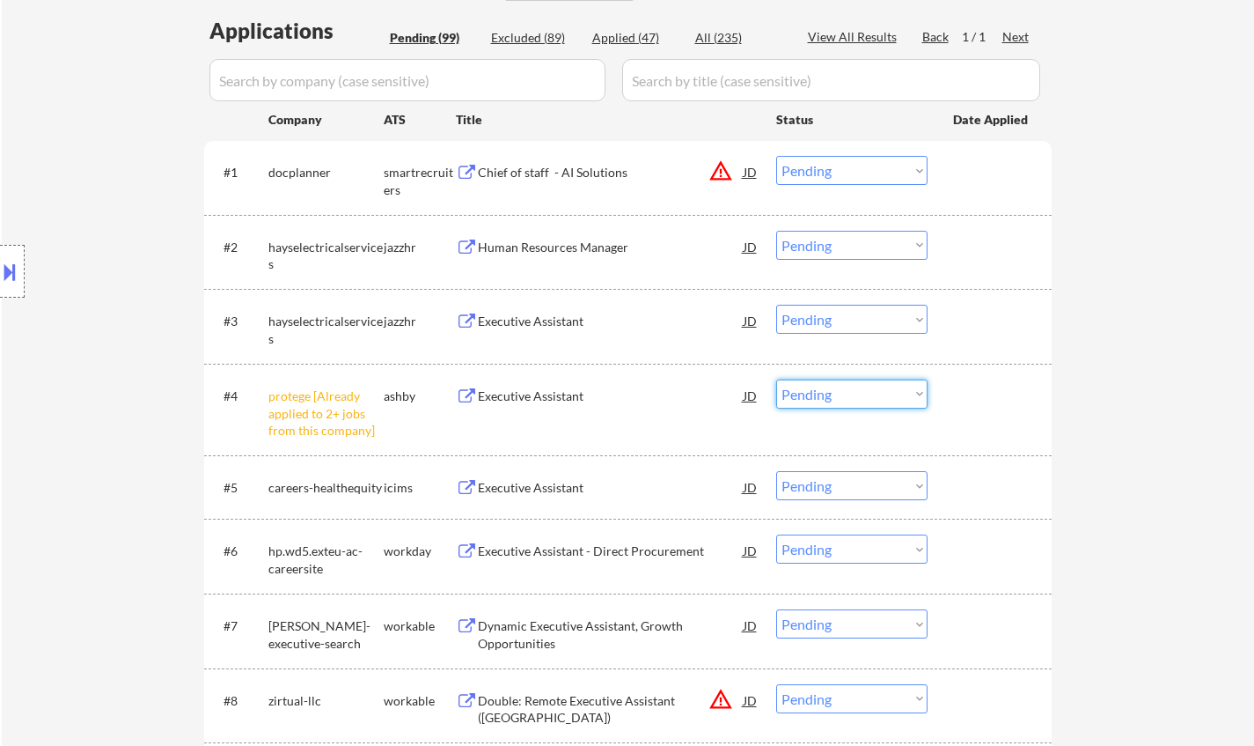
click at [829, 392] on select "Choose an option... Pending Applied Excluded (Questions) Excluded (Expired) Exc…" at bounding box center [851, 393] width 151 height 29
click at [776, 379] on select "Choose an option... Pending Applied Excluded (Questions) Excluded (Expired) Exc…" at bounding box center [851, 393] width 151 height 29
select select ""pending""
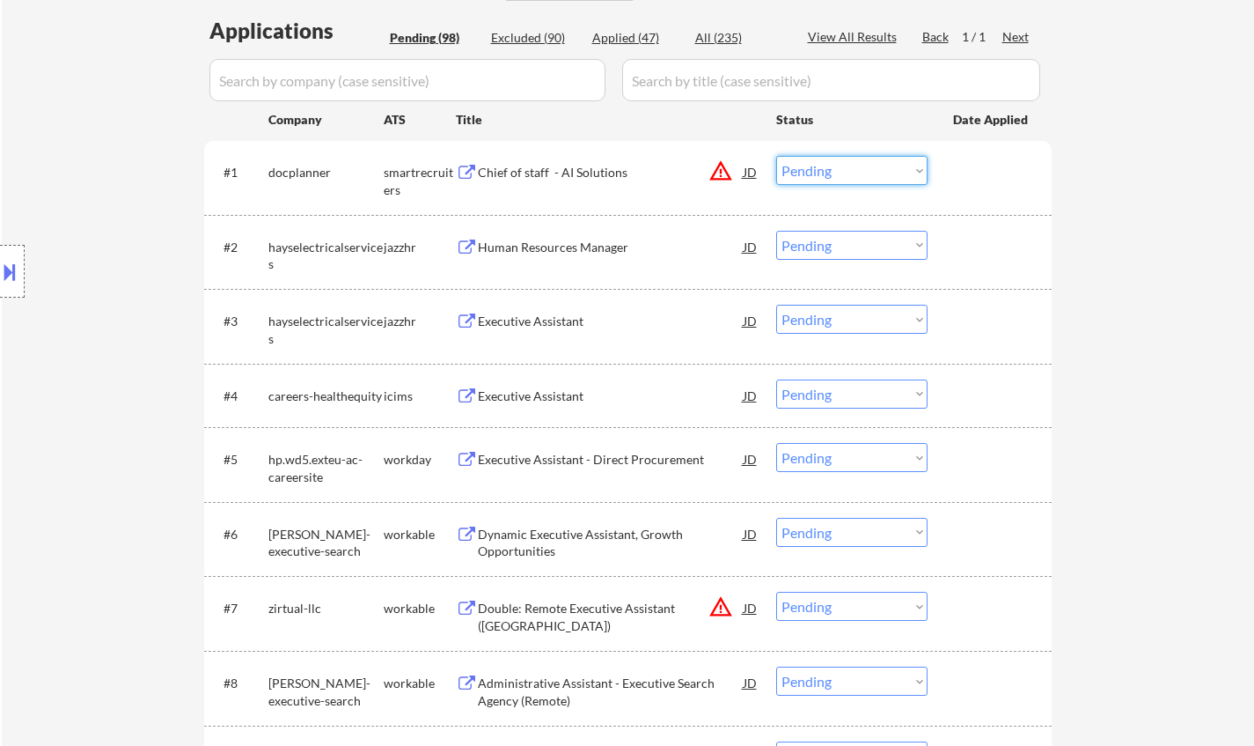
click at [856, 168] on select "Choose an option... Pending Applied Excluded (Questions) Excluded (Expired) Exc…" at bounding box center [851, 170] width 151 height 29
click at [776, 156] on select "Choose an option... Pending Applied Excluded (Questions) Excluded (Expired) Exc…" at bounding box center [851, 170] width 151 height 29
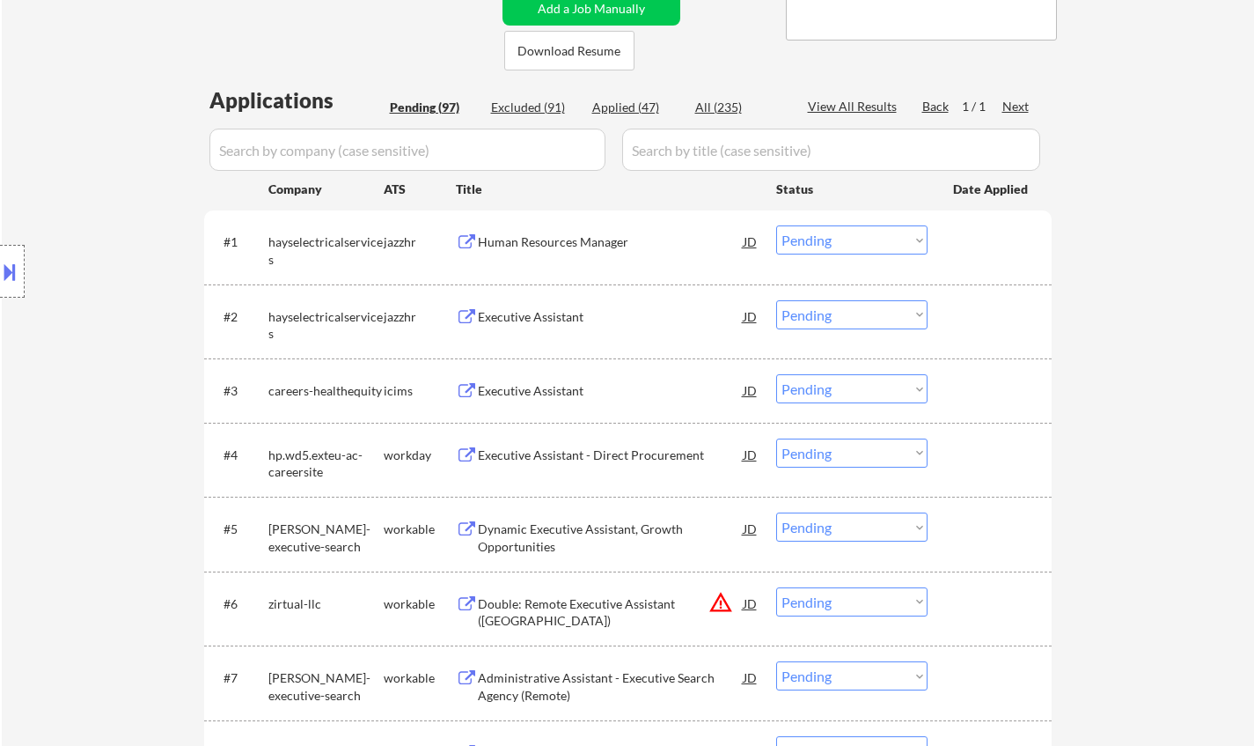
scroll to position [352, 0]
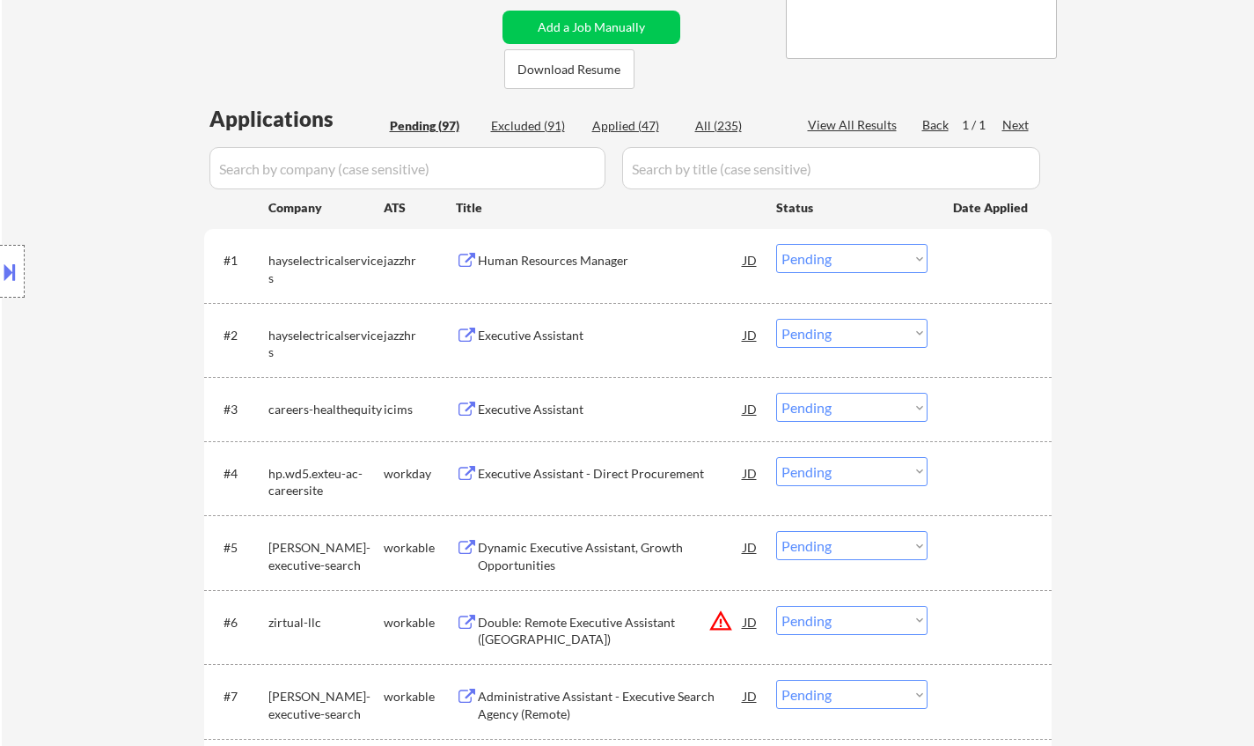
click at [532, 259] on div "Human Resources Manager" at bounding box center [611, 261] width 266 height 18
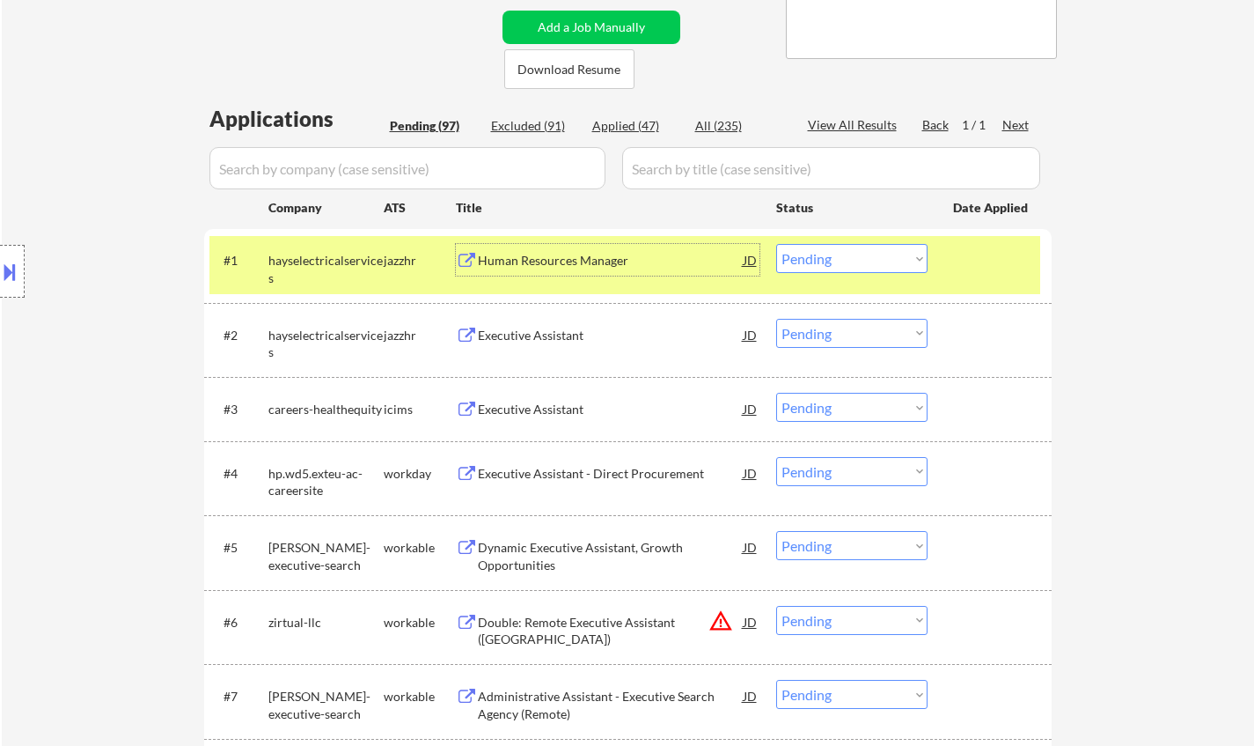
drag, startPoint x: 885, startPoint y: 252, endPoint x: 966, endPoint y: 349, distance: 126.9
click at [885, 254] on select "Choose an option... Pending Applied Excluded (Questions) Excluded (Expired) Exc…" at bounding box center [851, 258] width 151 height 29
click at [776, 244] on select "Choose an option... Pending Applied Excluded (Questions) Excluded (Expired) Exc…" at bounding box center [851, 258] width 151 height 29
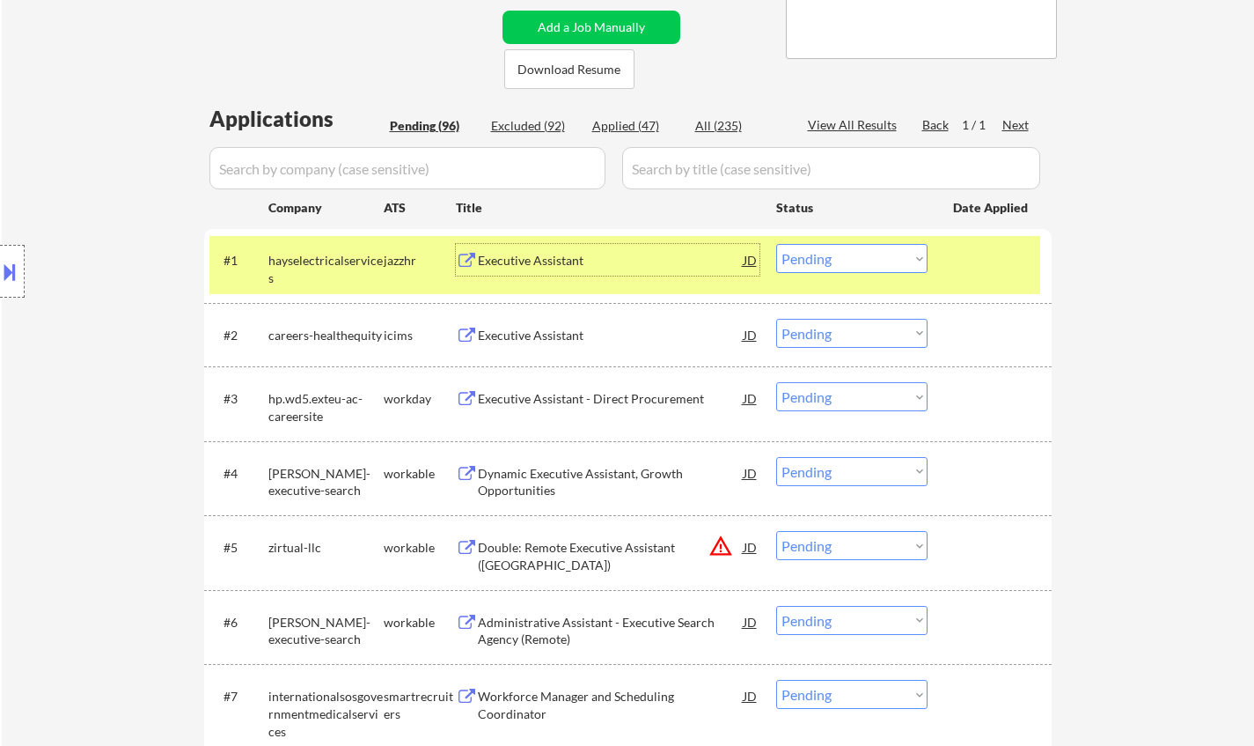
click at [525, 264] on div "Executive Assistant" at bounding box center [611, 261] width 266 height 18
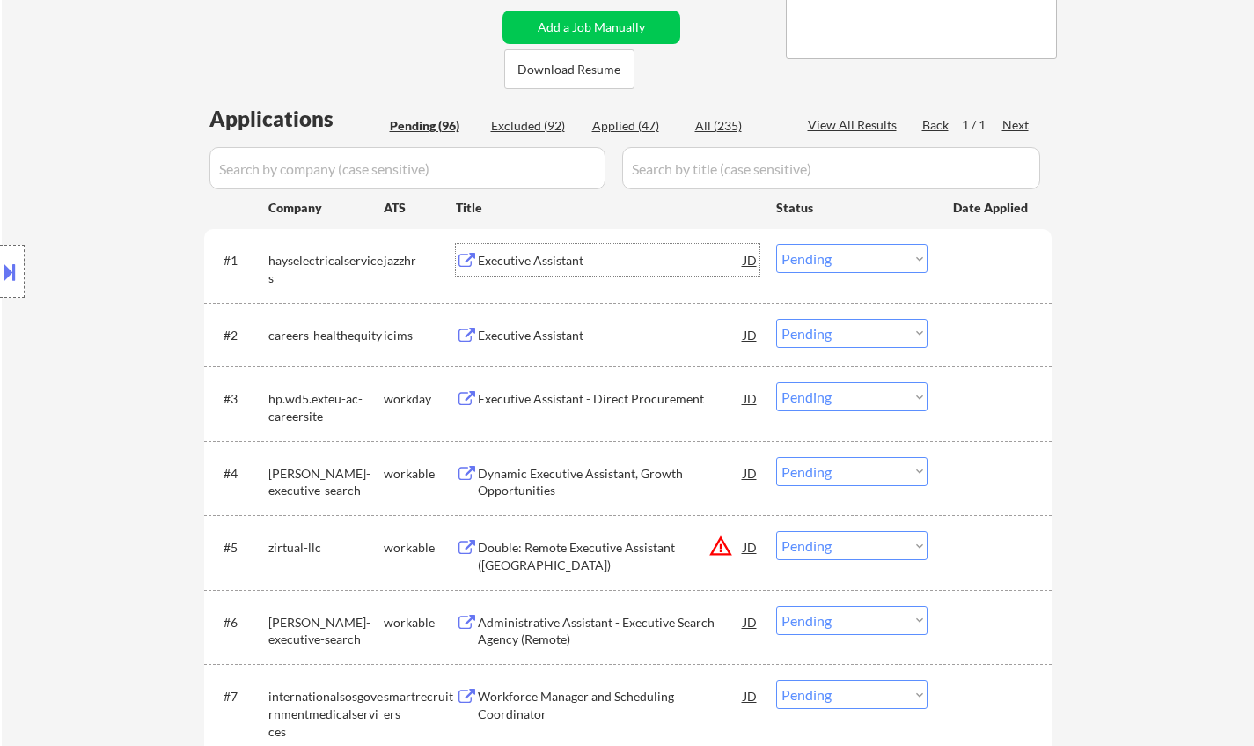
click at [859, 259] on select "Choose an option... Pending Applied Excluded (Questions) Excluded (Expired) Exc…" at bounding box center [851, 258] width 151 height 29
click at [860, 264] on select "Choose an option... Pending Applied Excluded (Questions) Excluded (Expired) Exc…" at bounding box center [851, 258] width 151 height 29
click at [776, 244] on select "Choose an option... Pending Applied Excluded (Questions) Excluded (Expired) Exc…" at bounding box center [851, 258] width 151 height 29
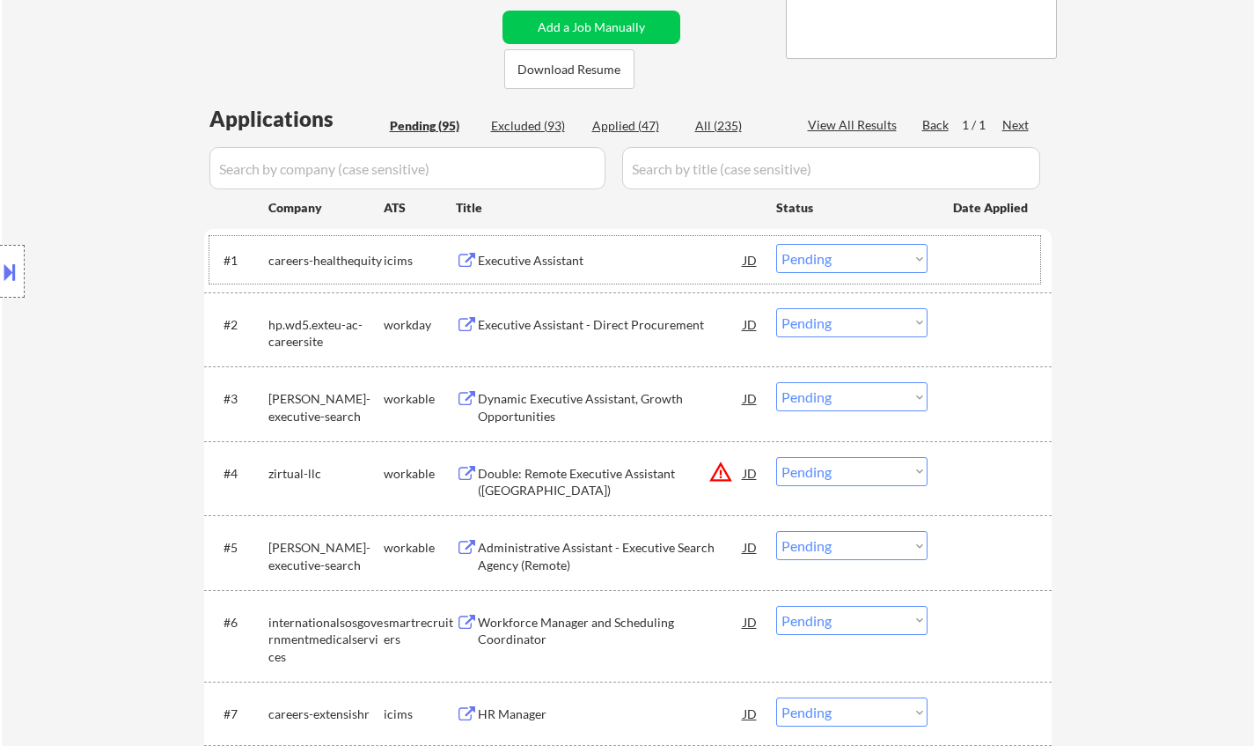
click at [533, 242] on div "#1 careers-healthequity icims Executive Assistant JD warning_amber Choose an op…" at bounding box center [624, 260] width 831 height 48
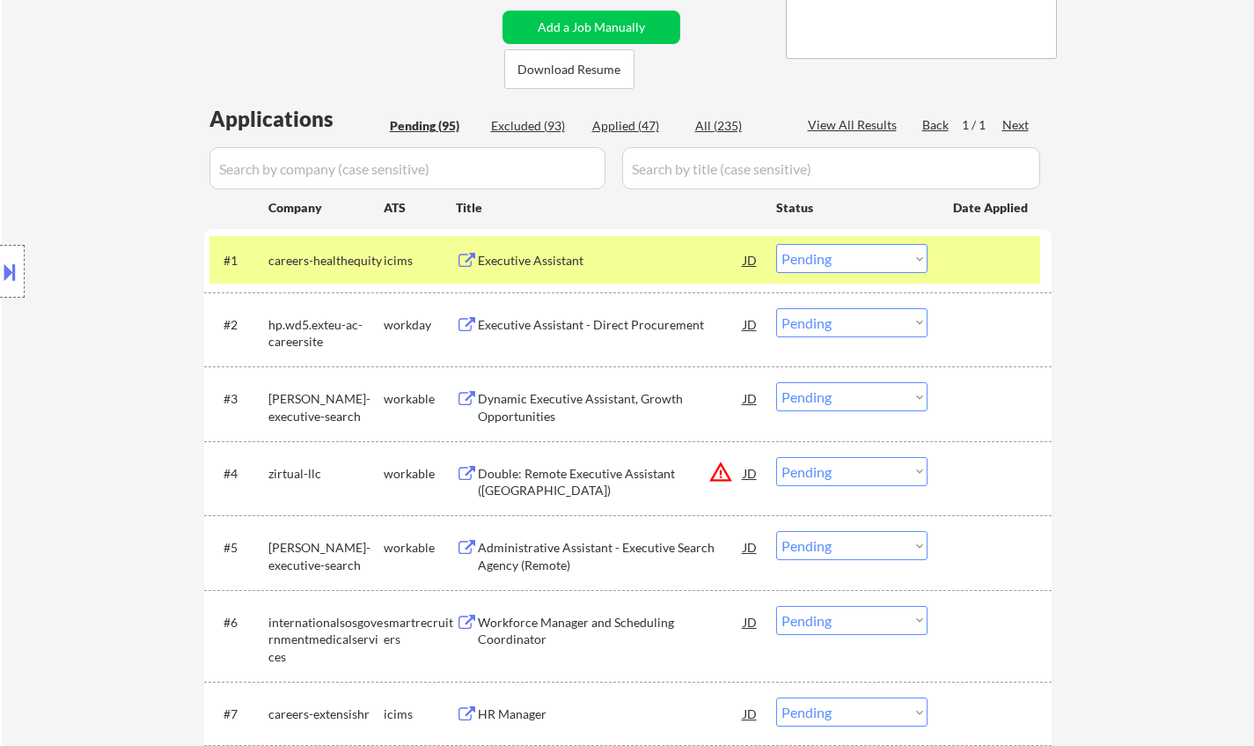
click at [534, 256] on div "Executive Assistant" at bounding box center [611, 261] width 266 height 18
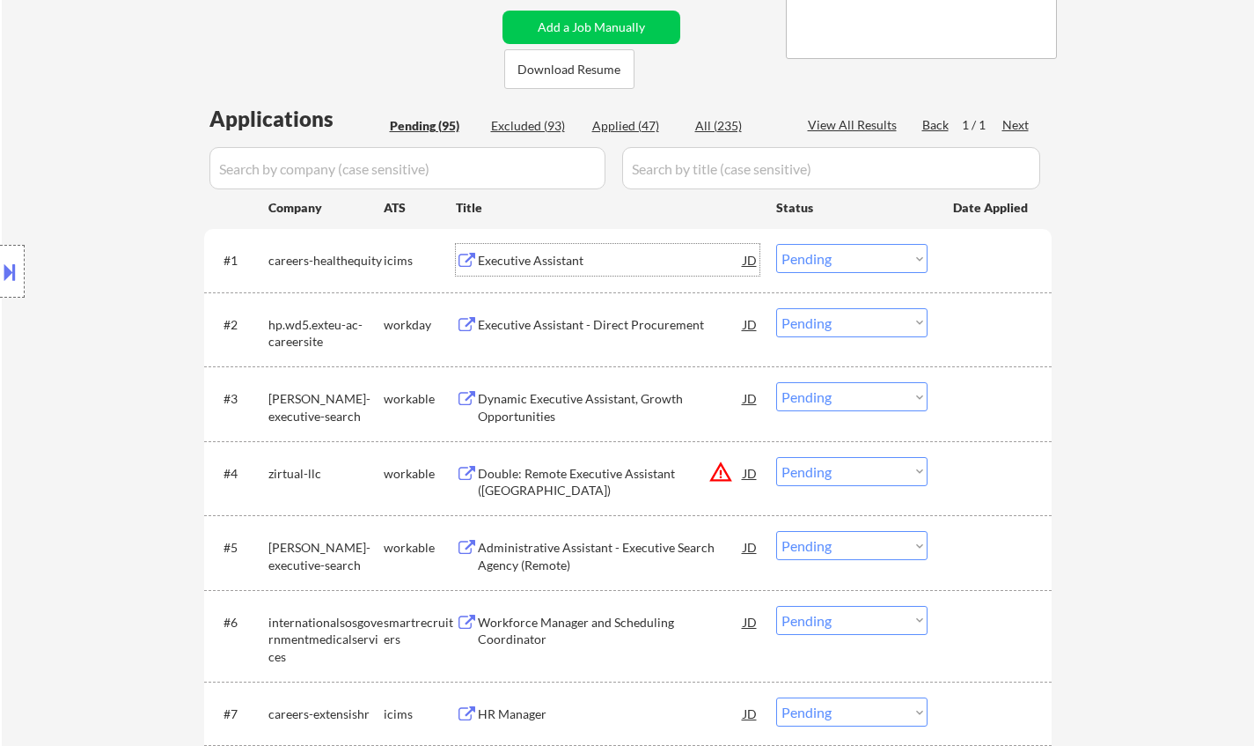
drag, startPoint x: 856, startPoint y: 257, endPoint x: 944, endPoint y: 310, distance: 102.6
click at [857, 257] on select "Choose an option... Pending Applied Excluded (Questions) Excluded (Expired) Exc…" at bounding box center [851, 258] width 151 height 29
click at [776, 244] on select "Choose an option... Pending Applied Excluded (Questions) Excluded (Expired) Exc…" at bounding box center [851, 258] width 151 height 29
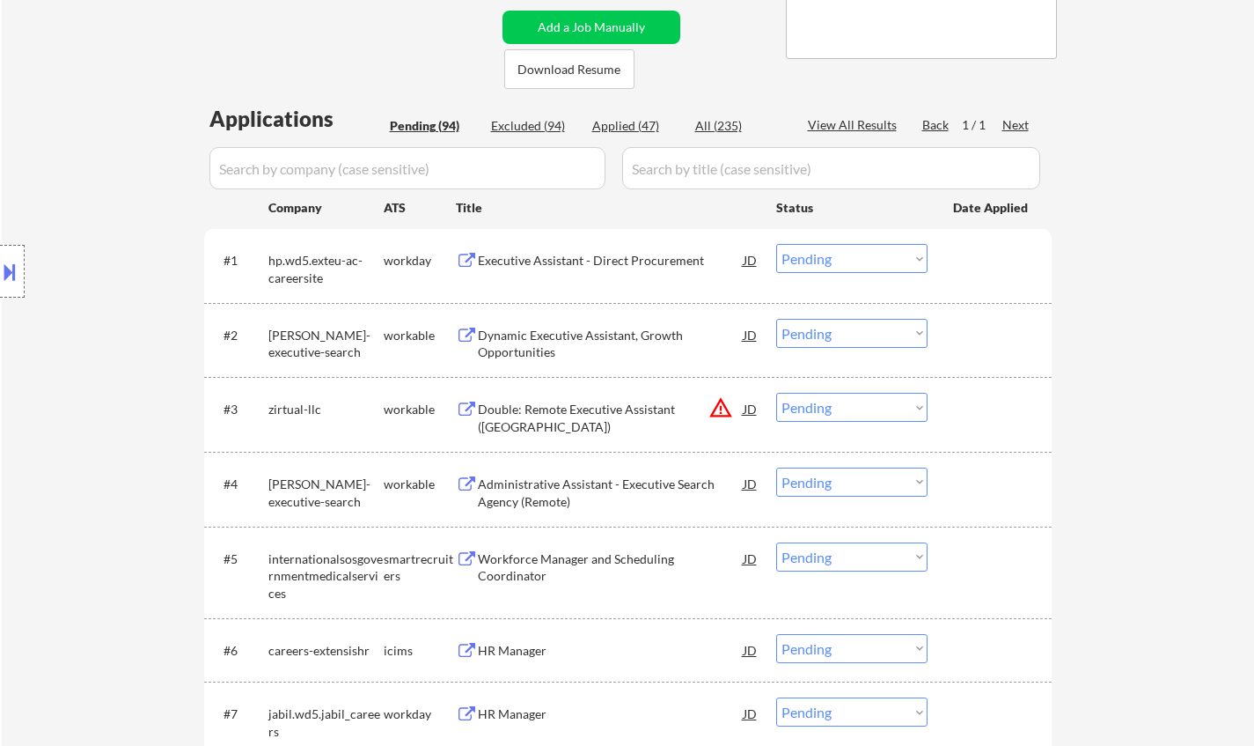
click at [576, 265] on div "Executive Assistant - Direct Procurement" at bounding box center [611, 261] width 266 height 18
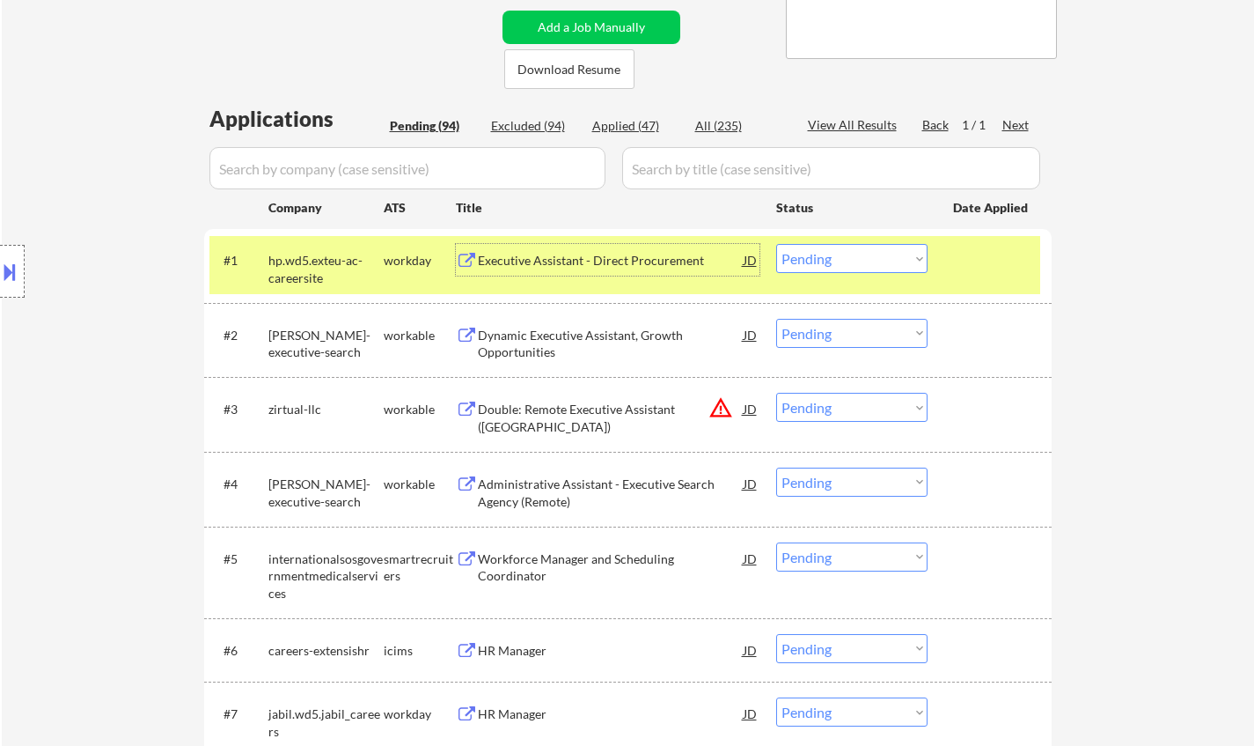
drag, startPoint x: 805, startPoint y: 261, endPoint x: 810, endPoint y: 270, distance: 10.6
click at [805, 260] on select "Choose an option... Pending Applied Excluded (Questions) Excluded (Expired) Exc…" at bounding box center [851, 258] width 151 height 29
click at [776, 244] on select "Choose an option... Pending Applied Excluded (Questions) Excluded (Expired) Exc…" at bounding box center [851, 258] width 151 height 29
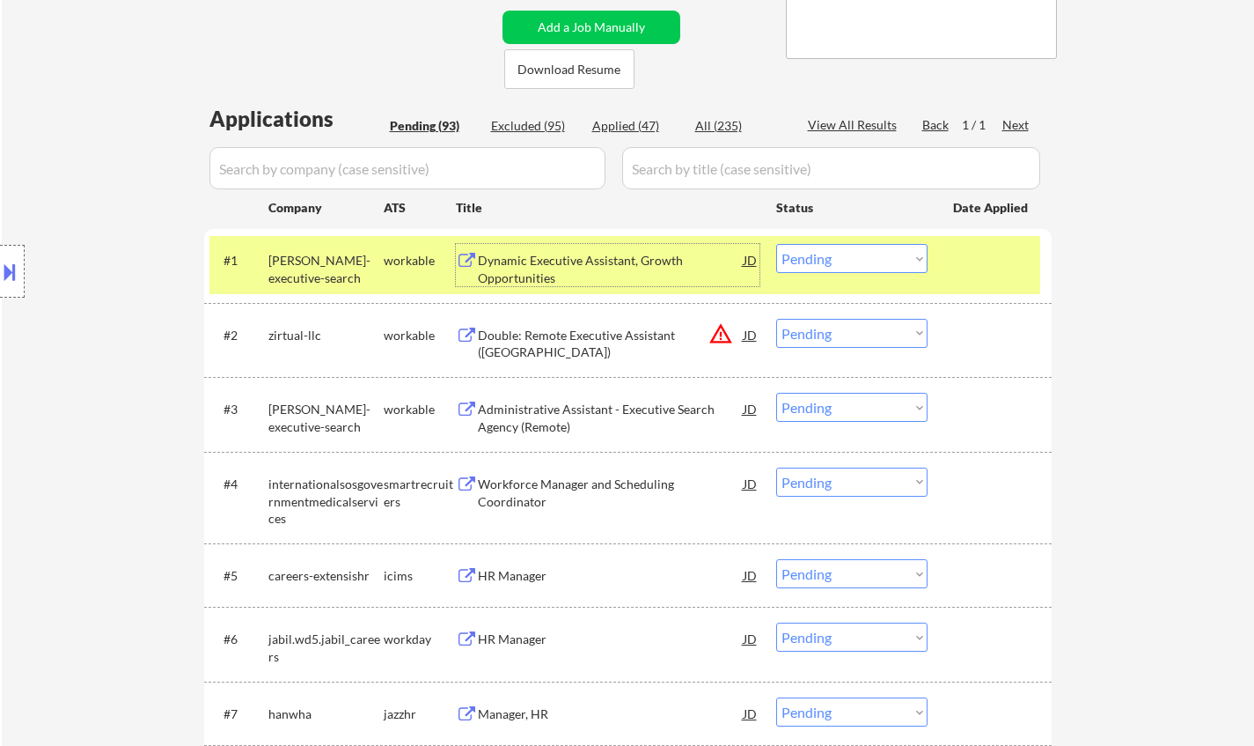
click at [547, 252] on div "Dynamic Executive Assistant, Growth Opportunities" at bounding box center [611, 269] width 266 height 34
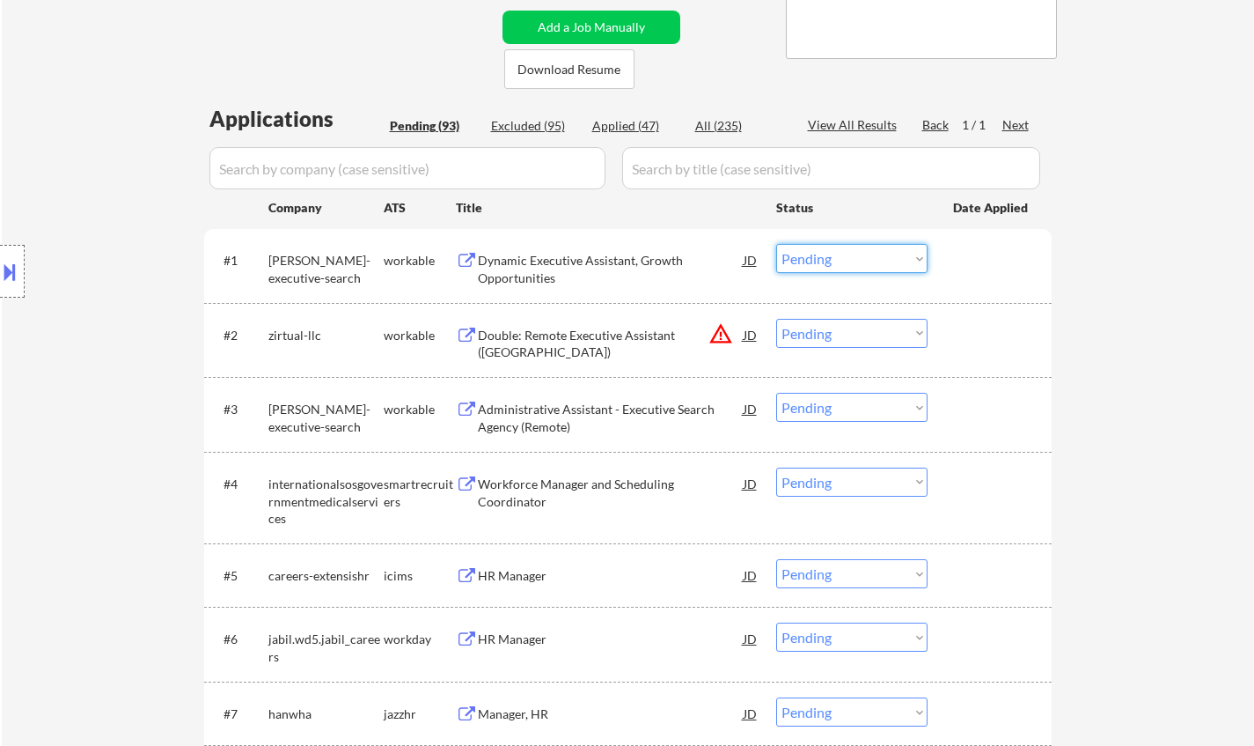
drag, startPoint x: 832, startPoint y: 246, endPoint x: 839, endPoint y: 261, distance: 16.5
click at [832, 246] on select "Choose an option... Pending Applied Excluded (Questions) Excluded (Expired) Exc…" at bounding box center [851, 258] width 151 height 29
drag, startPoint x: 834, startPoint y: 255, endPoint x: 834, endPoint y: 266, distance: 10.6
click at [834, 256] on select "Choose an option... Pending Applied Excluded (Questions) Excluded (Expired) Exc…" at bounding box center [851, 258] width 151 height 29
click at [776, 244] on select "Choose an option... Pending Applied Excluded (Questions) Excluded (Expired) Exc…" at bounding box center [851, 258] width 151 height 29
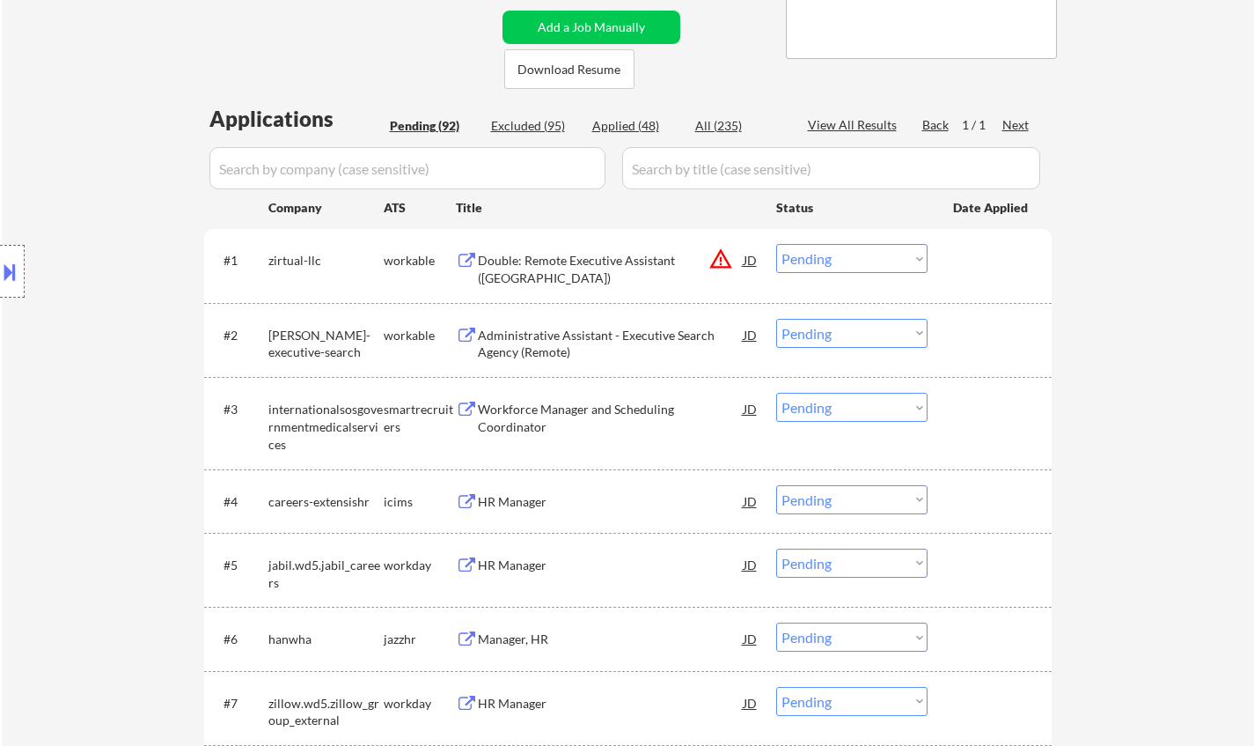
drag, startPoint x: 848, startPoint y: 255, endPoint x: 864, endPoint y: 269, distance: 21.9
click at [848, 255] on select "Choose an option... Pending Applied Excluded (Questions) Excluded (Expired) Exc…" at bounding box center [851, 258] width 151 height 29
click at [776, 244] on select "Choose an option... Pending Applied Excluded (Questions) Excluded (Expired) Exc…" at bounding box center [851, 258] width 151 height 29
select select ""pending""
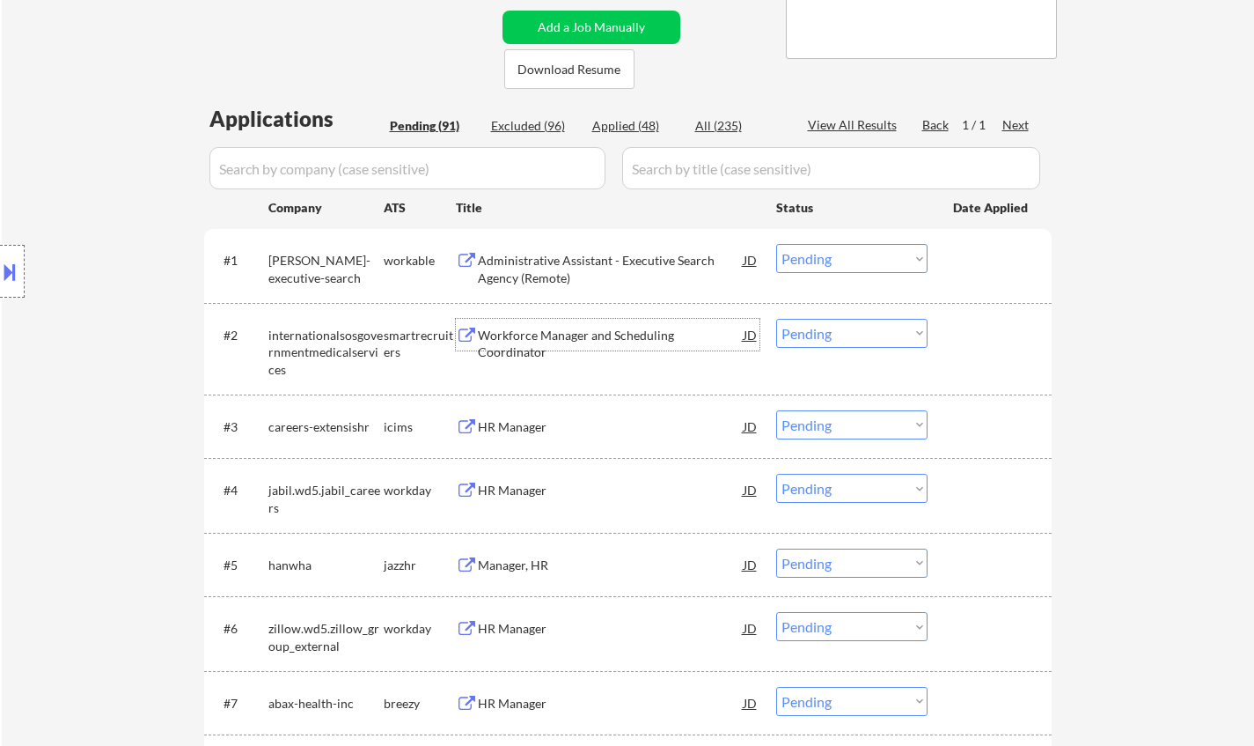
click at [579, 333] on div "Workforce Manager and Scheduling Coordinator" at bounding box center [611, 344] width 266 height 34
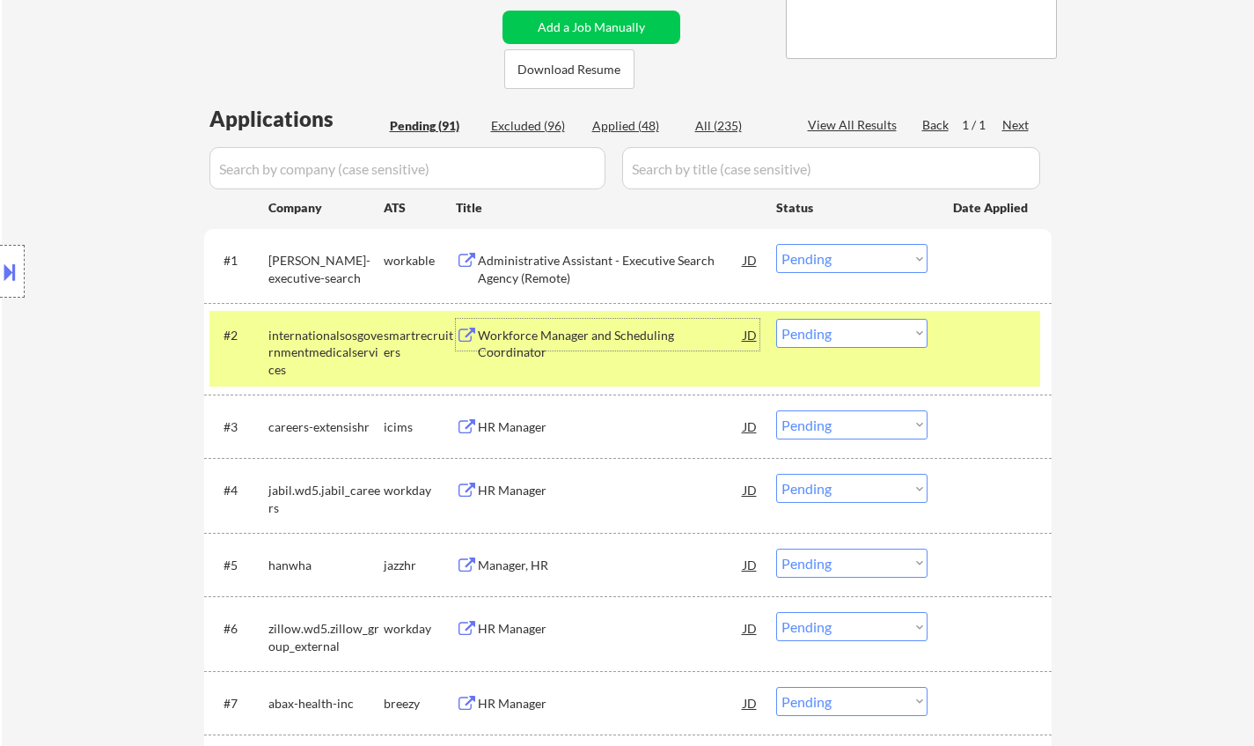
click at [849, 328] on select "Choose an option... Pending Applied Excluded (Questions) Excluded (Expired) Exc…" at bounding box center [851, 333] width 151 height 29
click at [776, 319] on select "Choose an option... Pending Applied Excluded (Questions) Excluded (Expired) Exc…" at bounding box center [851, 333] width 151 height 29
select select ""pending""
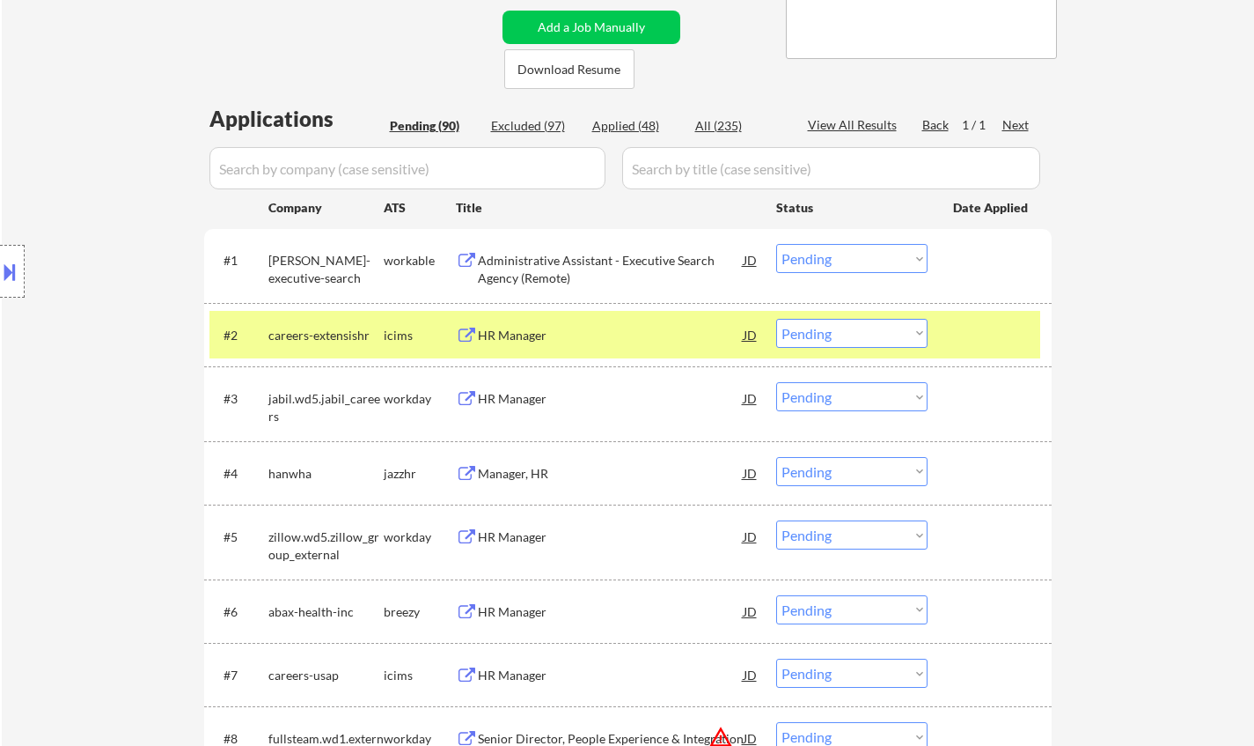
click at [511, 400] on div "HR Manager" at bounding box center [611, 399] width 266 height 18
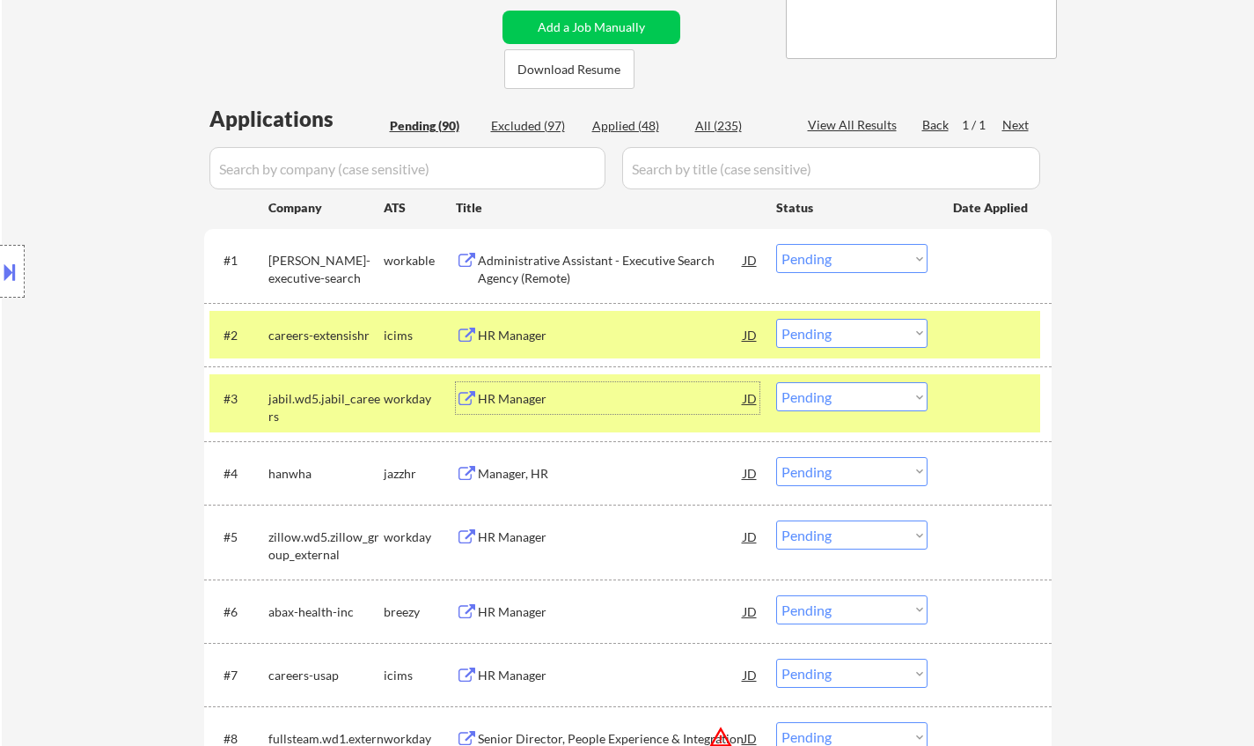
click at [519, 400] on div "HR Manager" at bounding box center [611, 399] width 266 height 18
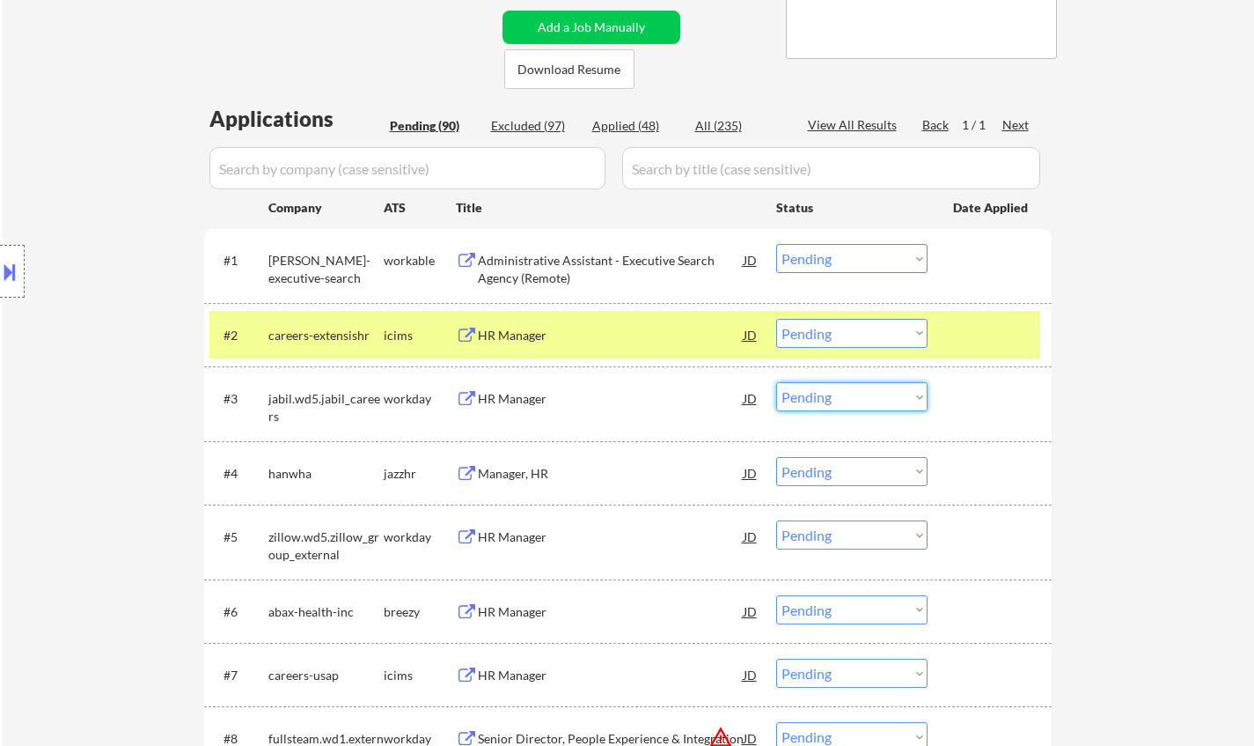
drag, startPoint x: 834, startPoint y: 387, endPoint x: 848, endPoint y: 396, distance: 16.6
click at [837, 389] on select "Choose an option... Pending Applied Excluded (Questions) Excluded (Expired) Exc…" at bounding box center [851, 396] width 151 height 29
click at [776, 382] on select "Choose an option... Pending Applied Excluded (Questions) Excluded (Expired) Exc…" at bounding box center [851, 396] width 151 height 29
select select ""pending""
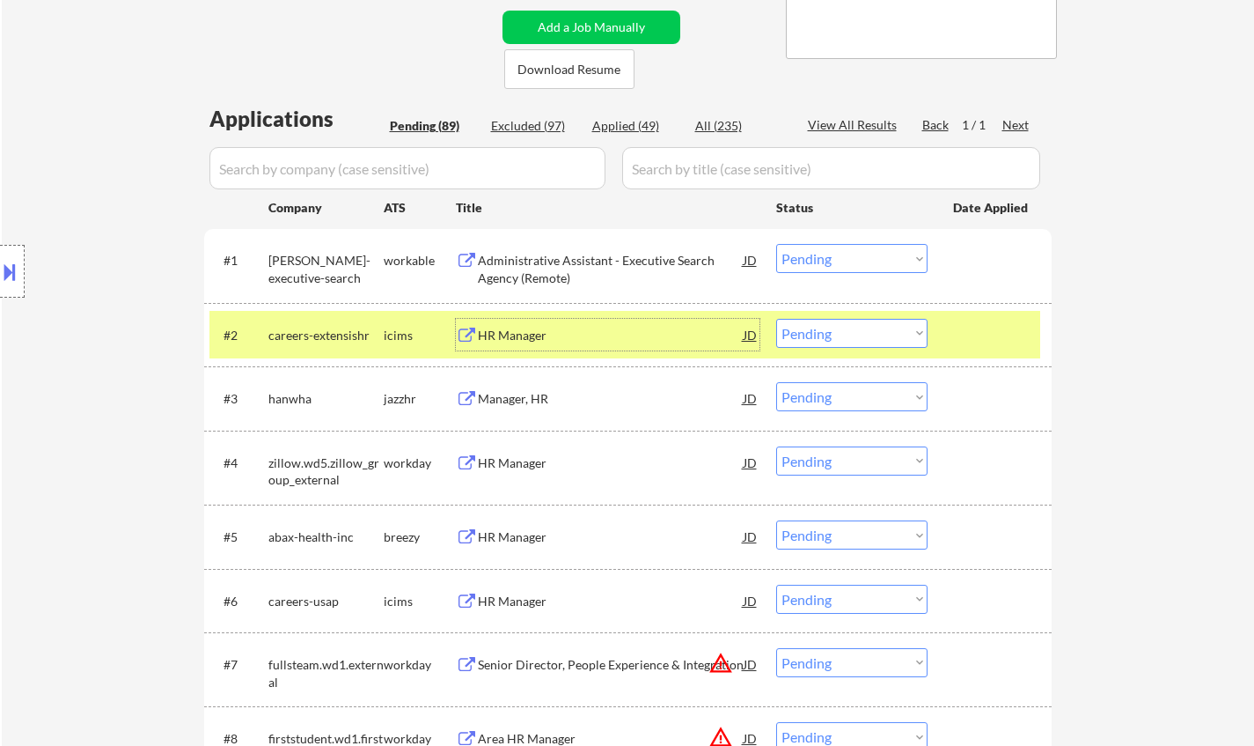
click at [511, 337] on div "HR Manager" at bounding box center [611, 336] width 266 height 18
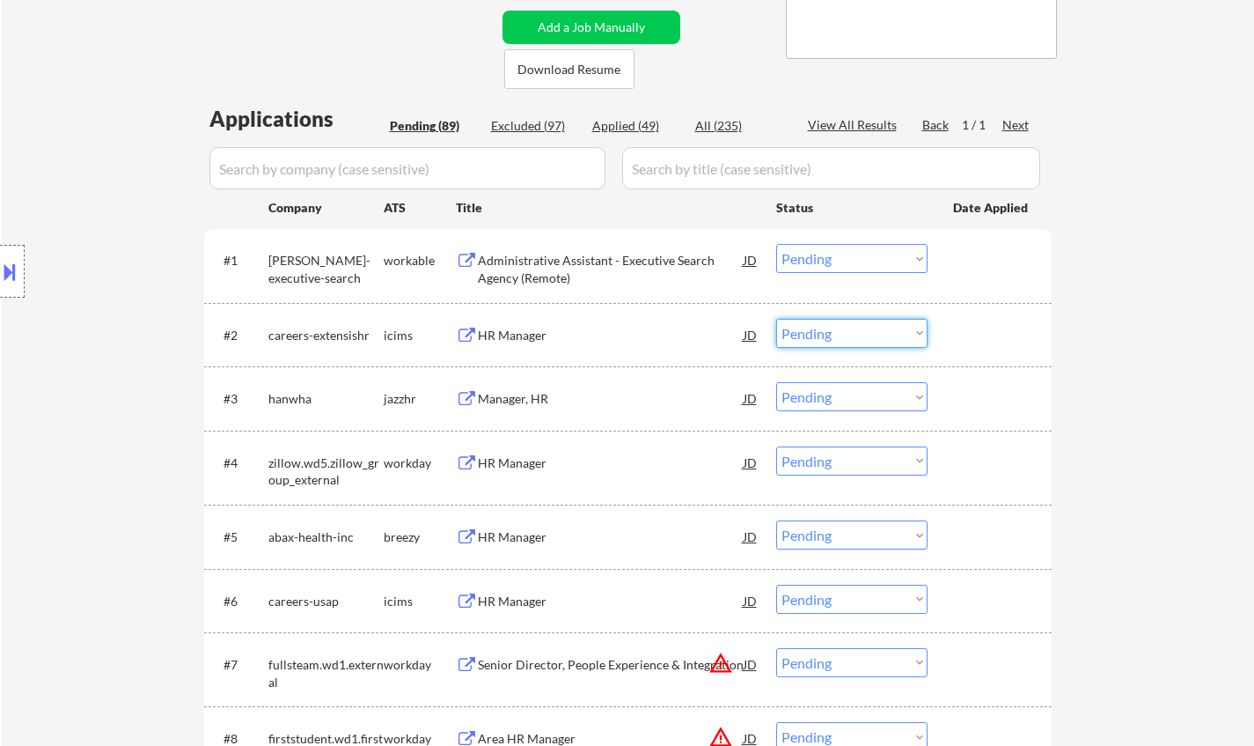
drag, startPoint x: 826, startPoint y: 325, endPoint x: 840, endPoint y: 343, distance: 23.2
click at [827, 327] on select "Choose an option... Pending Applied Excluded (Questions) Excluded (Expired) Exc…" at bounding box center [851, 333] width 151 height 29
click at [776, 319] on select "Choose an option... Pending Applied Excluded (Questions) Excluded (Expired) Exc…" at bounding box center [851, 333] width 151 height 29
select select ""pending""
